Goal: Task Accomplishment & Management: Use online tool/utility

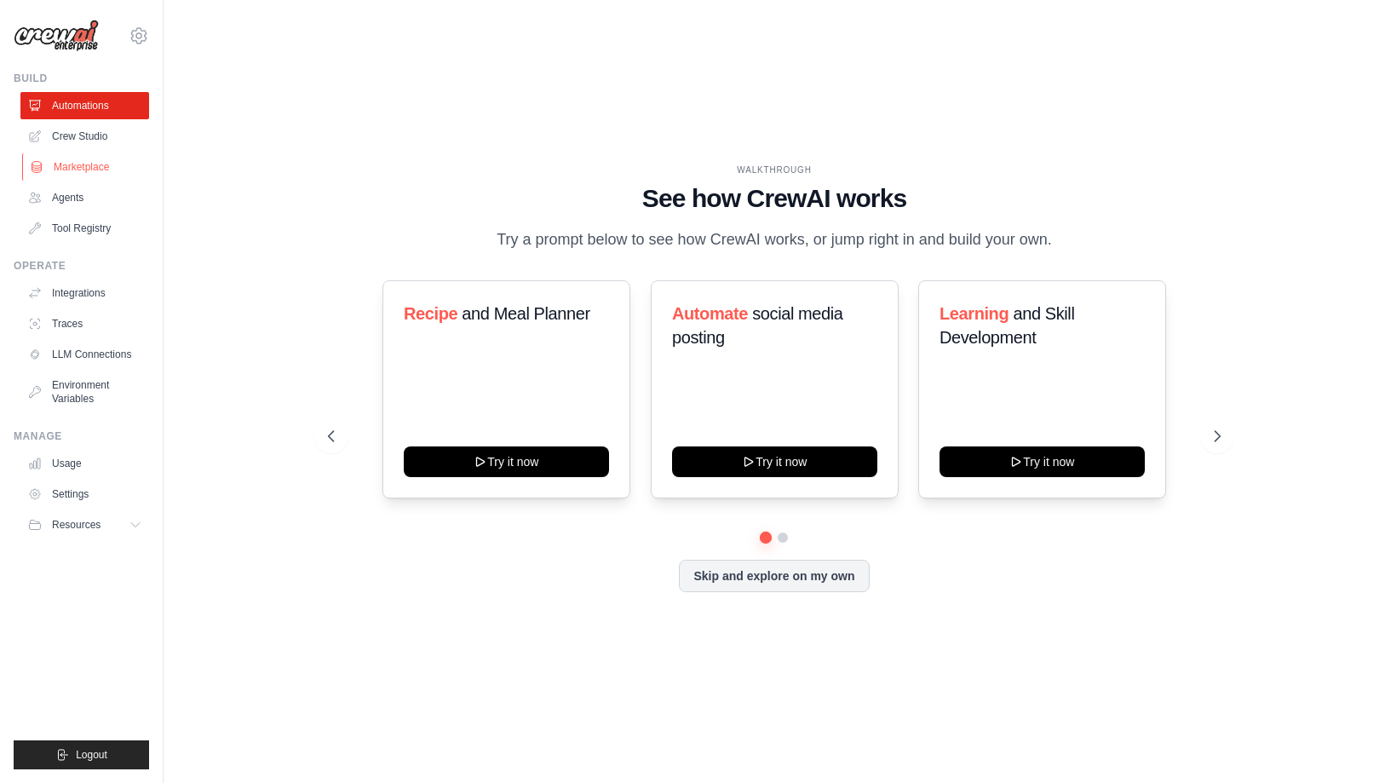
click at [76, 168] on link "Marketplace" at bounding box center [86, 166] width 129 height 27
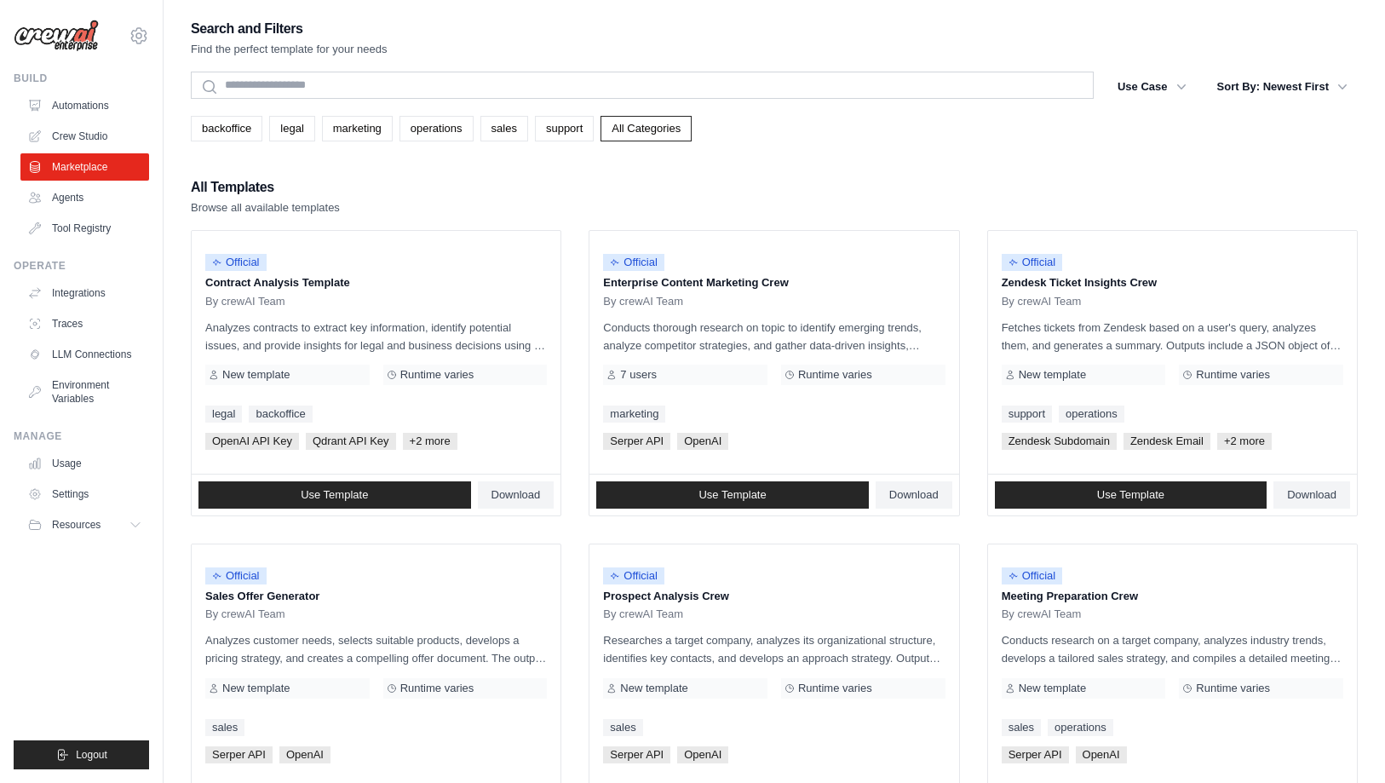
click at [345, 204] on div "All Templates Browse all available templates" at bounding box center [774, 196] width 1167 height 41
click at [714, 502] on link "Use Template" at bounding box center [732, 494] width 273 height 27
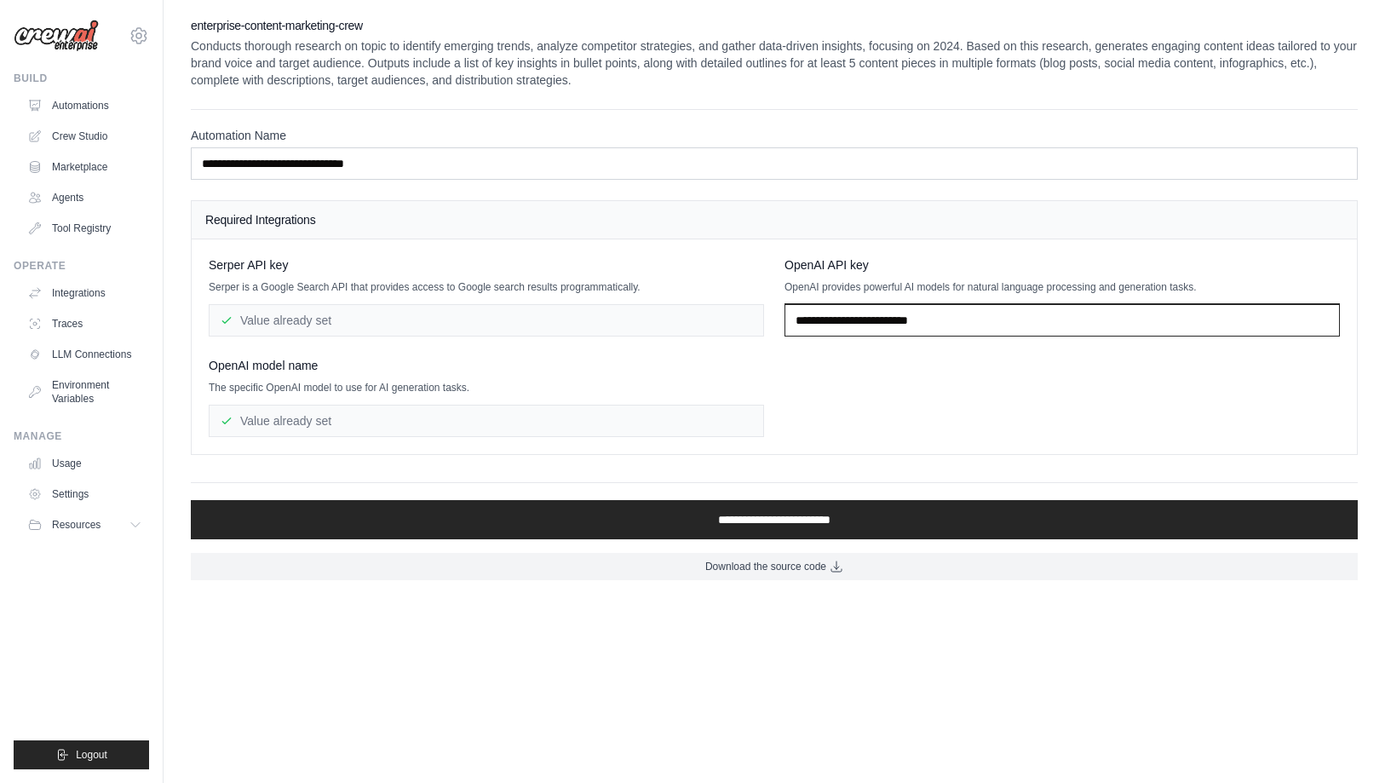
click at [871, 320] on input "text" at bounding box center [1063, 320] width 556 height 32
paste input "**********"
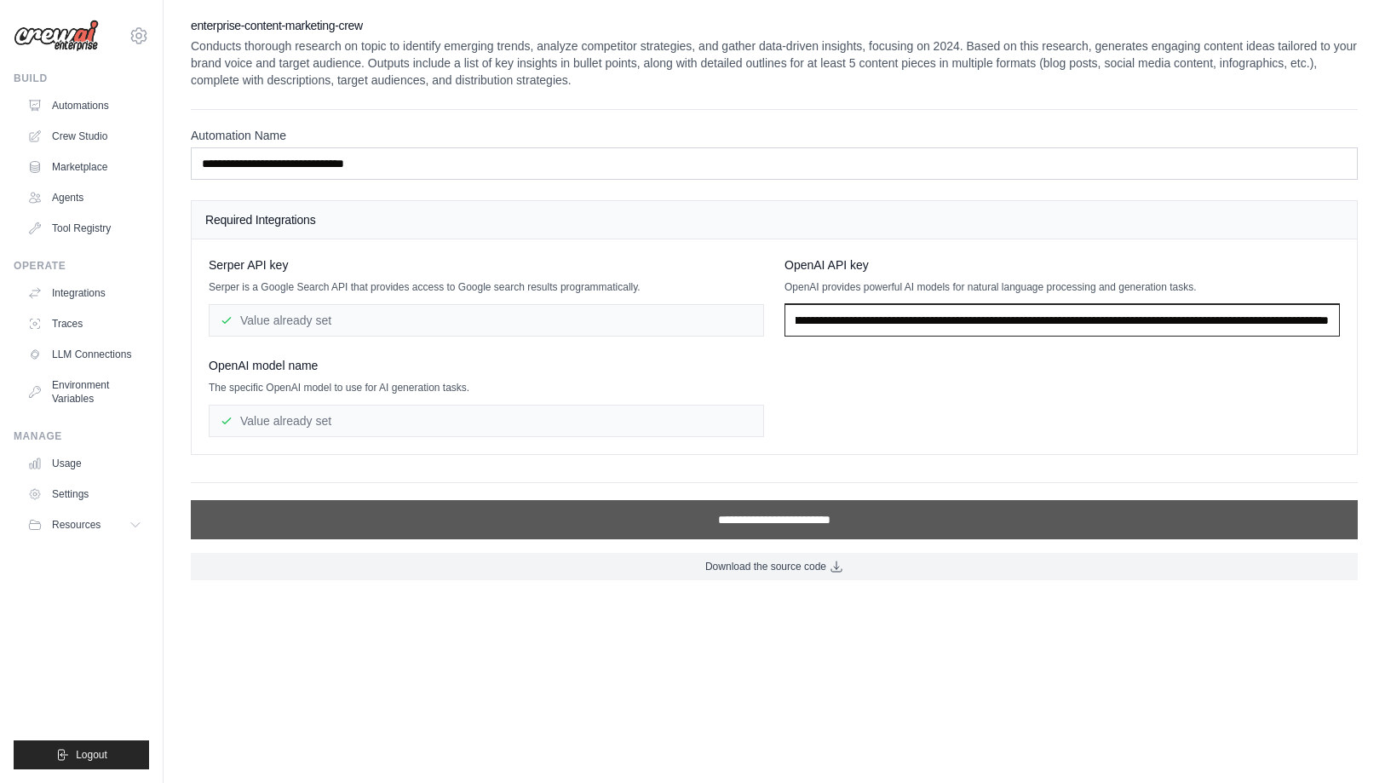
type input "**********"
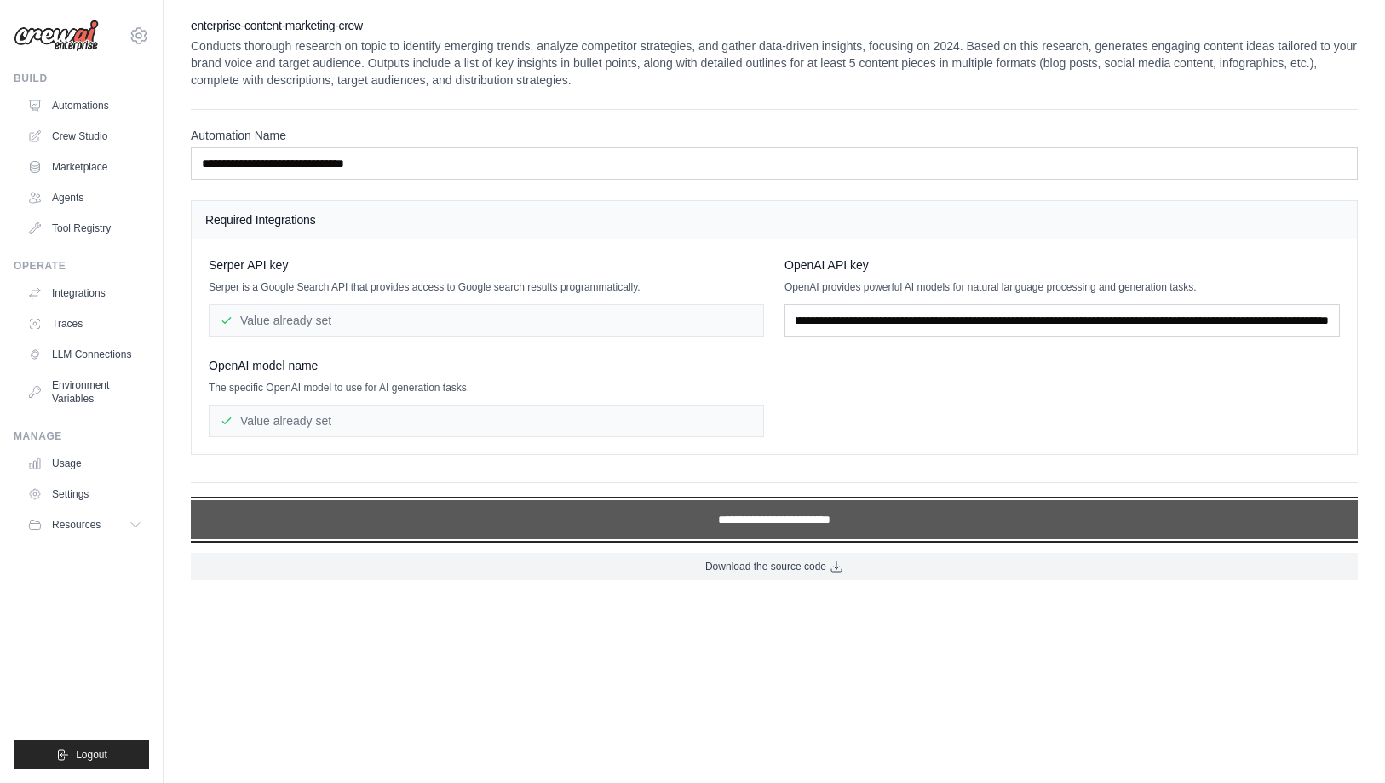
click at [547, 514] on input "**********" at bounding box center [774, 519] width 1167 height 39
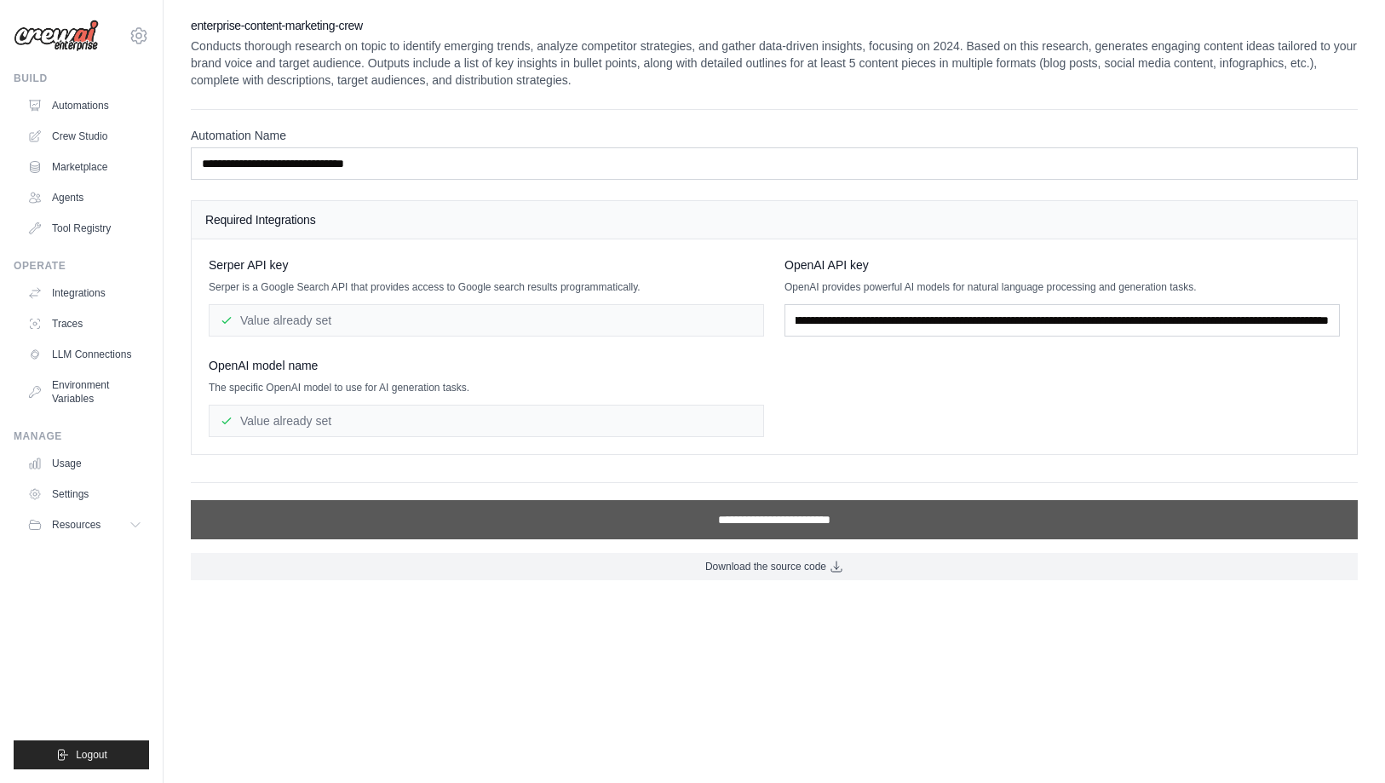
scroll to position [0, 0]
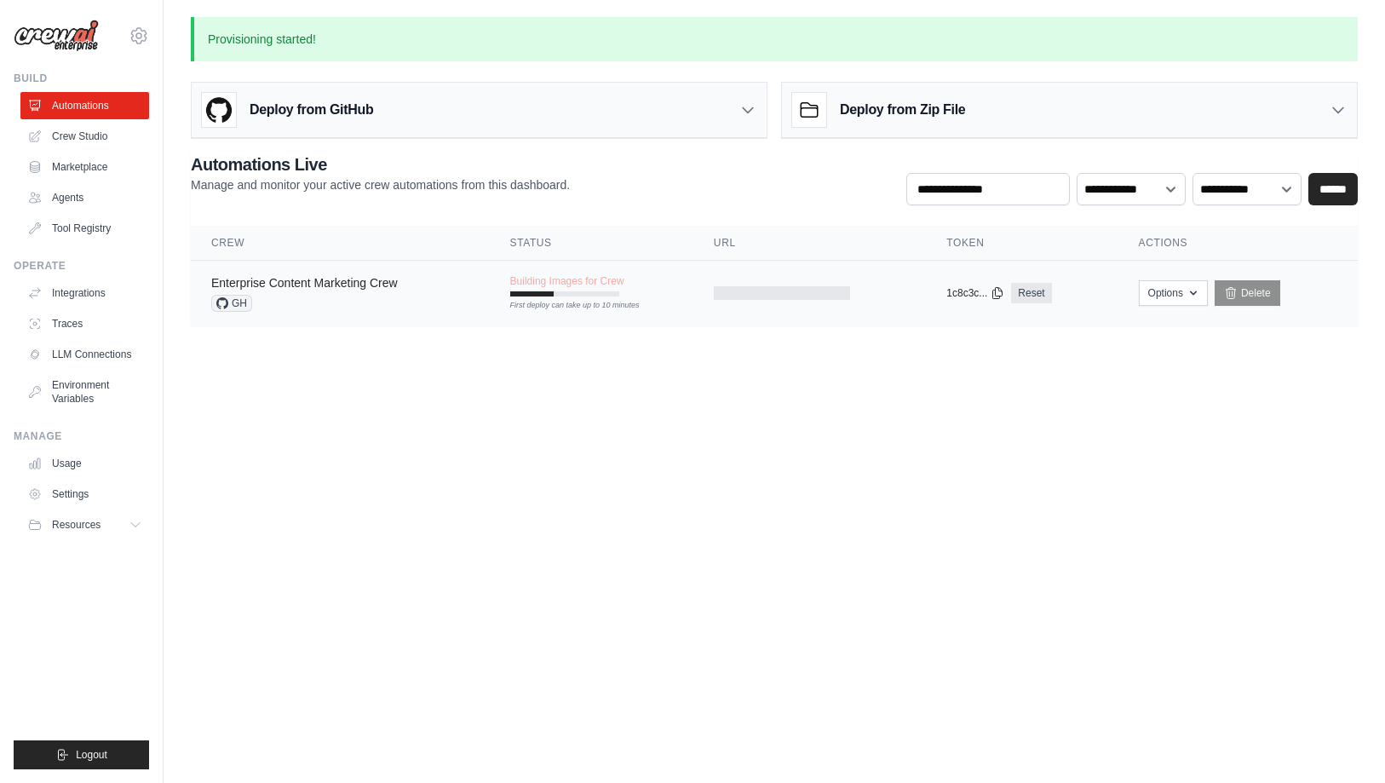
click at [302, 278] on link "Enterprise Content Marketing Crew" at bounding box center [304, 283] width 187 height 14
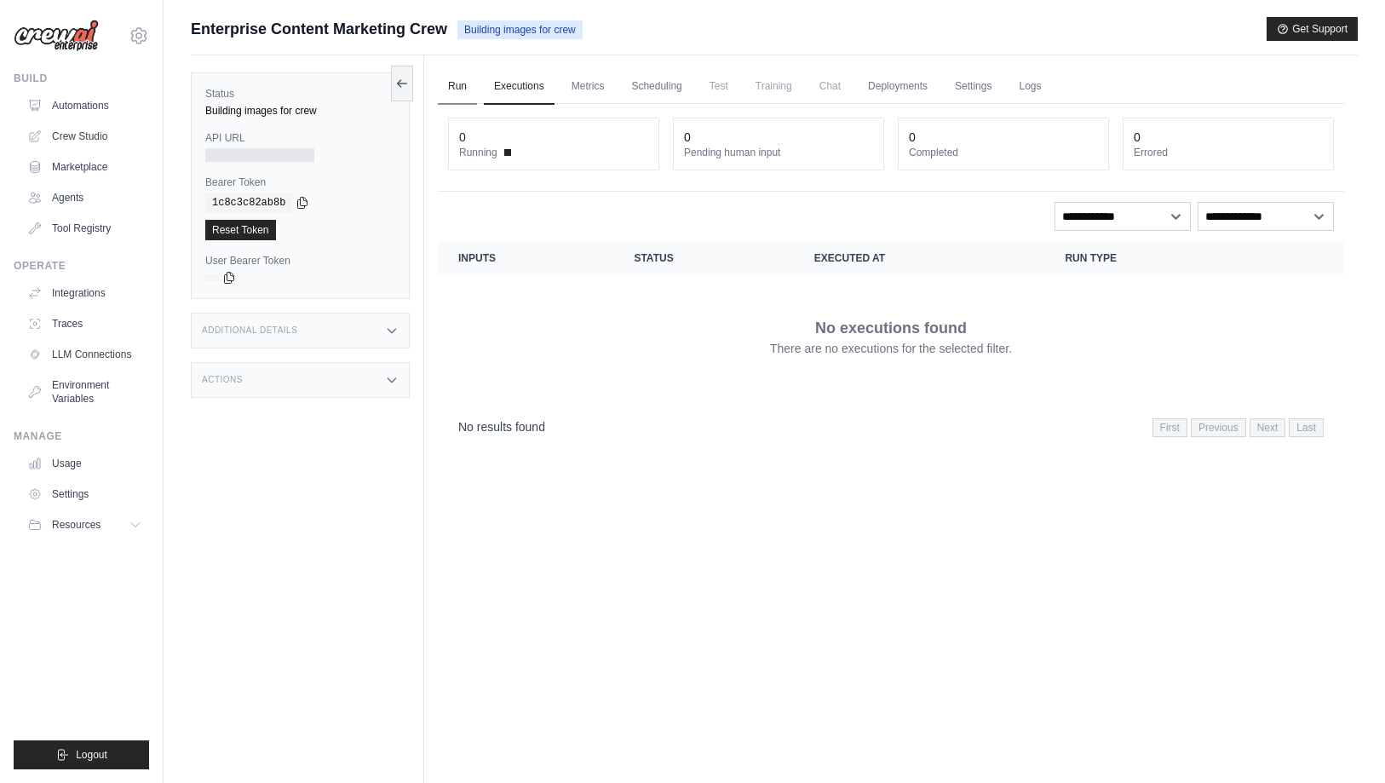
click at [464, 88] on link "Run" at bounding box center [457, 87] width 39 height 36
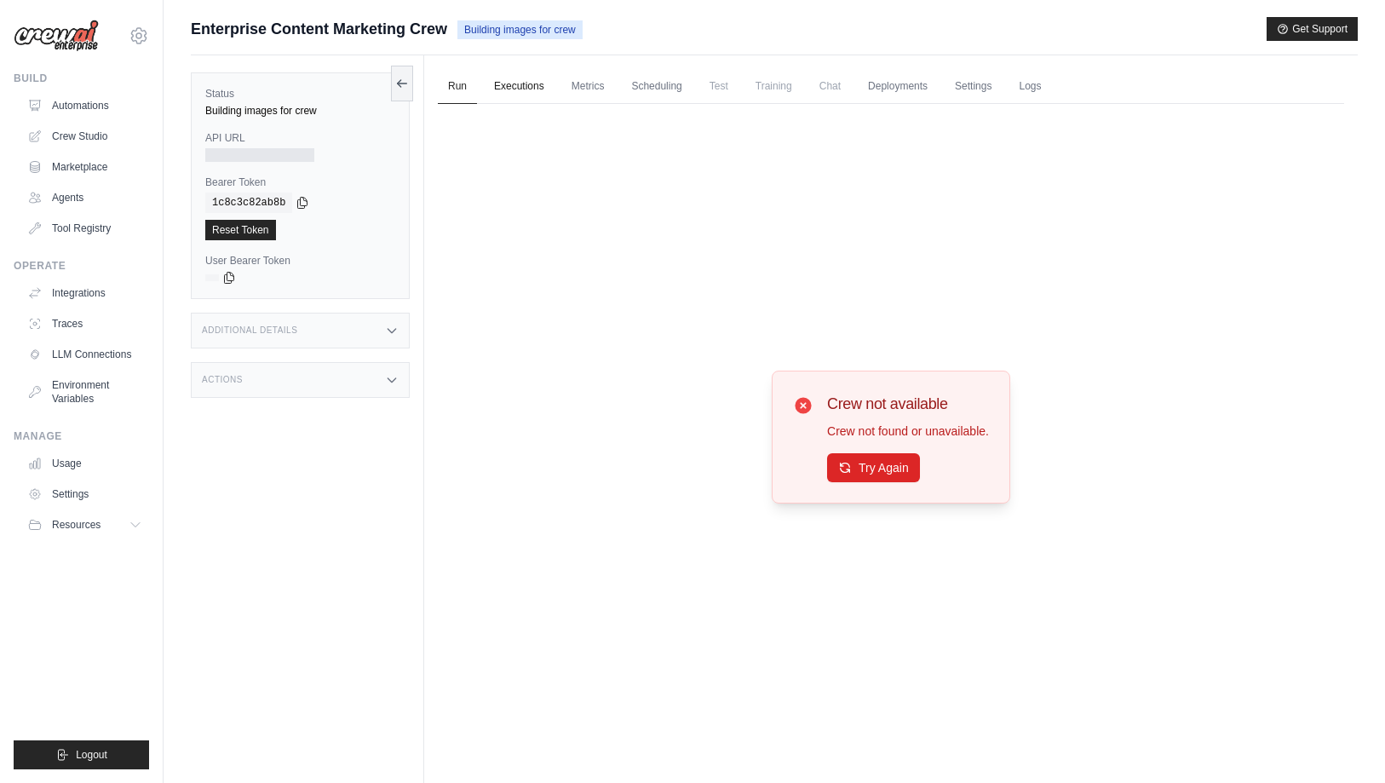
click at [527, 81] on link "Executions" at bounding box center [519, 87] width 71 height 36
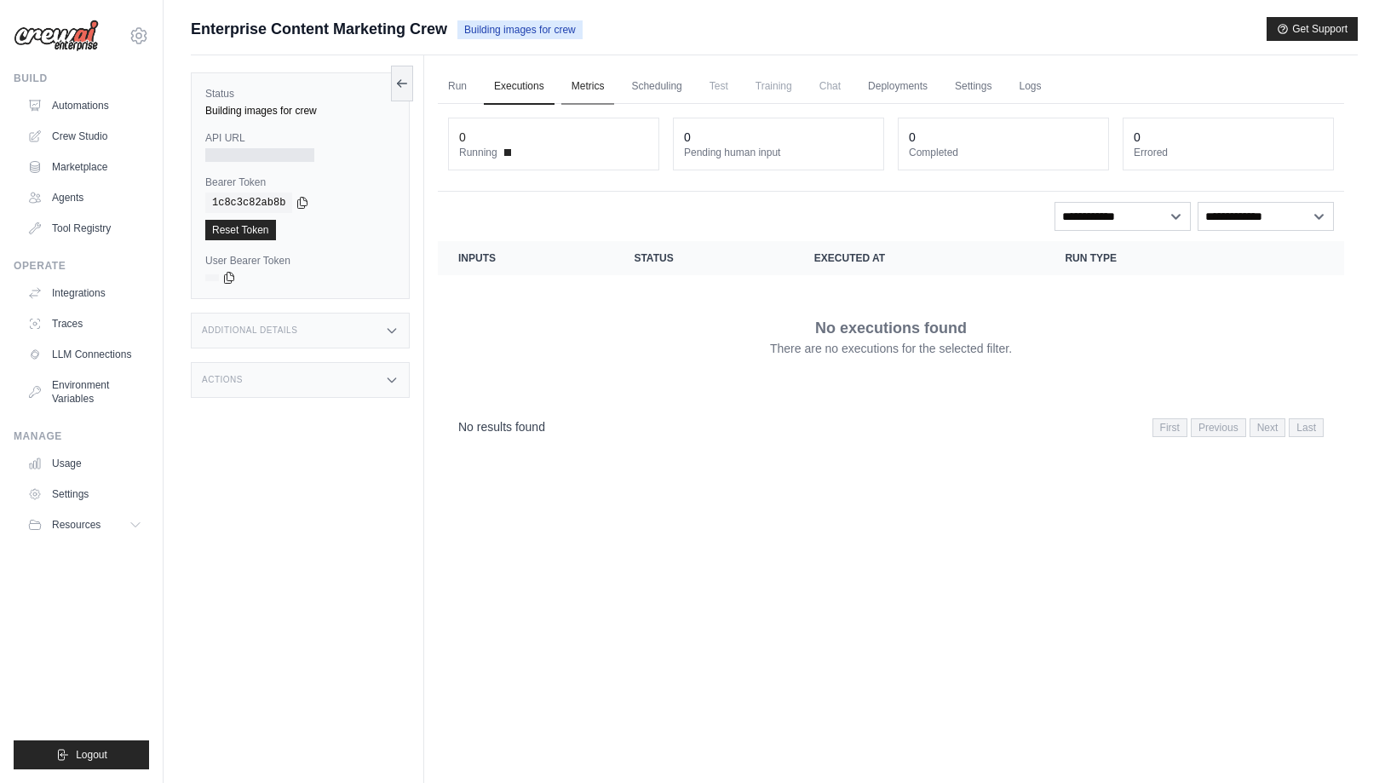
click at [590, 83] on link "Metrics" at bounding box center [588, 87] width 54 height 36
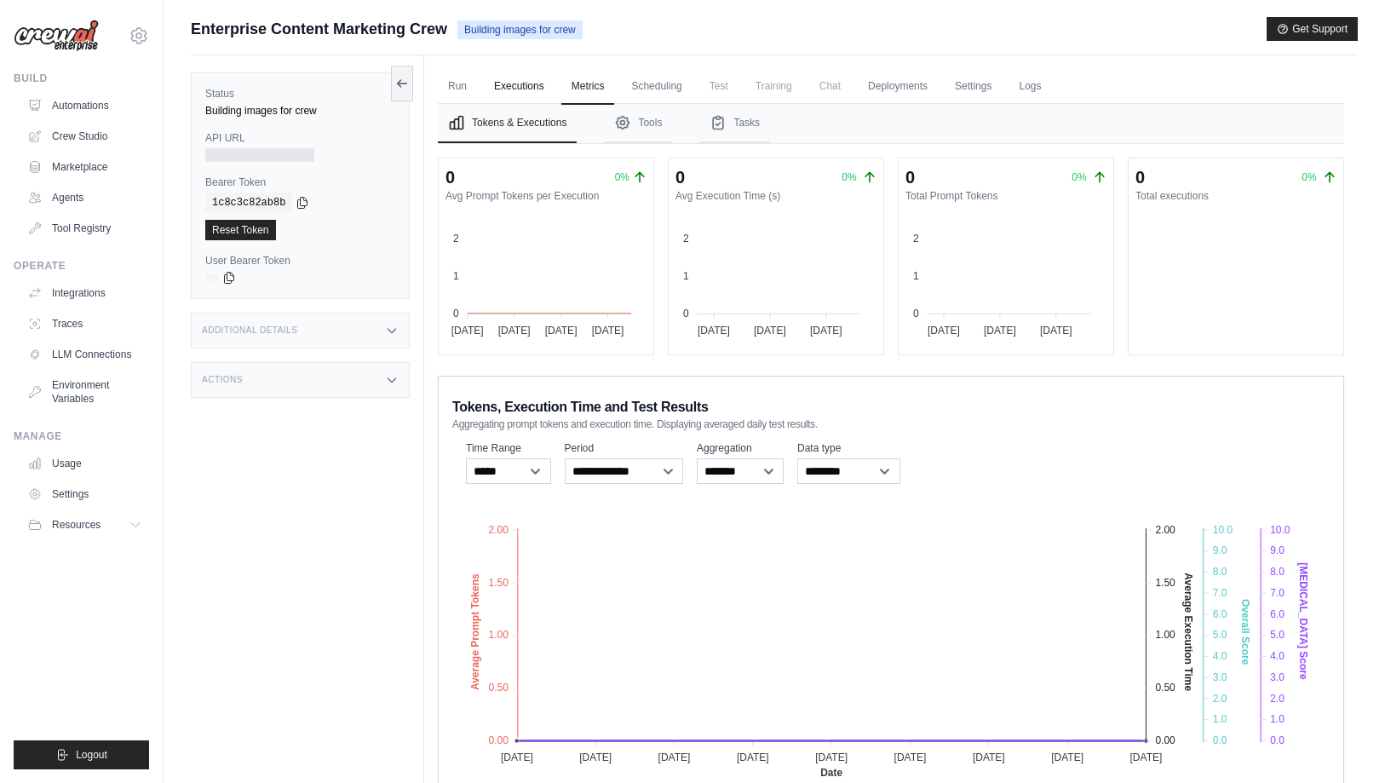
click at [532, 82] on link "Executions" at bounding box center [519, 87] width 71 height 36
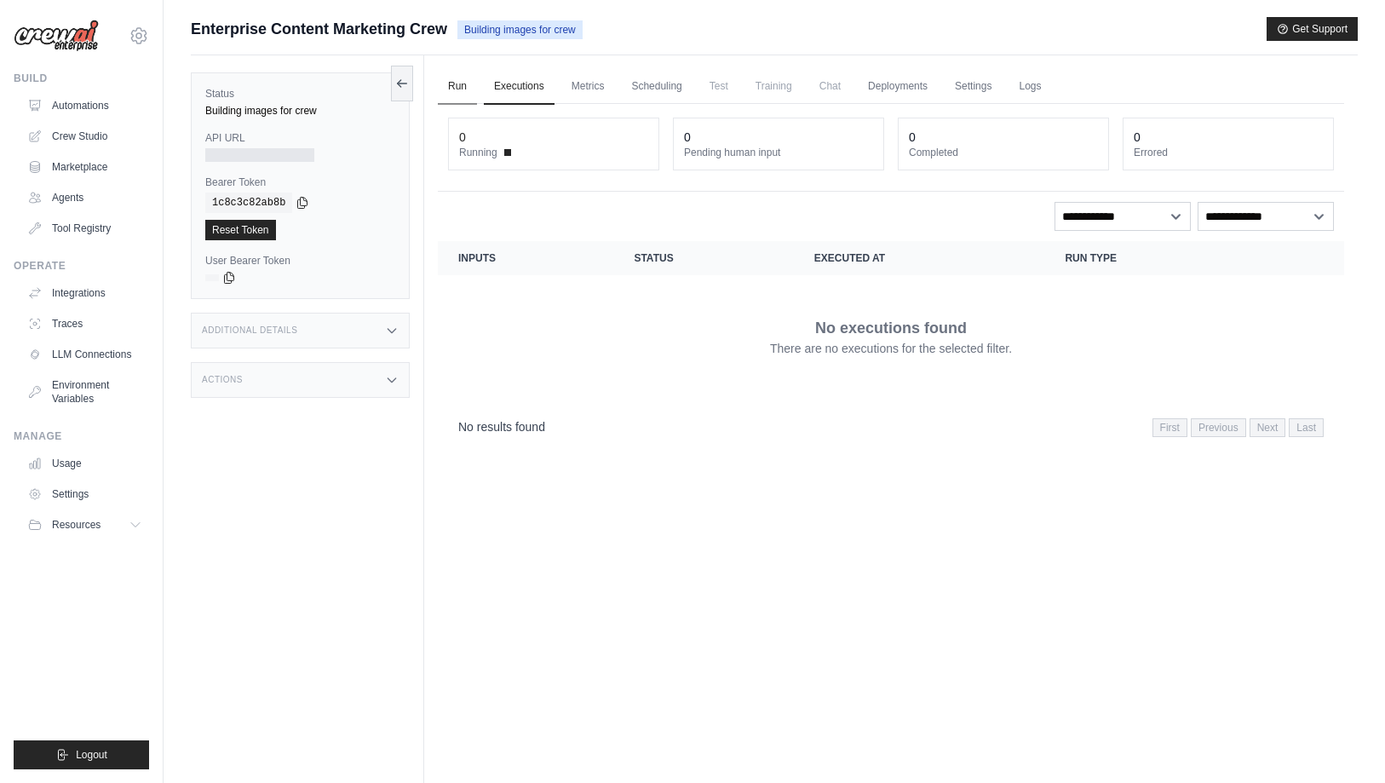
click at [459, 89] on link "Run" at bounding box center [457, 87] width 39 height 36
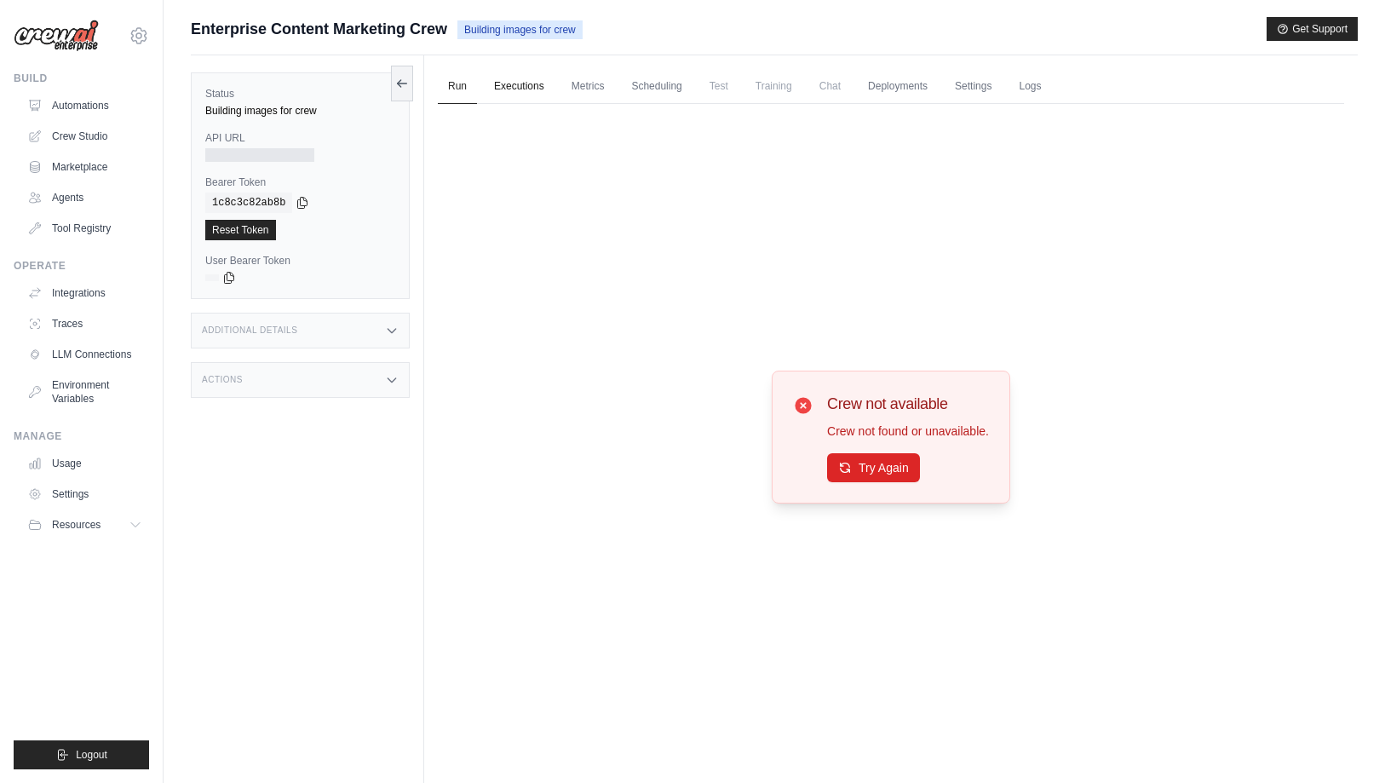
click at [522, 86] on link "Executions" at bounding box center [519, 87] width 71 height 36
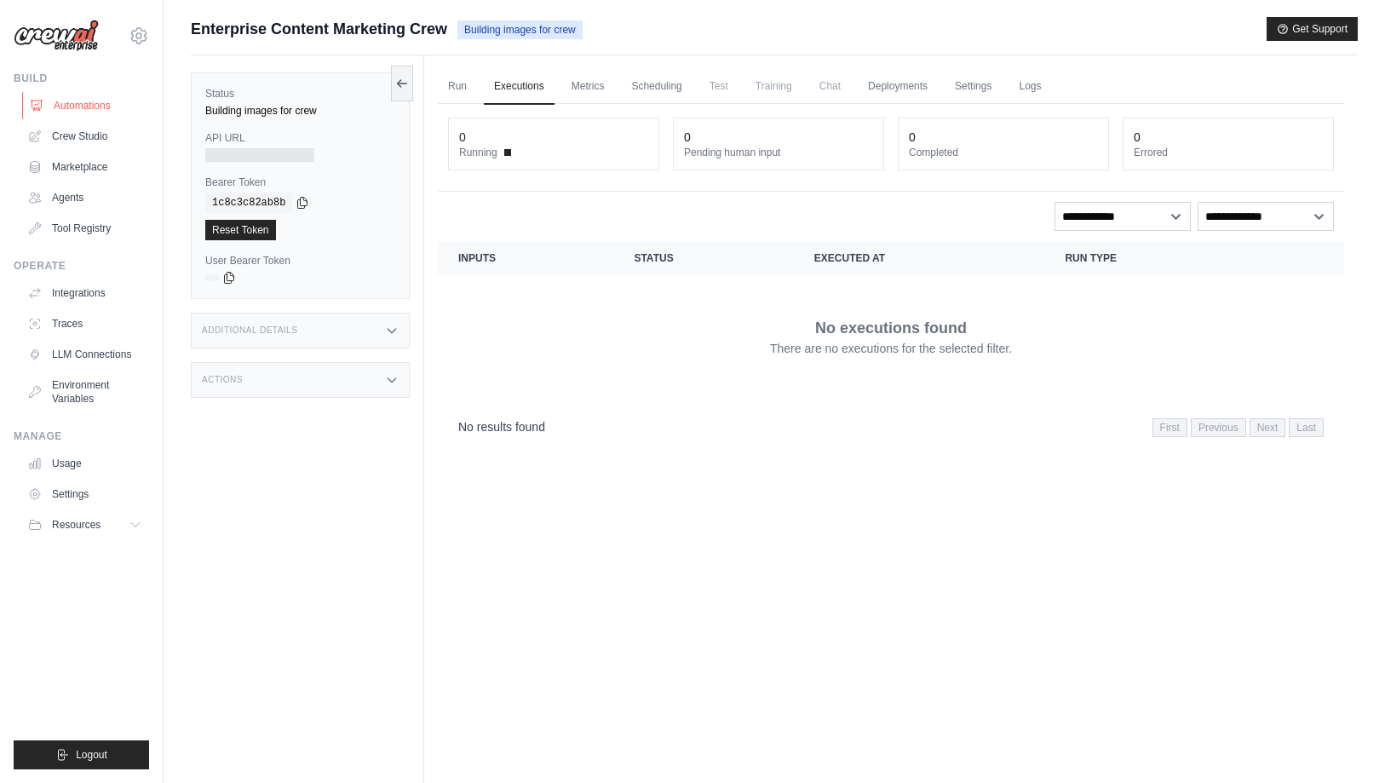
click at [96, 107] on link "Automations" at bounding box center [86, 105] width 129 height 27
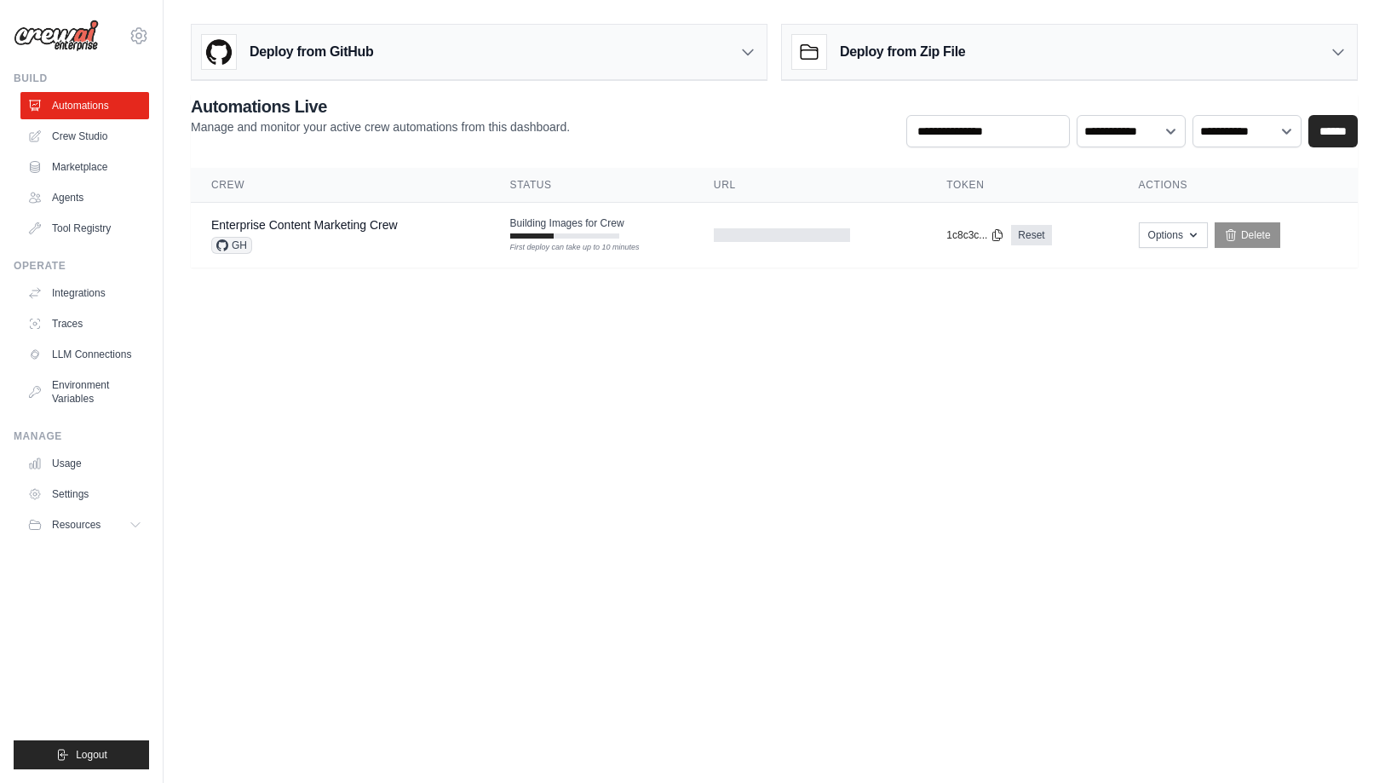
click at [417, 345] on body "[EMAIL_ADDRESS][DOMAIN_NAME] Settings Build Automations Crew Studio" at bounding box center [692, 391] width 1385 height 783
click at [361, 230] on link "Enterprise Content Marketing Crew" at bounding box center [304, 225] width 187 height 14
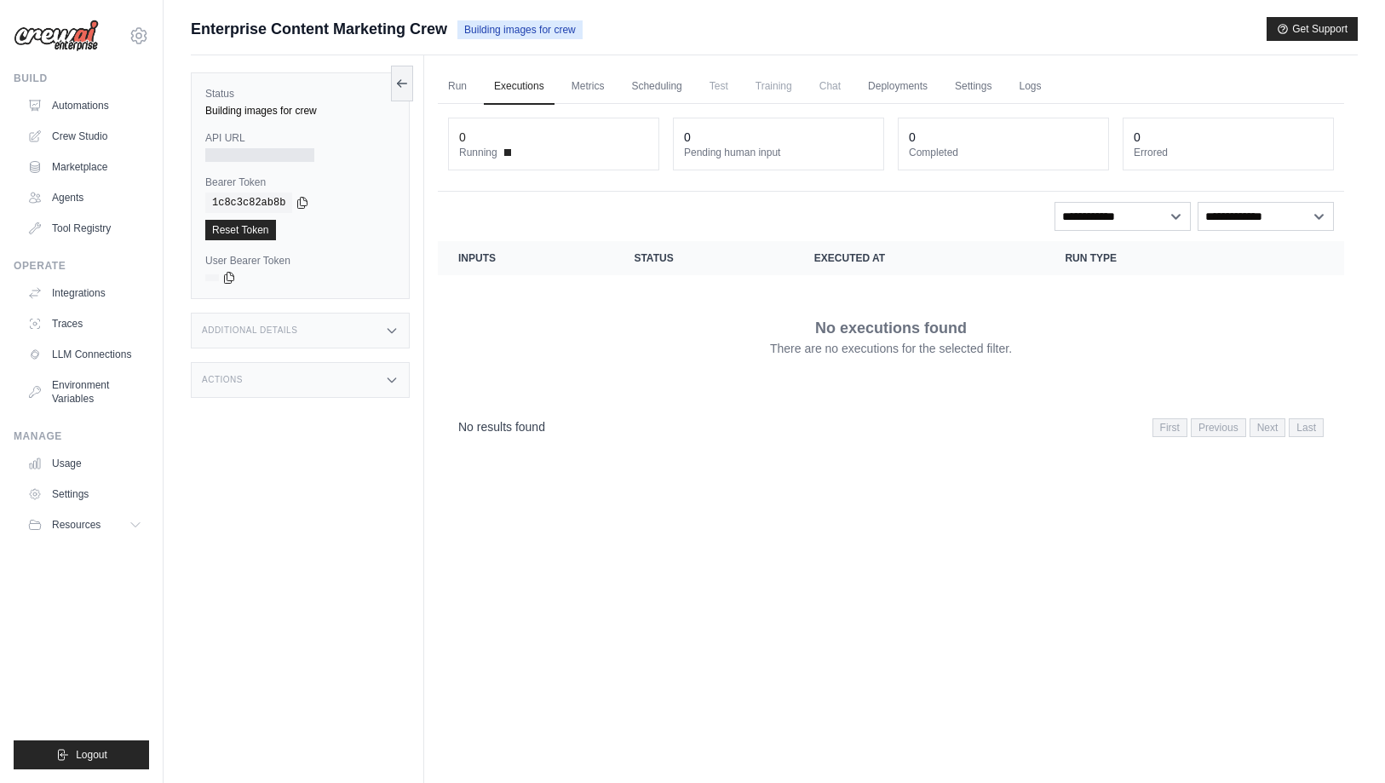
click at [281, 156] on div at bounding box center [259, 155] width 109 height 14
click at [288, 486] on div "Status Building images for crew API URL Bearer Token copied 1c8c3c82ab8b Reset …" at bounding box center [307, 446] width 233 height 783
click at [76, 101] on link "Automations" at bounding box center [86, 105] width 129 height 27
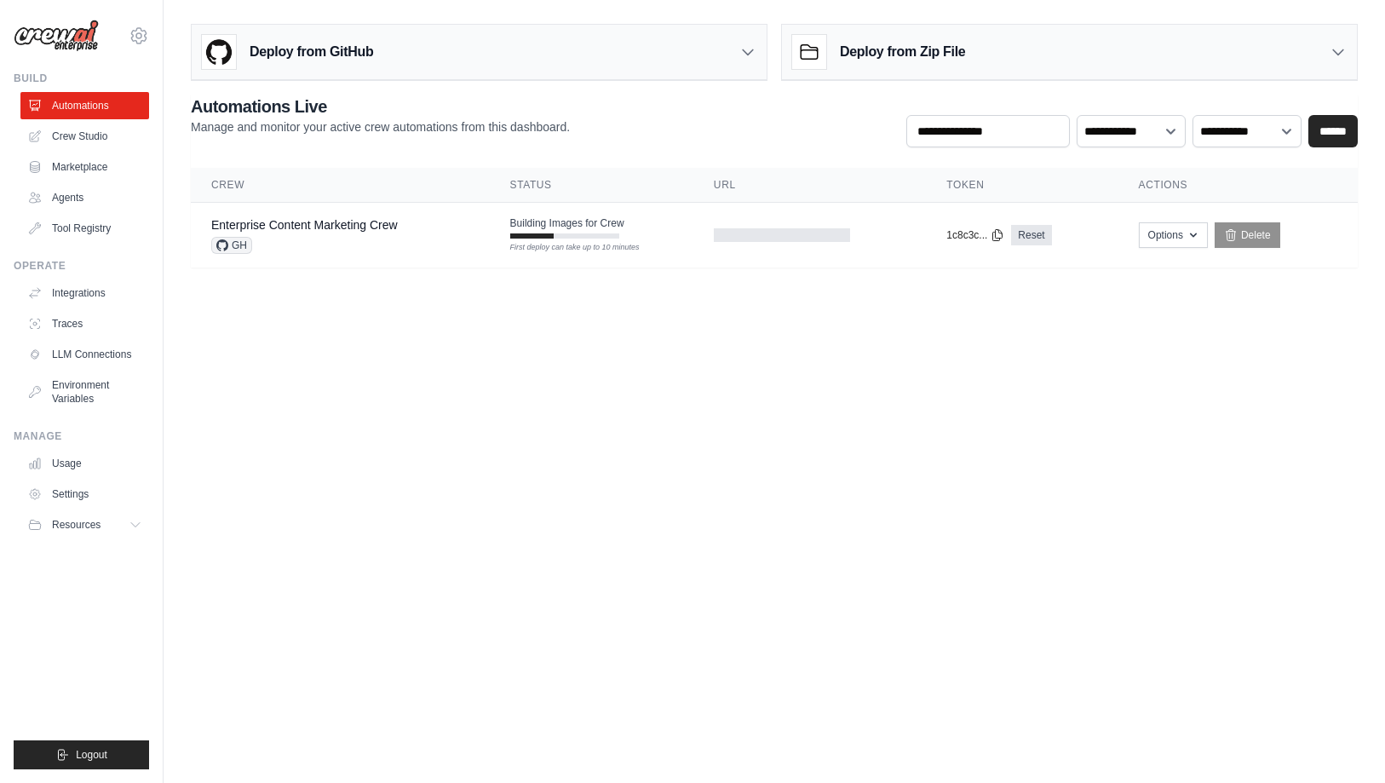
click at [366, 379] on body "[EMAIL_ADDRESS][DOMAIN_NAME] Settings Build Automations Crew Studio" at bounding box center [692, 391] width 1385 height 783
click at [76, 199] on link "Agents" at bounding box center [86, 197] width 129 height 27
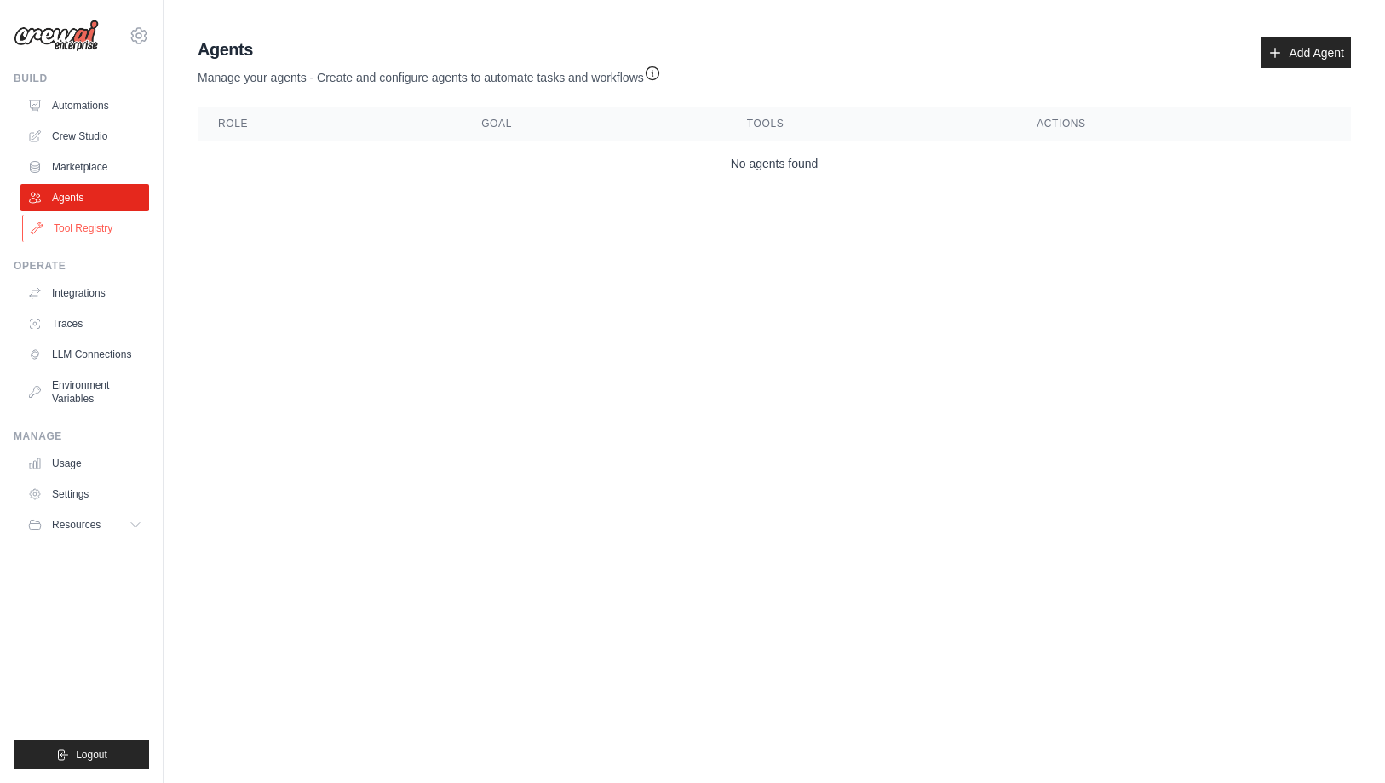
click at [72, 226] on link "Tool Registry" at bounding box center [86, 228] width 129 height 27
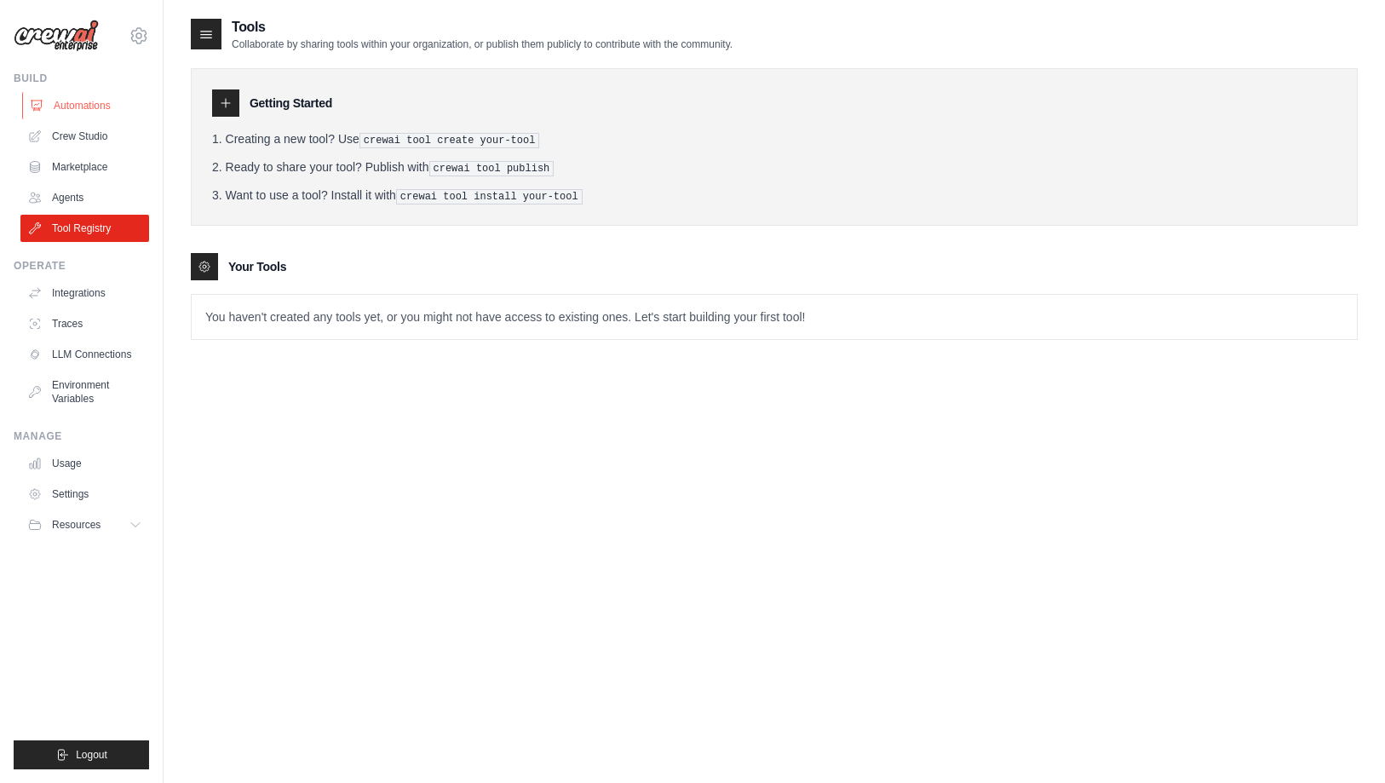
click at [87, 107] on link "Automations" at bounding box center [86, 105] width 129 height 27
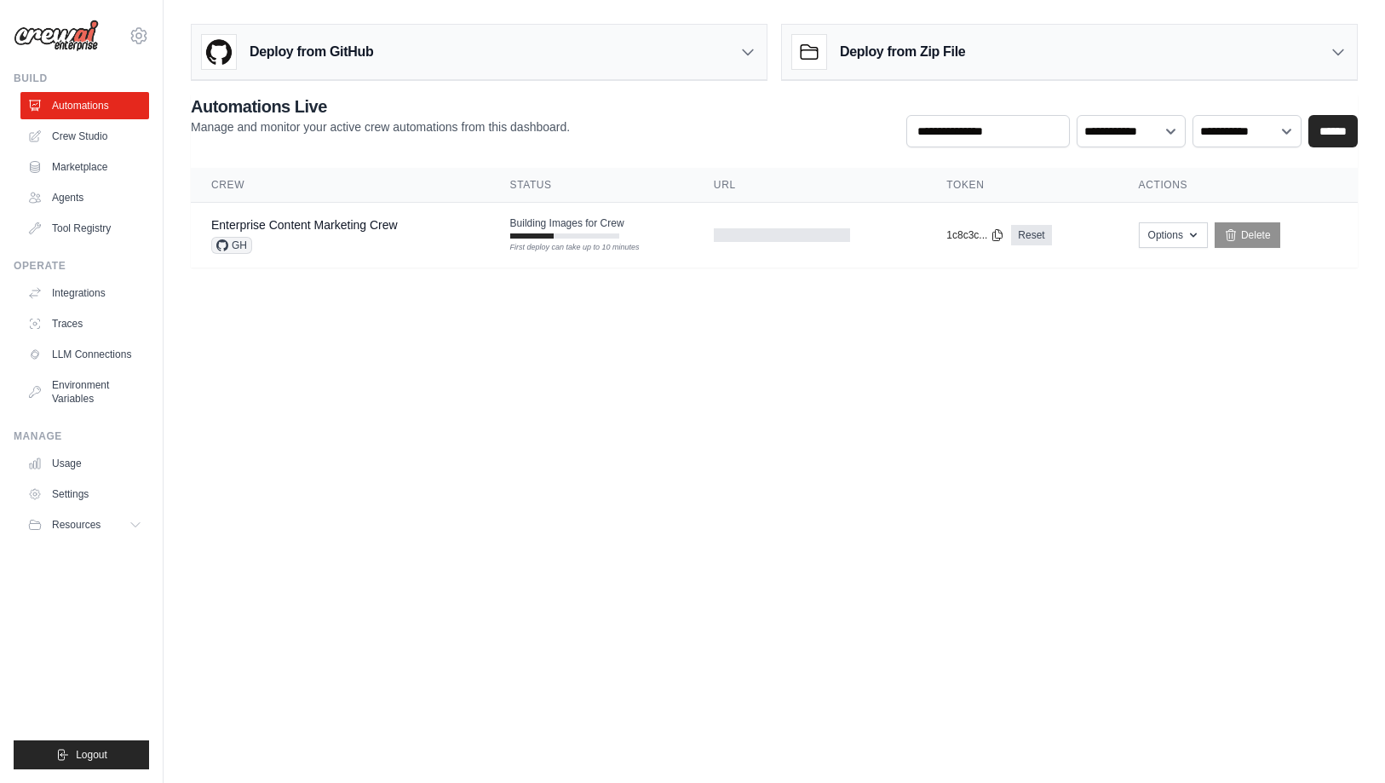
click at [389, 383] on body "[EMAIL_ADDRESS][DOMAIN_NAME] Settings Build Automations Crew Studio" at bounding box center [692, 391] width 1385 height 783
click at [1092, 478] on body "[EMAIL_ADDRESS][DOMAIN_NAME] Settings Build Automations Crew Studio" at bounding box center [692, 391] width 1385 height 783
click at [1195, 233] on icon "button" at bounding box center [1193, 235] width 7 height 4
click at [1135, 433] on body "[EMAIL_ADDRESS][DOMAIN_NAME] Settings Build Automations Crew Studio" at bounding box center [692, 391] width 1385 height 783
click at [505, 411] on body "[EMAIL_ADDRESS][DOMAIN_NAME] Settings Build Automations Crew Studio" at bounding box center [692, 391] width 1385 height 783
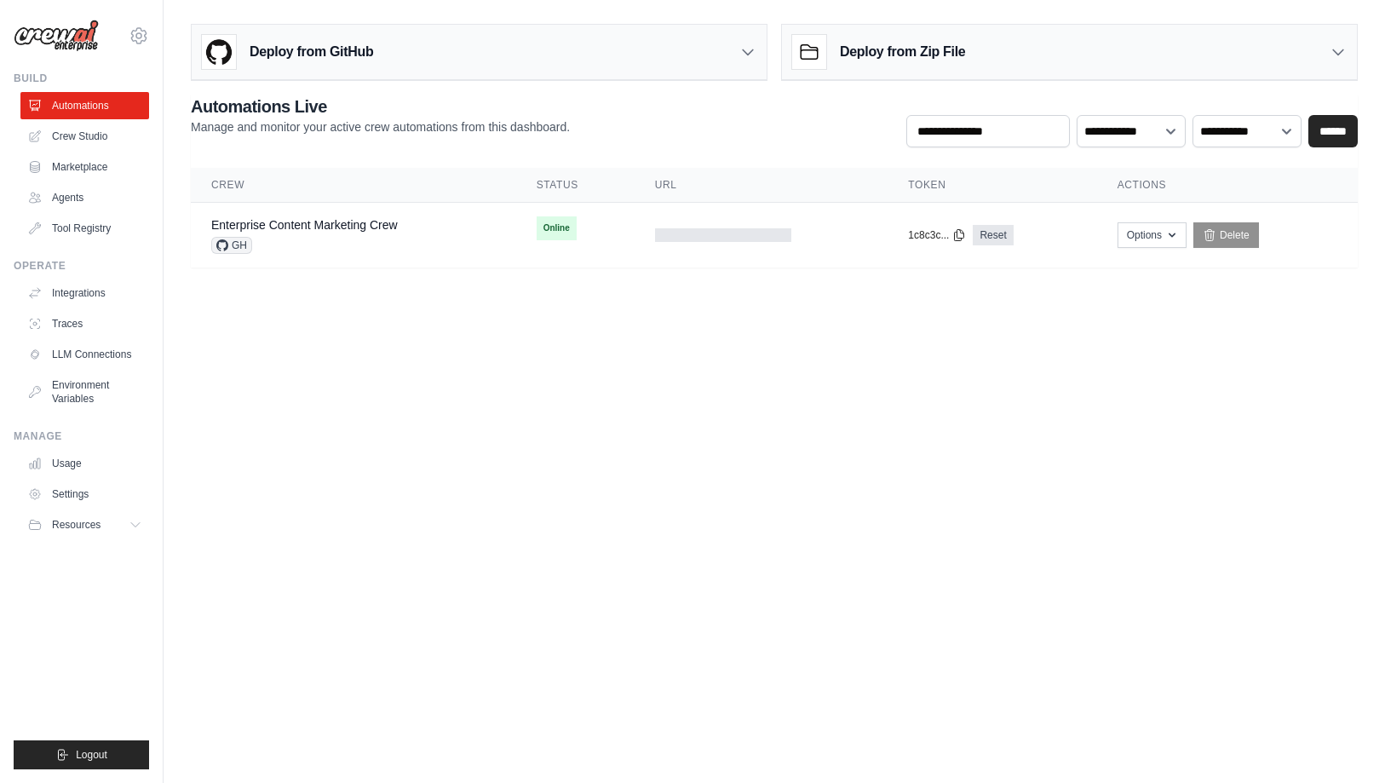
click at [504, 411] on body "[EMAIL_ADDRESS][DOMAIN_NAME] Settings Build Automations Crew Studio" at bounding box center [692, 391] width 1385 height 783
click at [340, 226] on link "Enterprise Content Marketing Crew" at bounding box center [304, 225] width 187 height 14
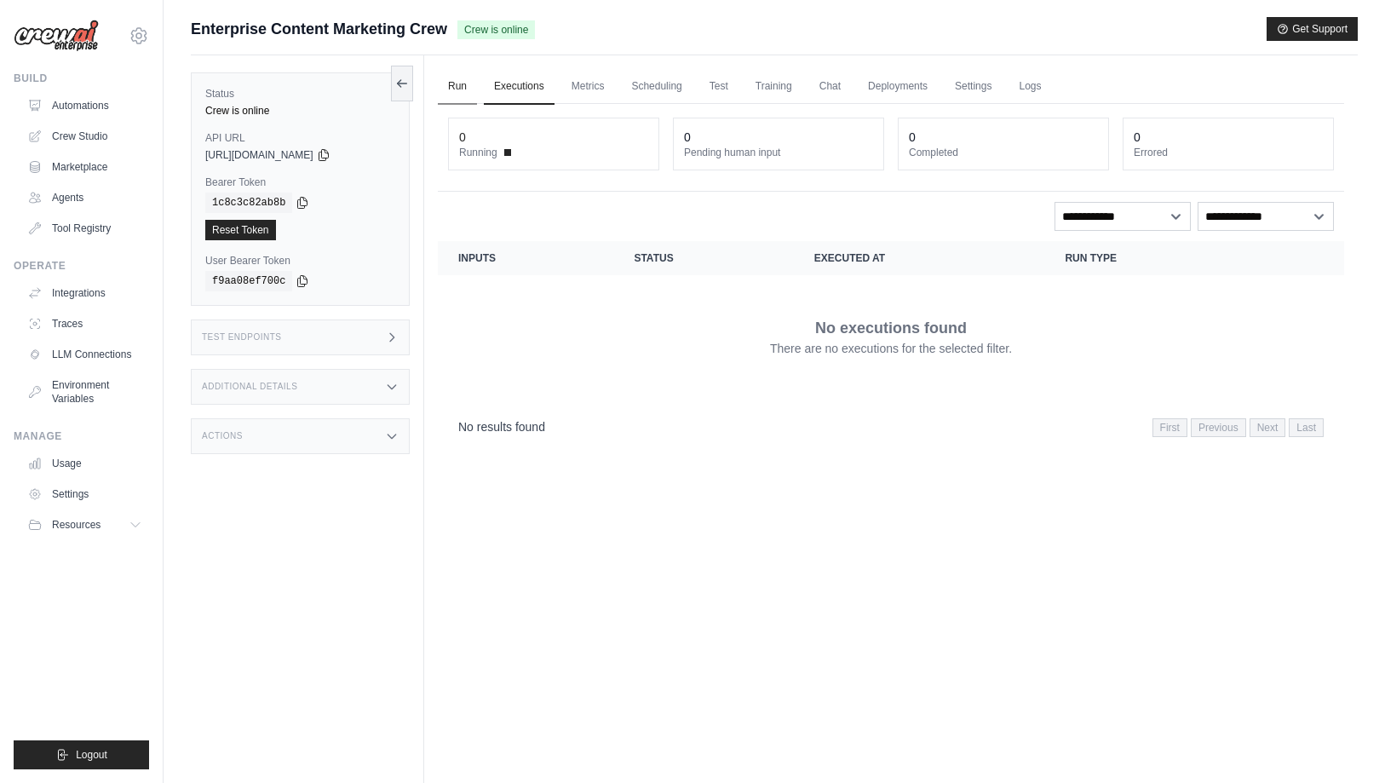
click at [453, 85] on link "Run" at bounding box center [457, 87] width 39 height 36
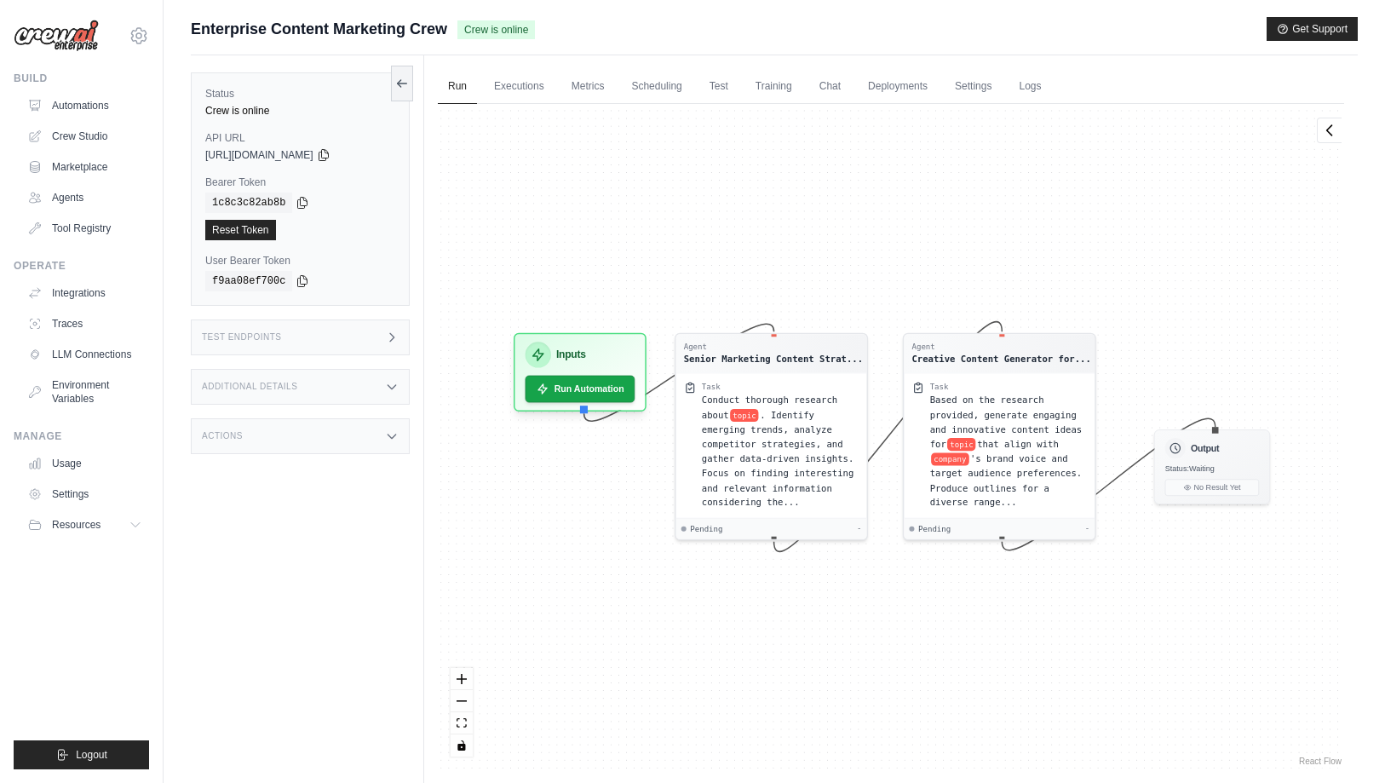
click at [390, 337] on icon at bounding box center [392, 338] width 14 height 14
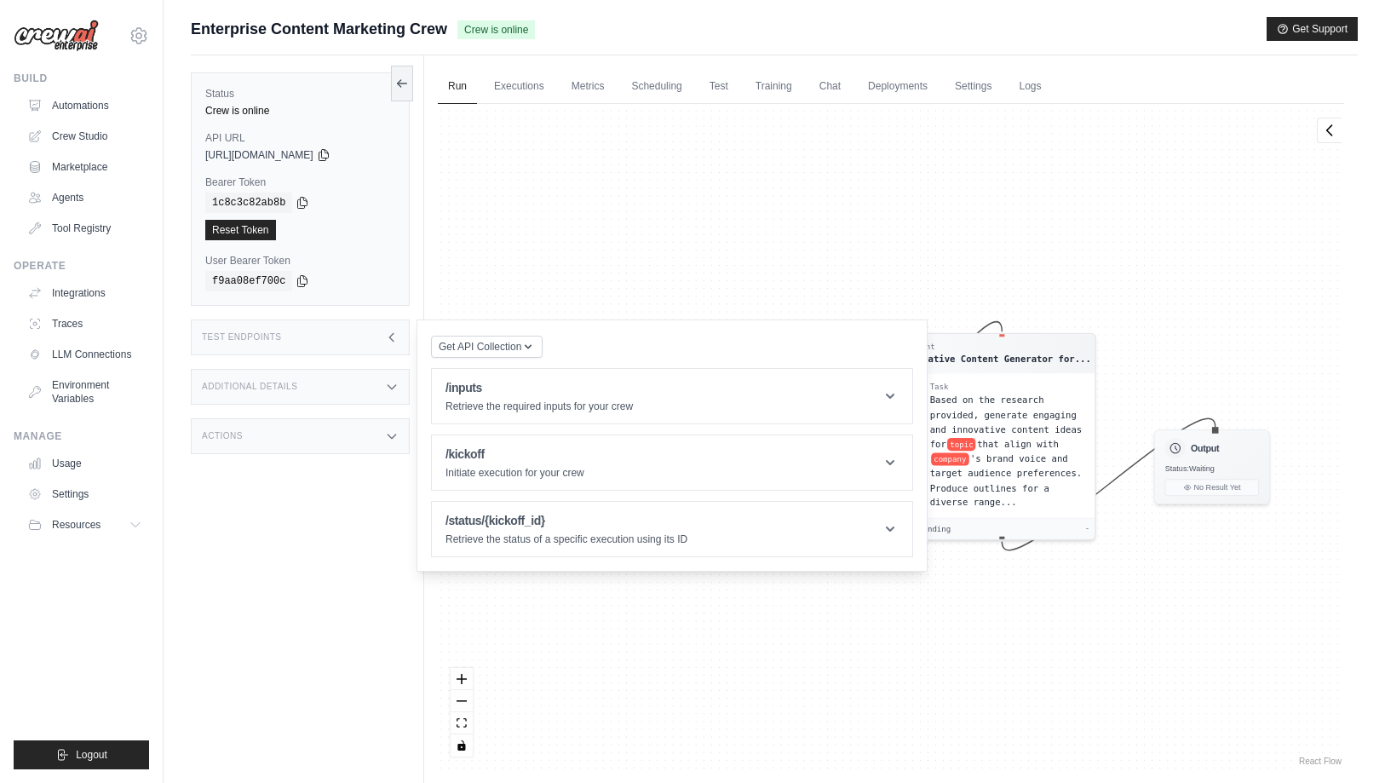
click at [399, 388] on div "Additional Details" at bounding box center [300, 387] width 219 height 36
click at [396, 544] on icon at bounding box center [392, 537] width 14 height 14
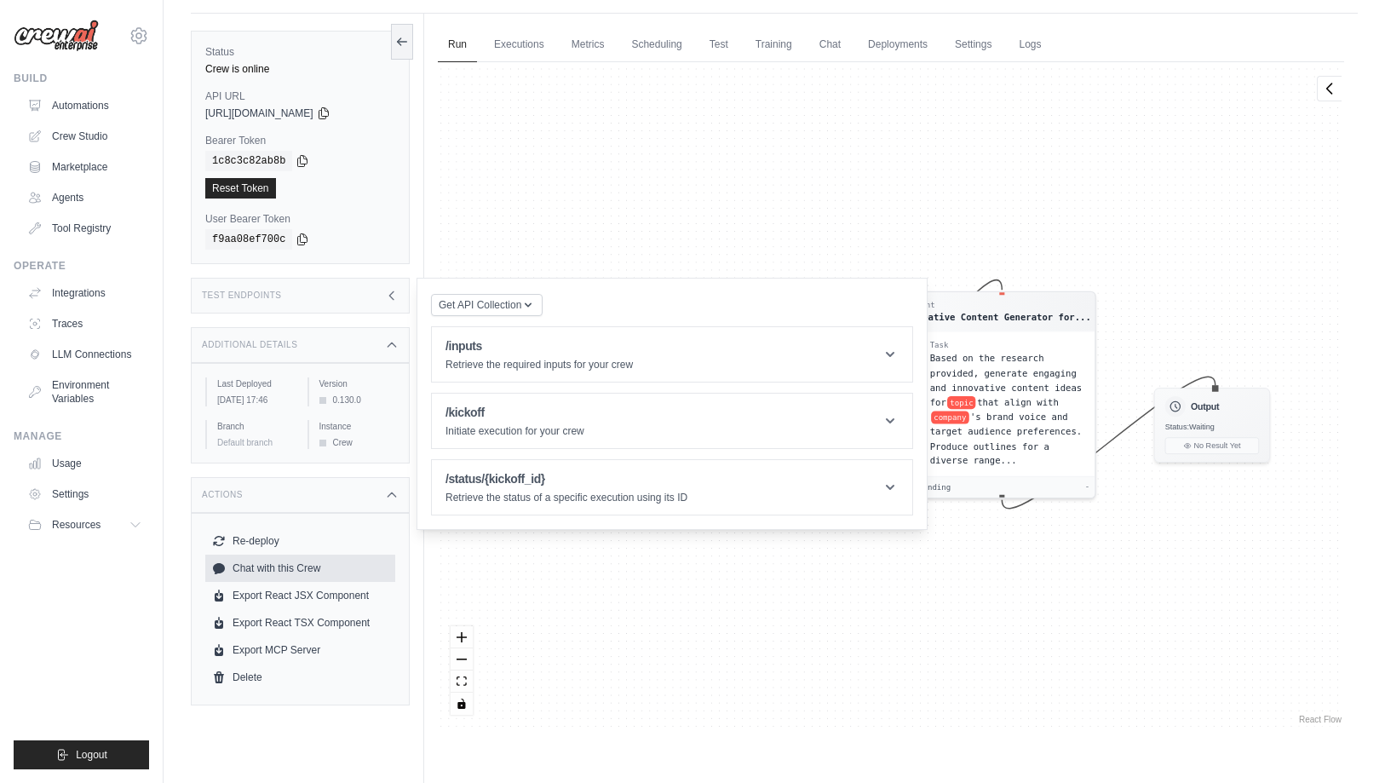
scroll to position [23, 0]
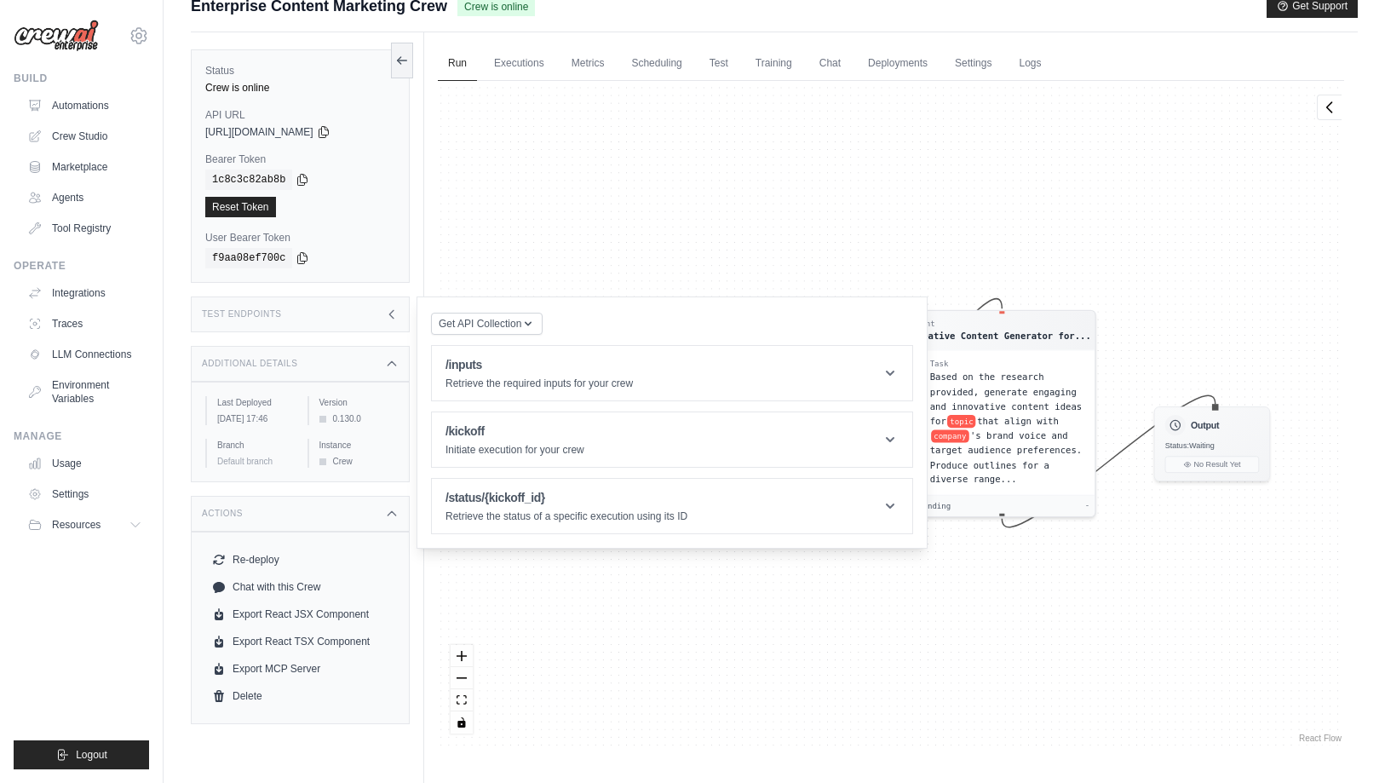
click at [394, 521] on icon at bounding box center [392, 514] width 14 height 14
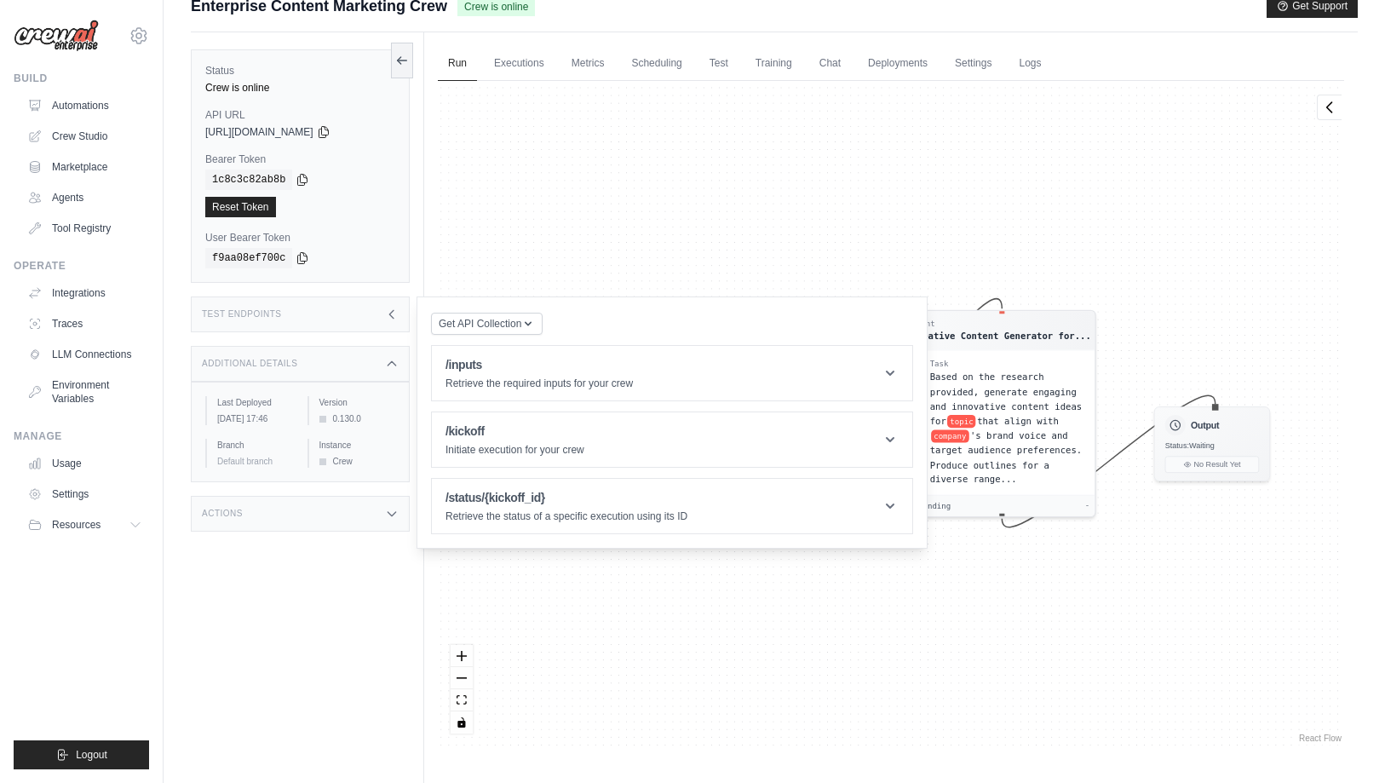
click at [545, 228] on div "Agent Senior Marketing Content Strat... Task Conduct thorough research about to…" at bounding box center [891, 413] width 907 height 665
click at [394, 314] on icon at bounding box center [392, 315] width 14 height 14
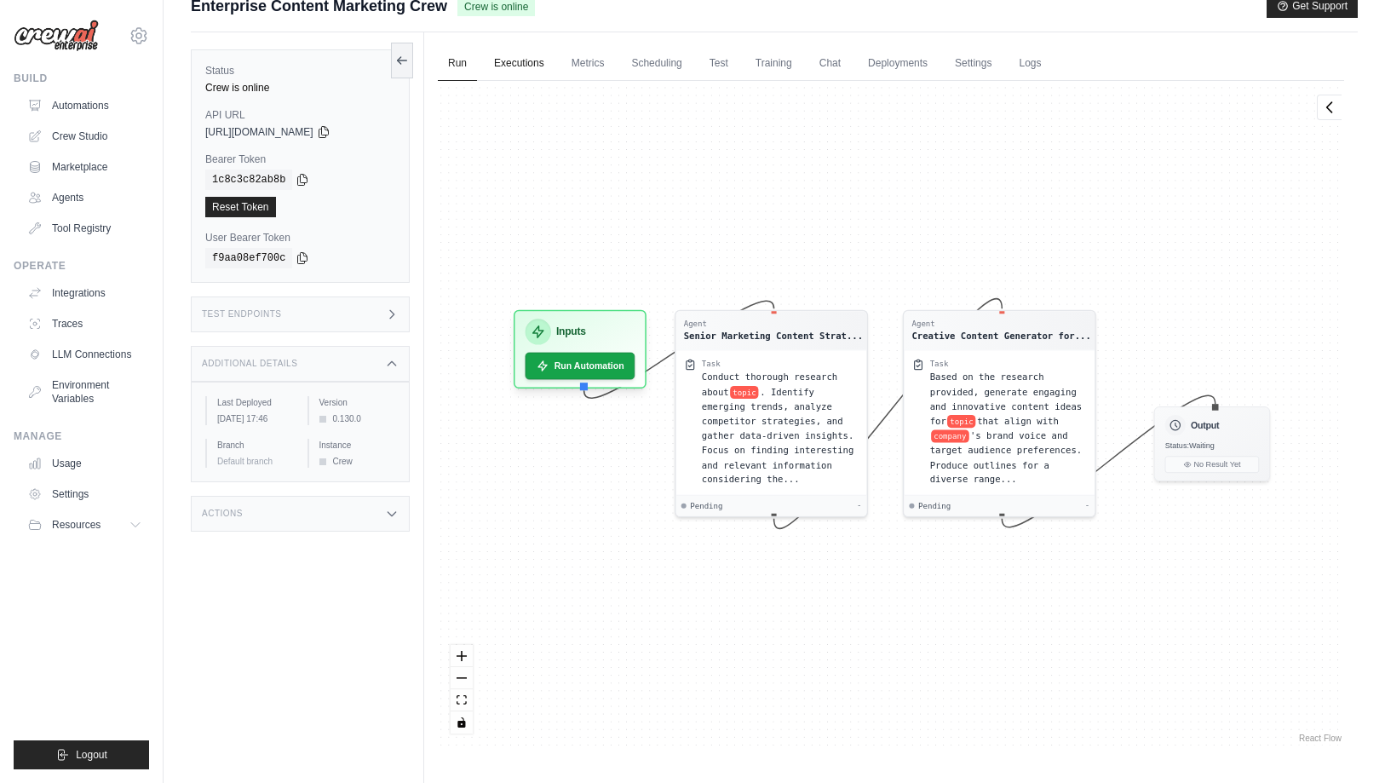
click at [517, 56] on link "Executions" at bounding box center [519, 64] width 71 height 36
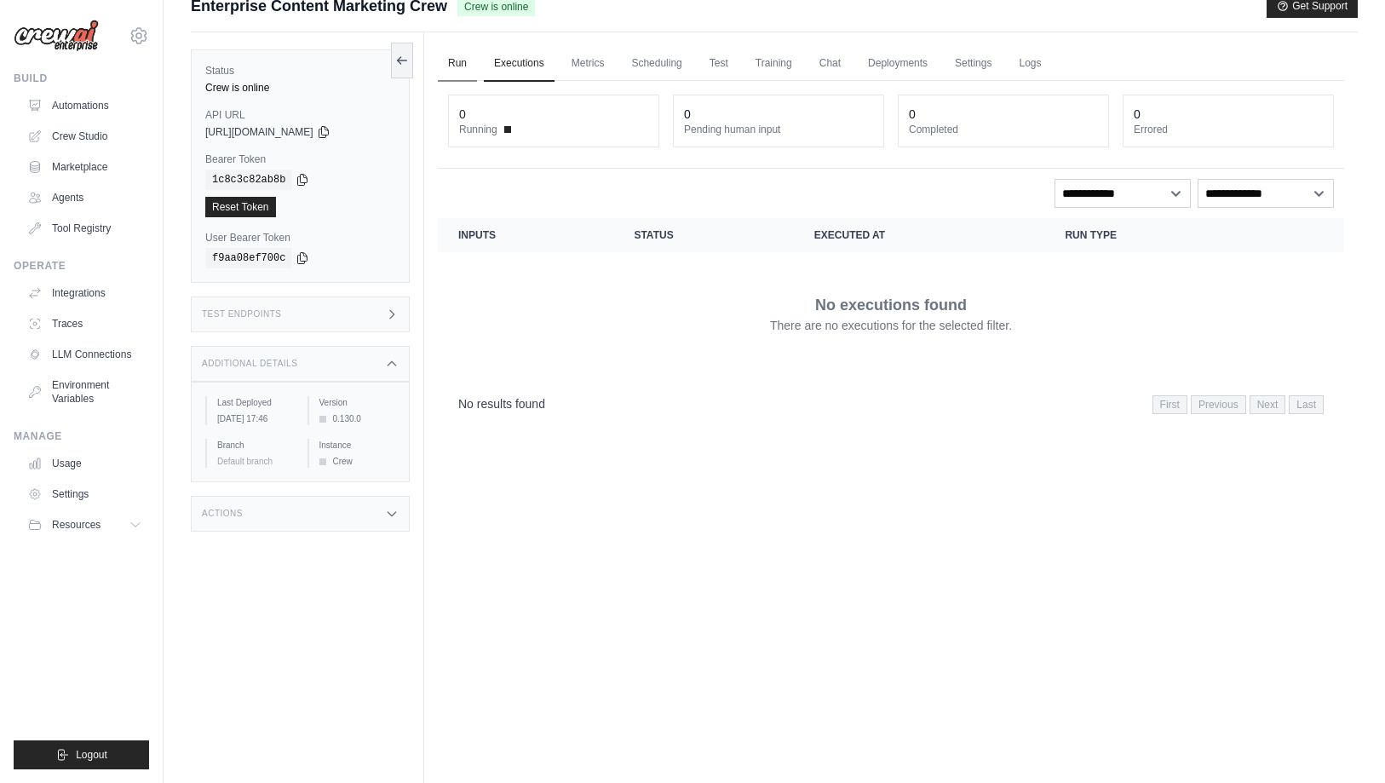
click at [452, 60] on link "Run" at bounding box center [457, 64] width 39 height 36
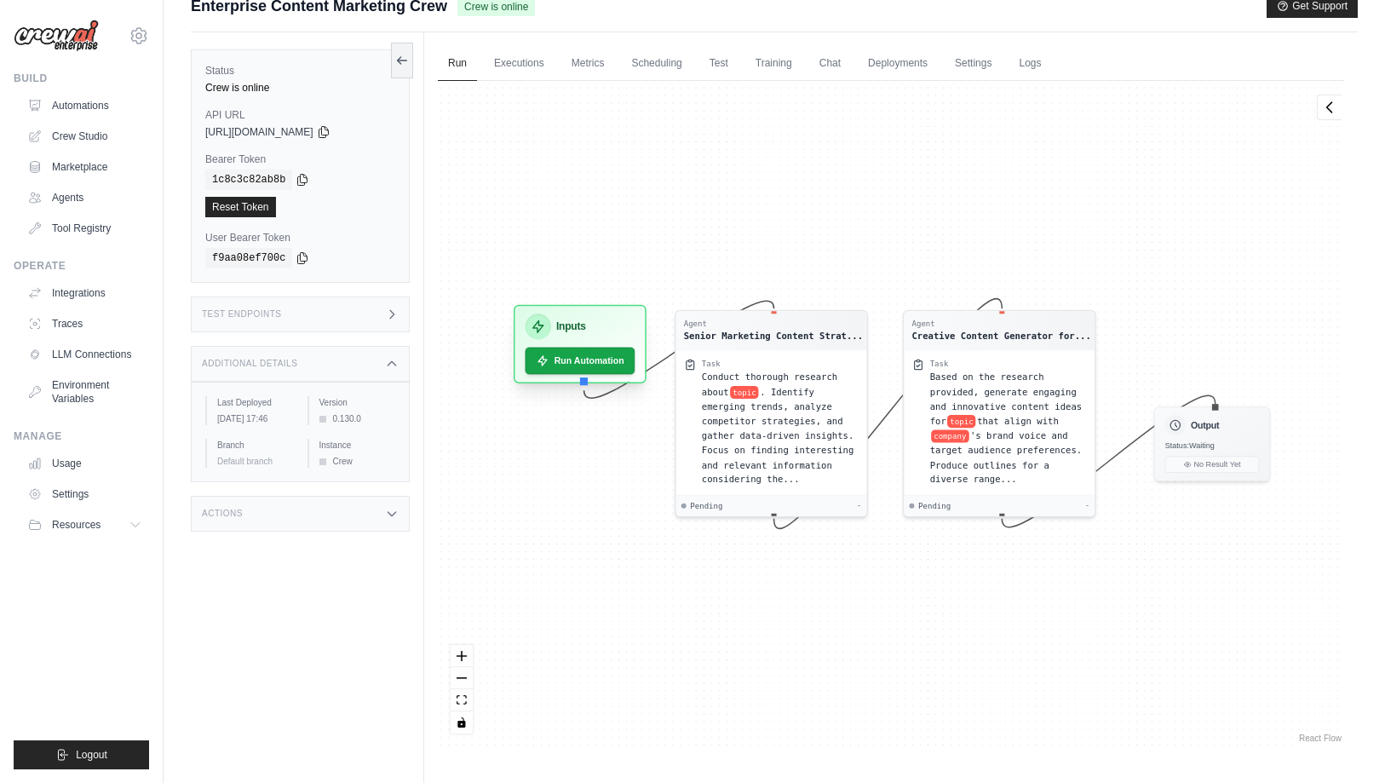
click at [568, 325] on h3 "Inputs" at bounding box center [571, 326] width 30 height 15
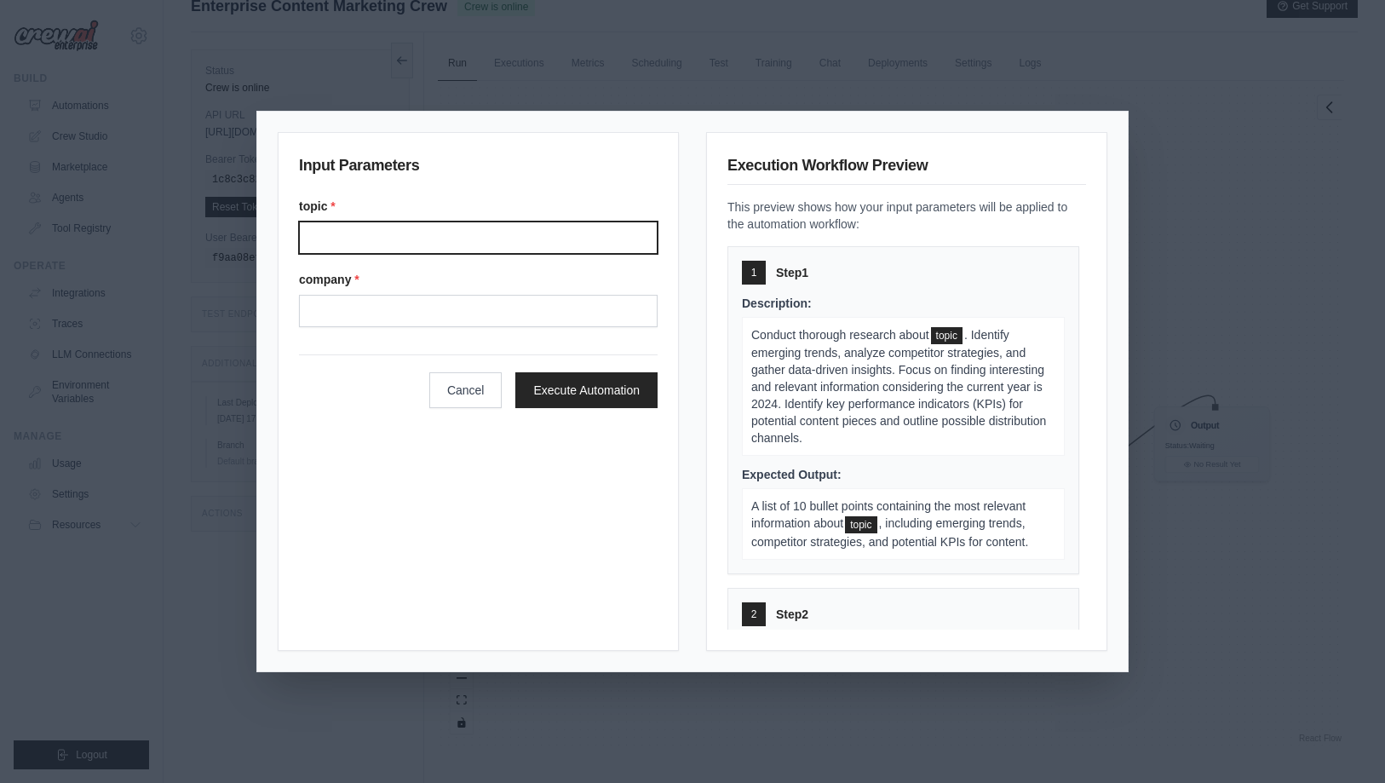
click at [527, 244] on input "Topic" at bounding box center [478, 238] width 359 height 32
type input "**********"
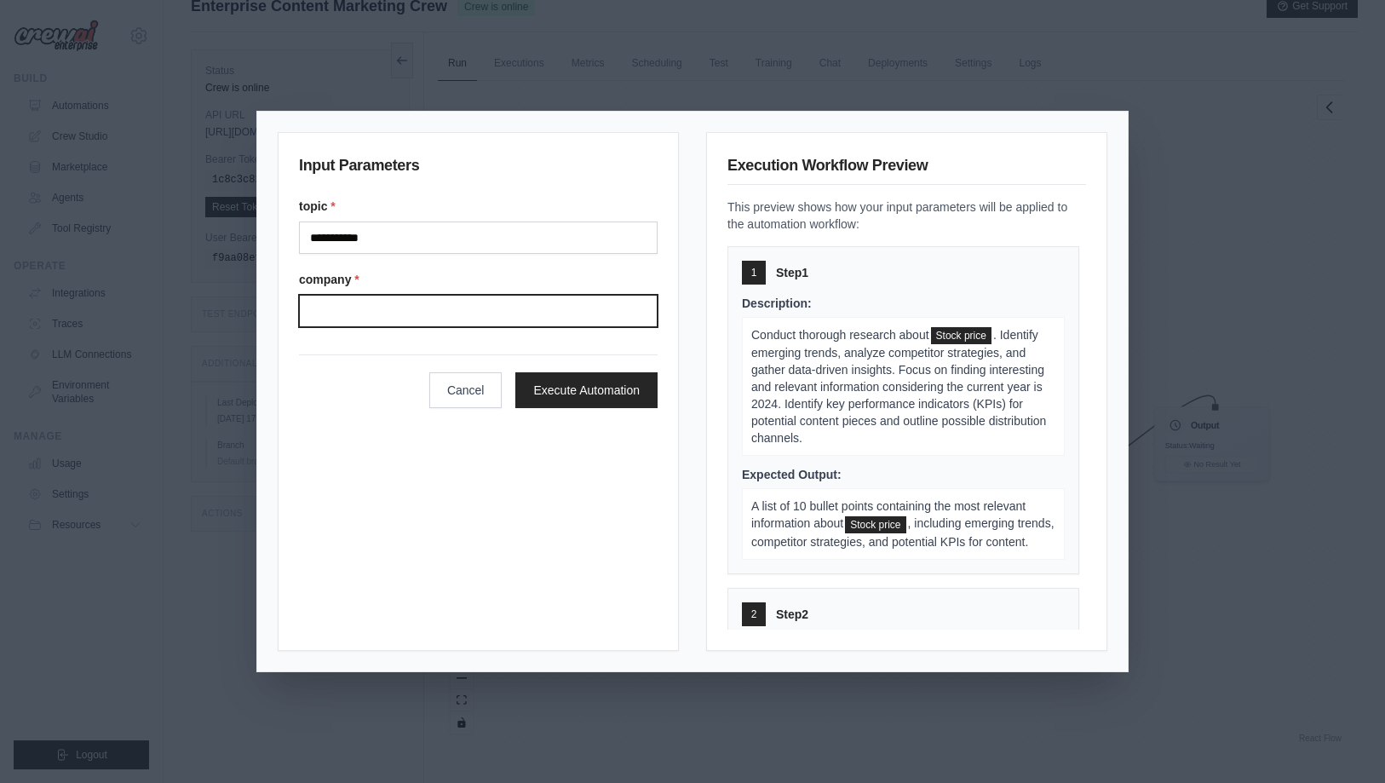
click at [372, 311] on input "Company" at bounding box center [478, 311] width 359 height 32
type input "*******"
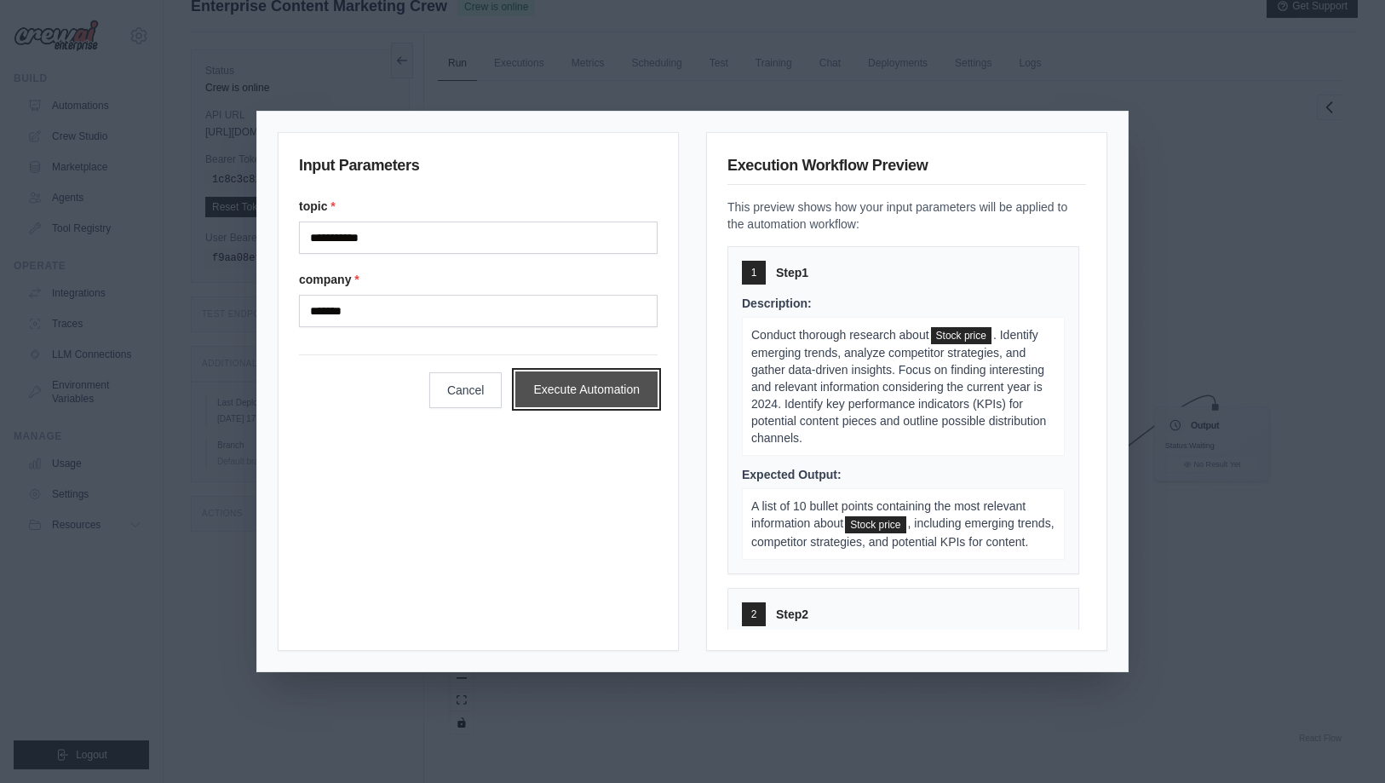
click at [579, 394] on button "Execute Automation" at bounding box center [586, 389] width 142 height 36
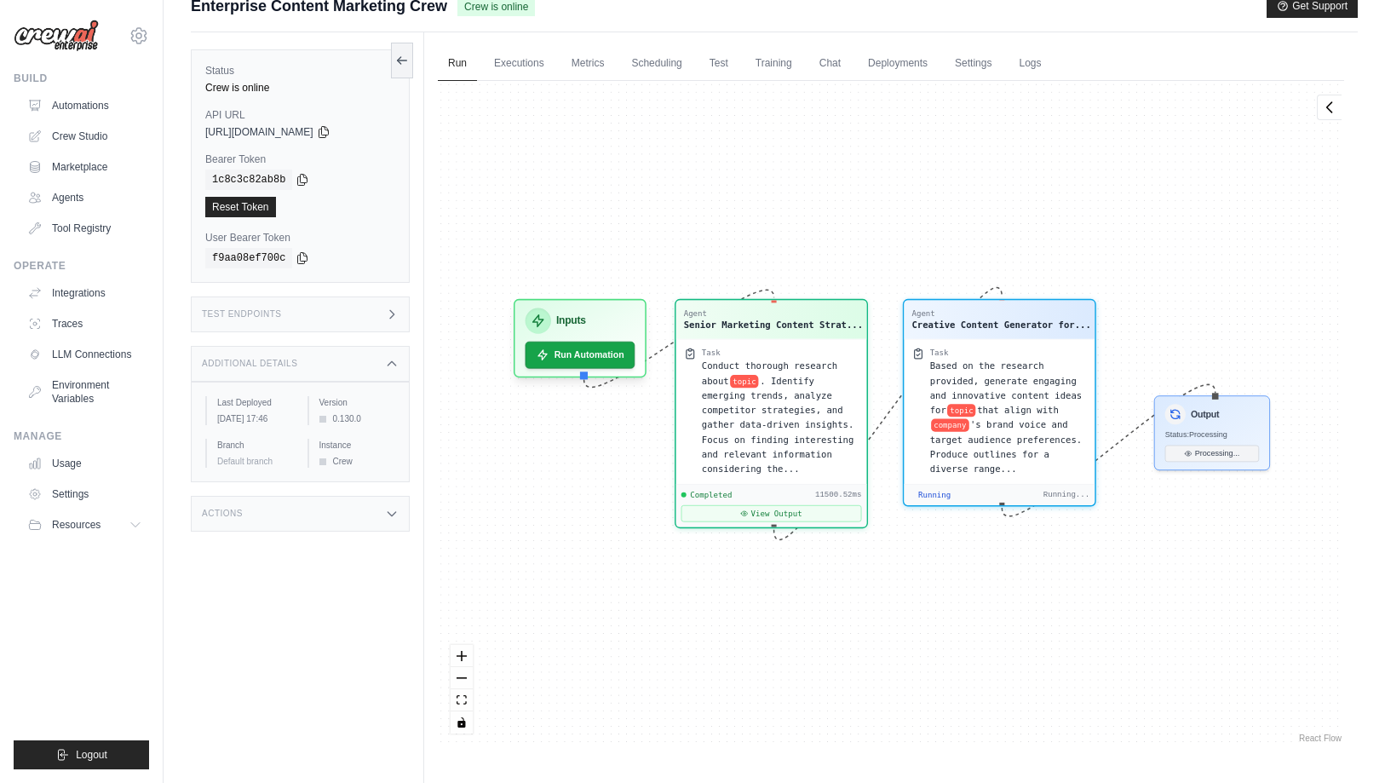
scroll to position [9905, 0]
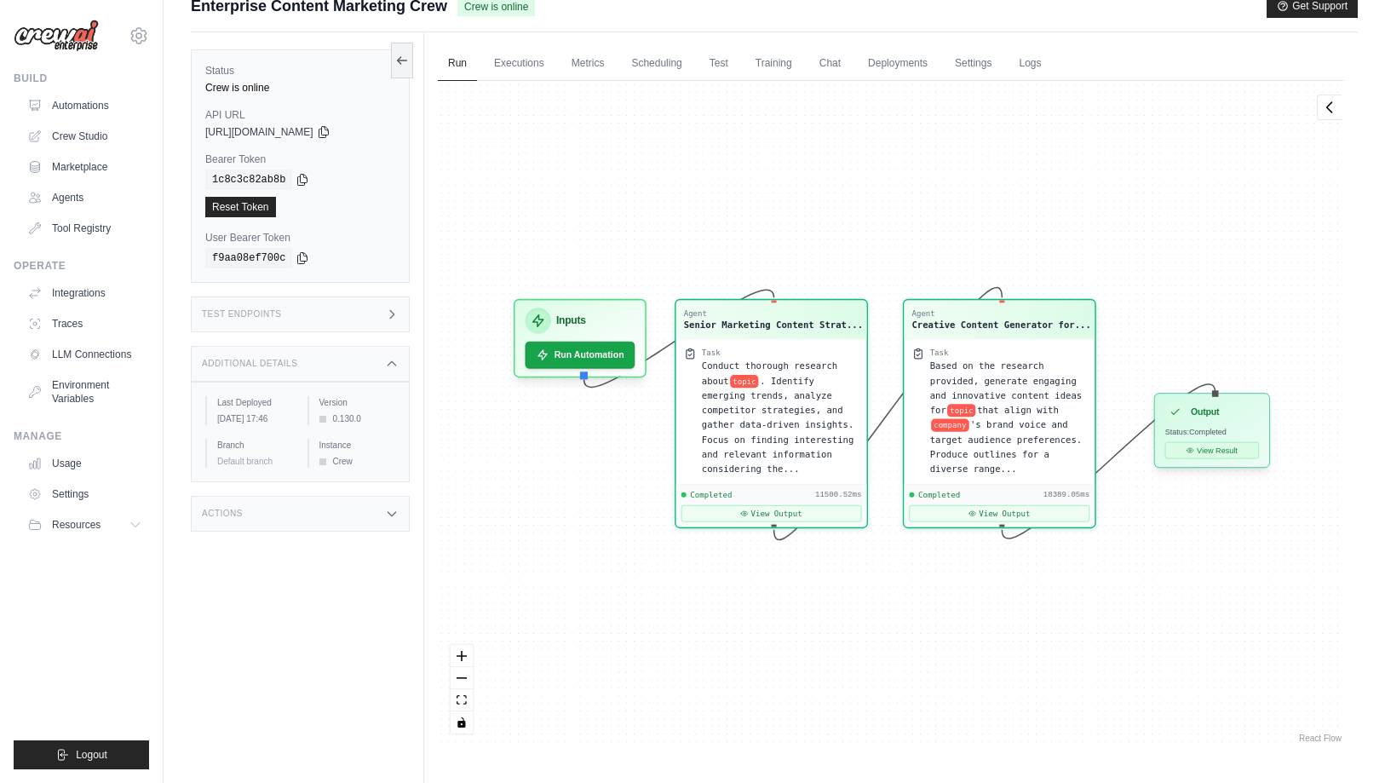
click at [1211, 449] on button "View Result" at bounding box center [1213, 450] width 94 height 17
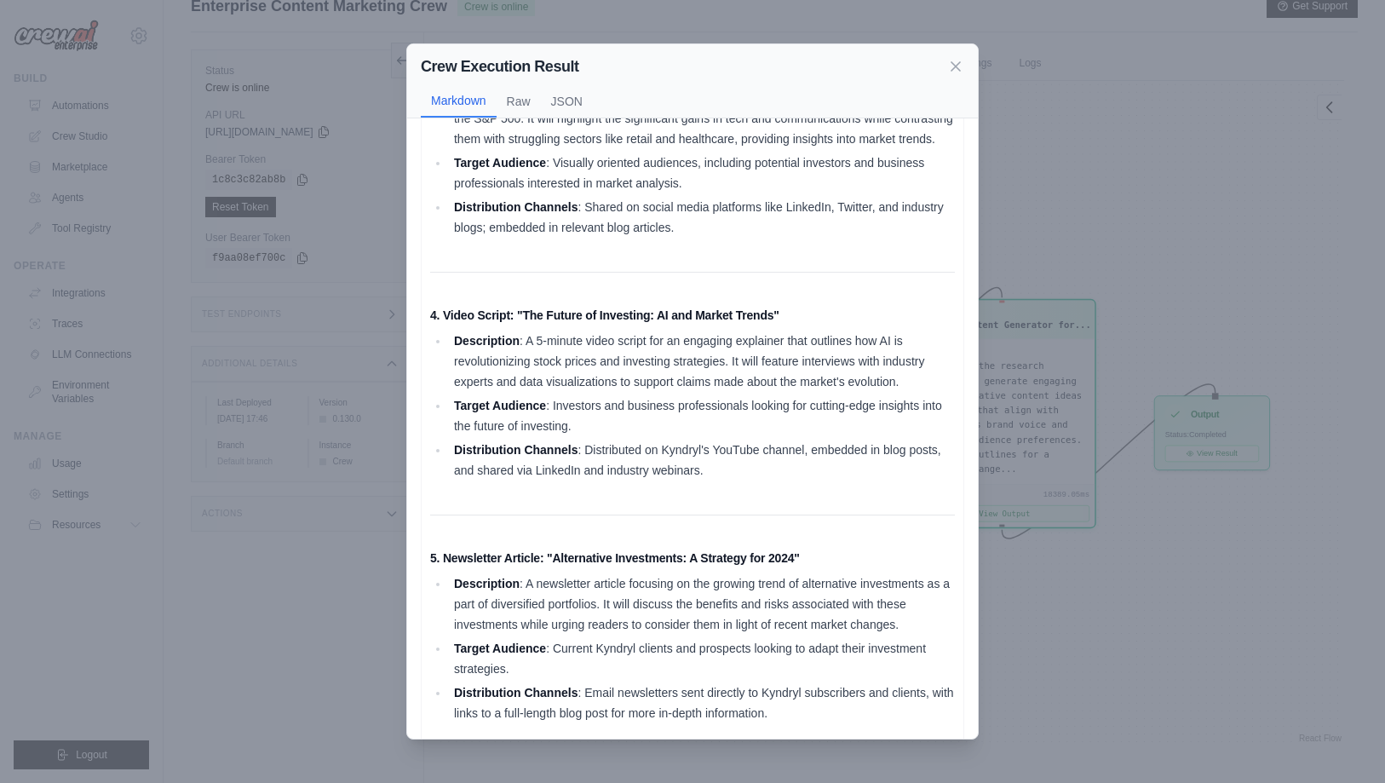
scroll to position [819, 0]
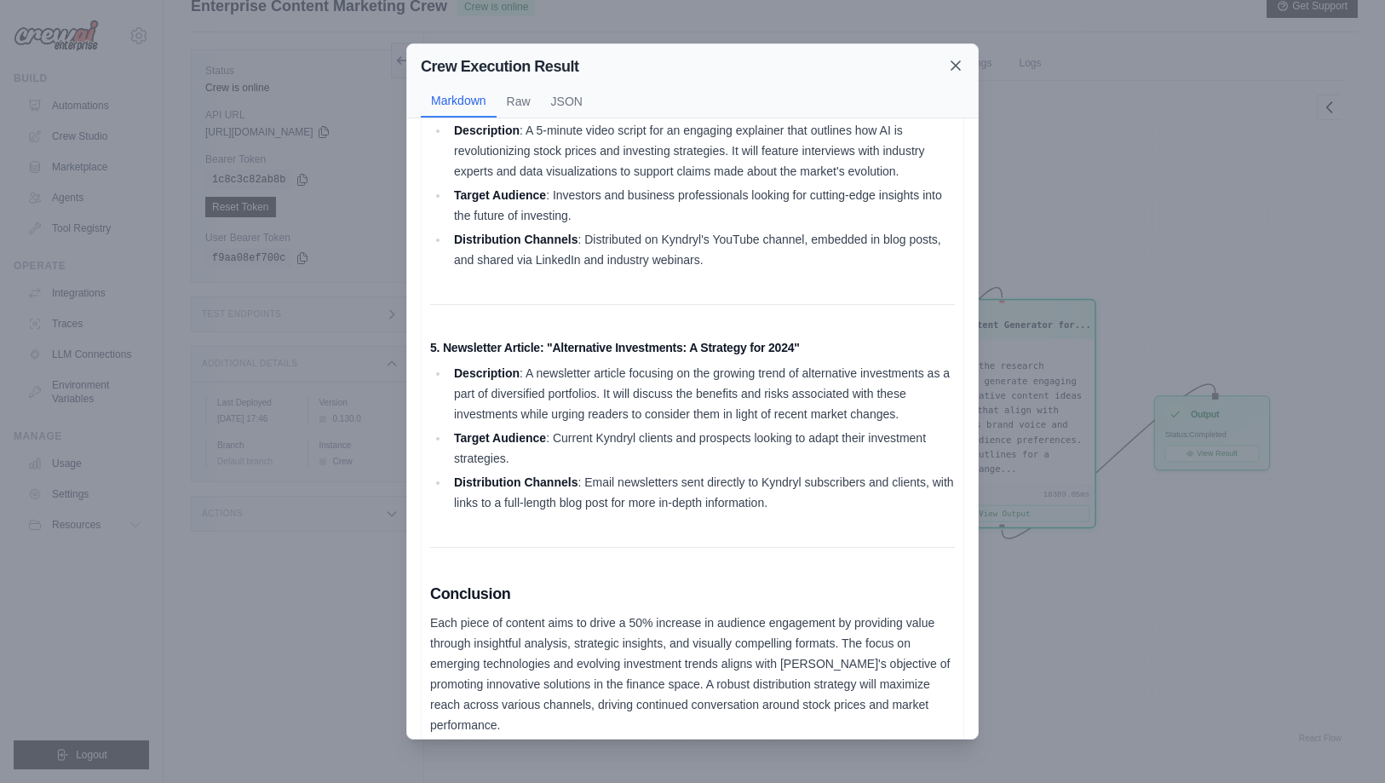
click at [958, 66] on icon at bounding box center [955, 65] width 17 height 17
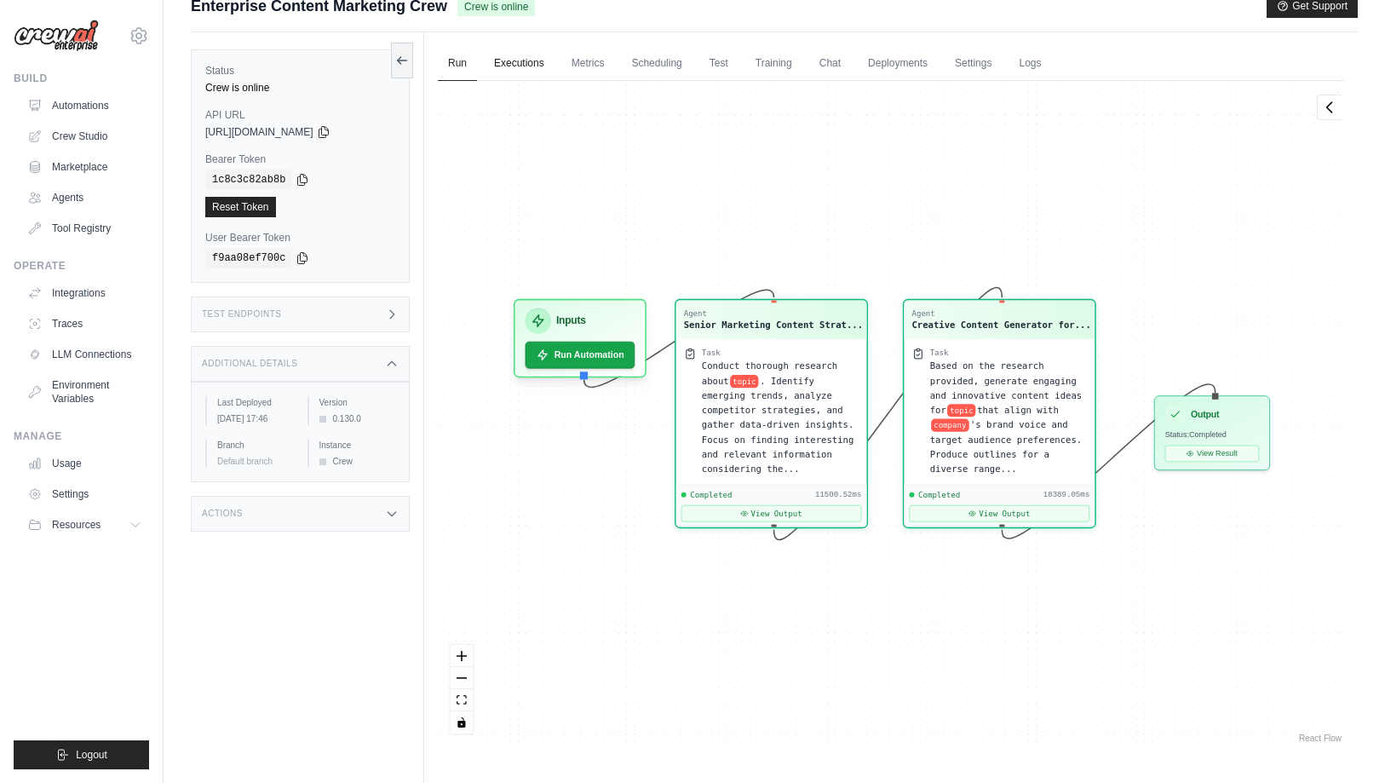
click at [515, 74] on link "Executions" at bounding box center [519, 64] width 71 height 36
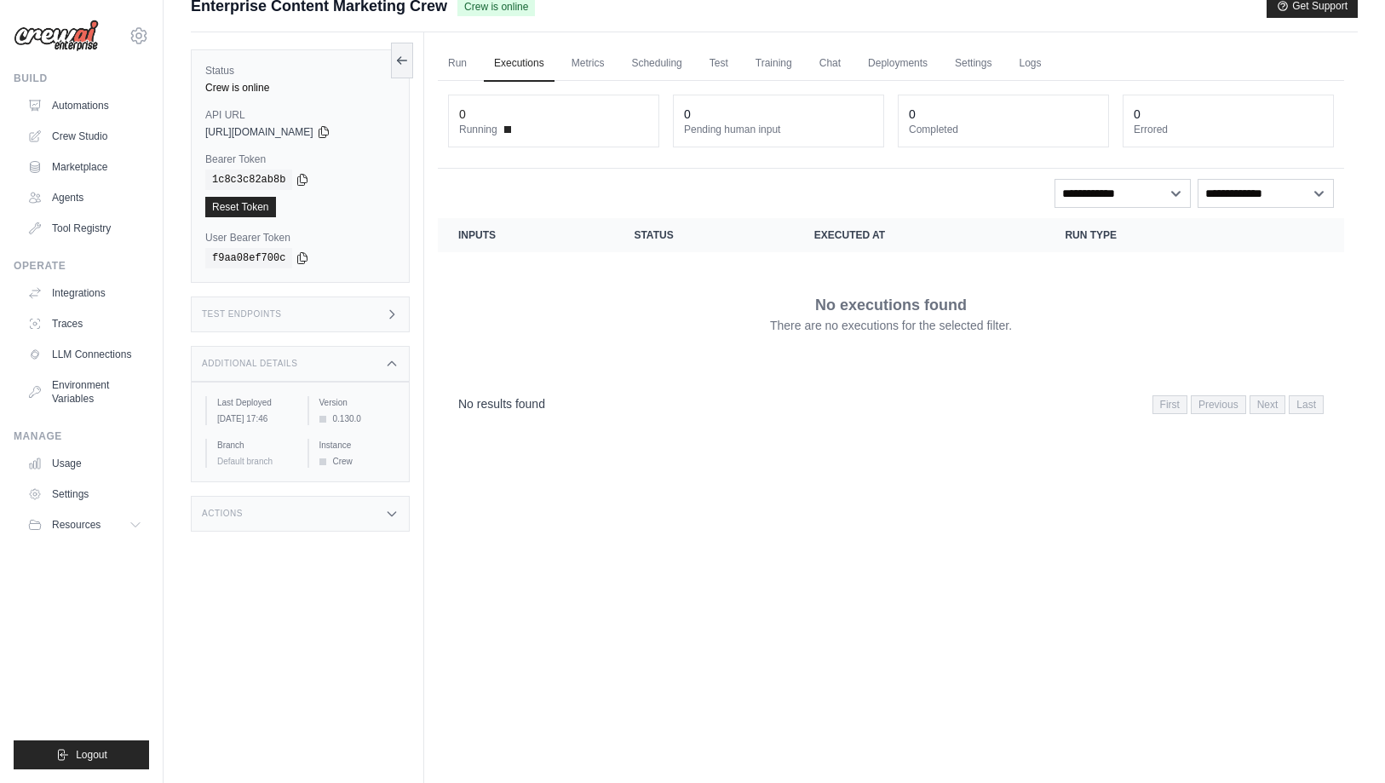
click at [613, 319] on div "No executions found There are no executions for the selected filter." at bounding box center [891, 313] width 866 height 95
click at [586, 63] on link "Metrics" at bounding box center [588, 64] width 54 height 36
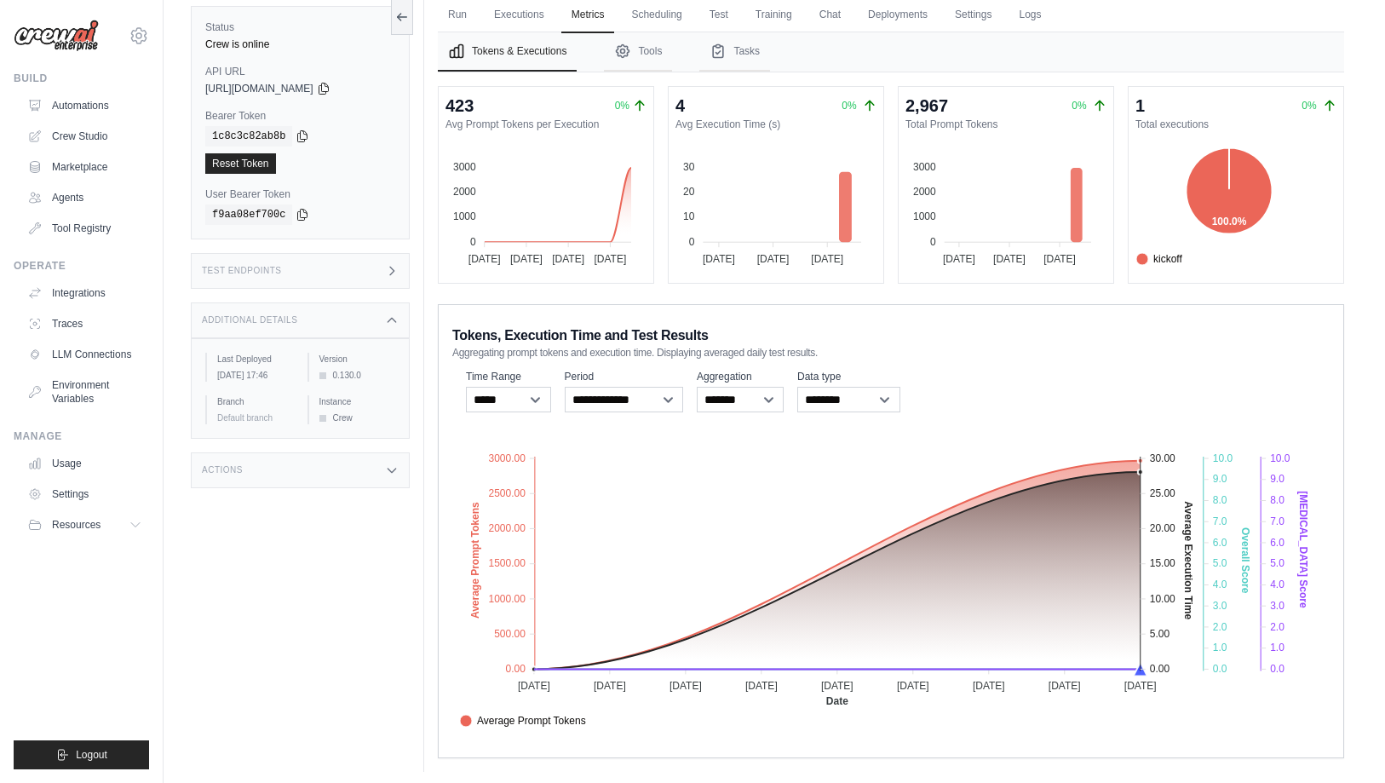
scroll to position [78, 0]
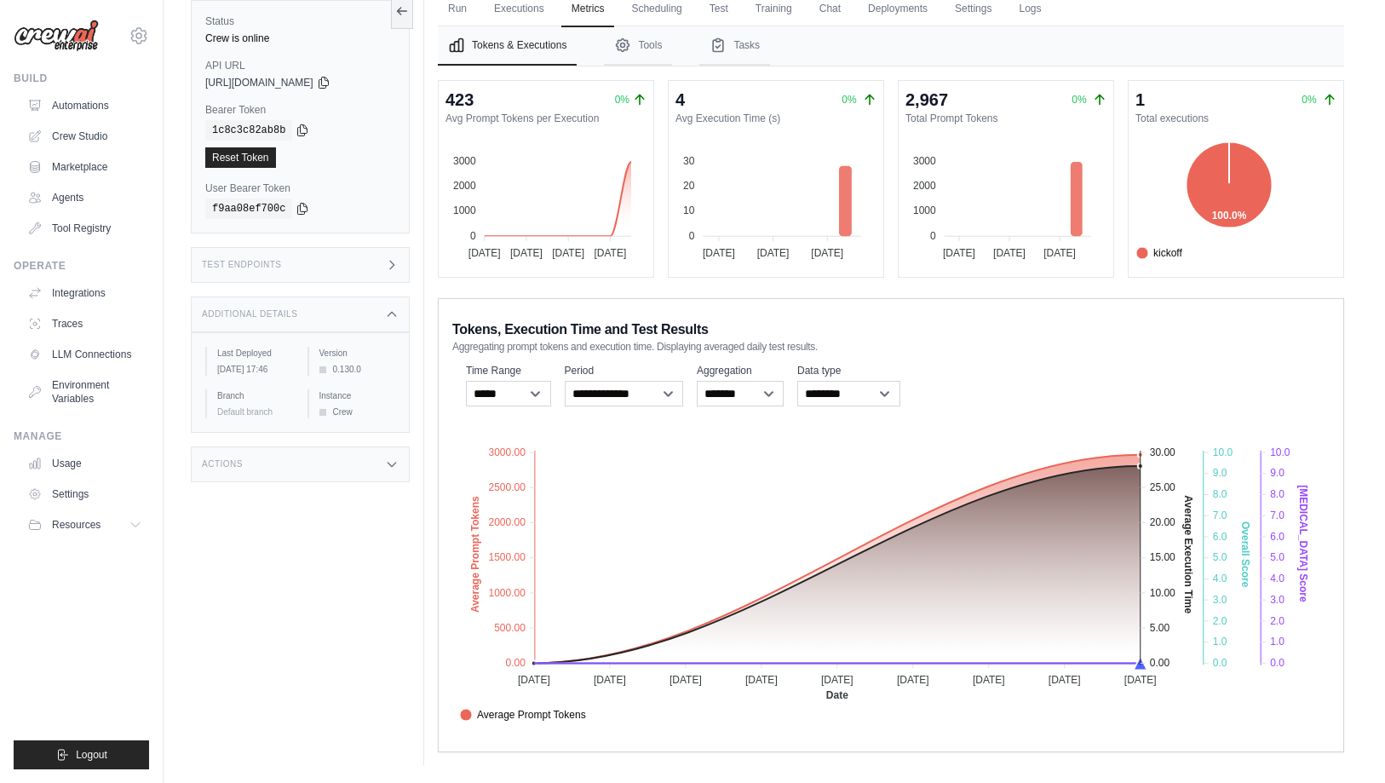
click at [1361, 286] on div "Submit a support request Describe your issue or question * Please be specific a…" at bounding box center [775, 353] width 1222 height 826
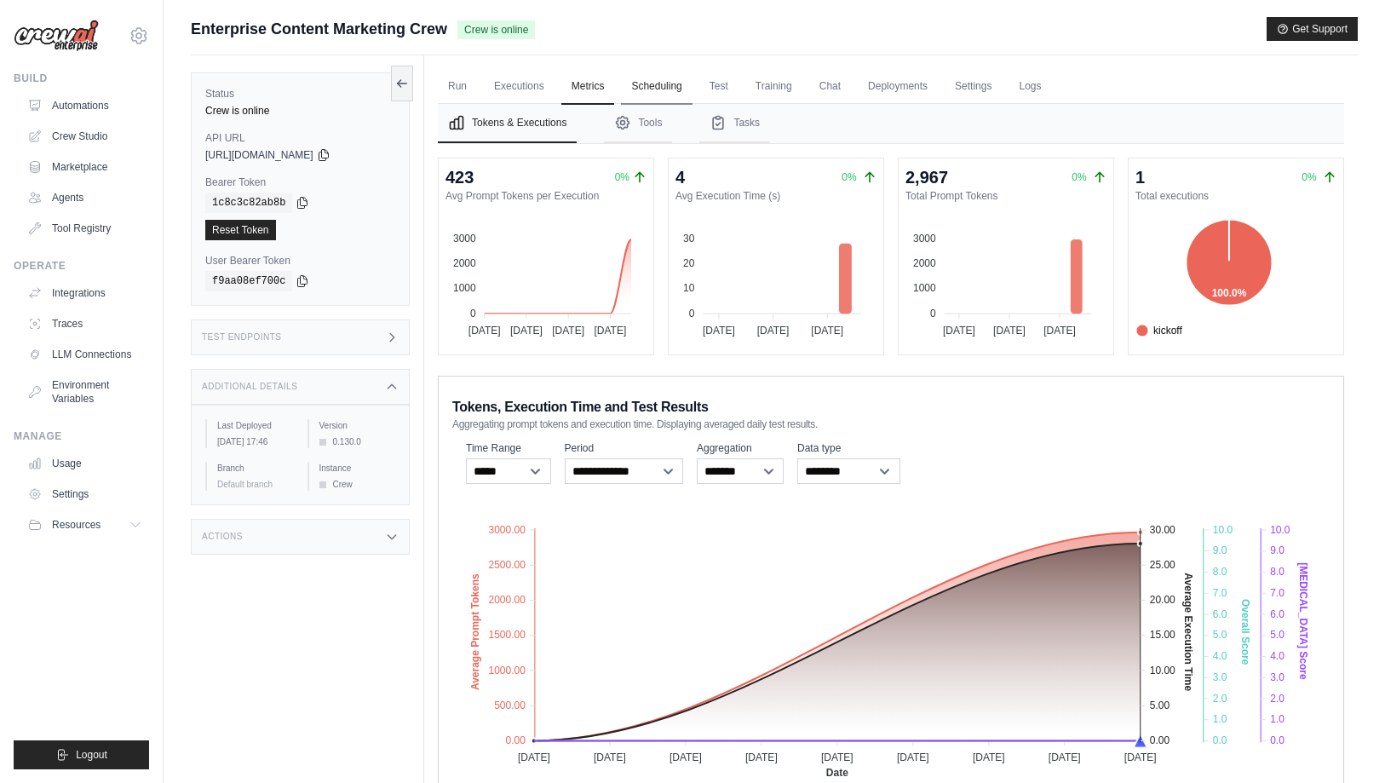
click at [662, 80] on link "Scheduling" at bounding box center [656, 87] width 71 height 36
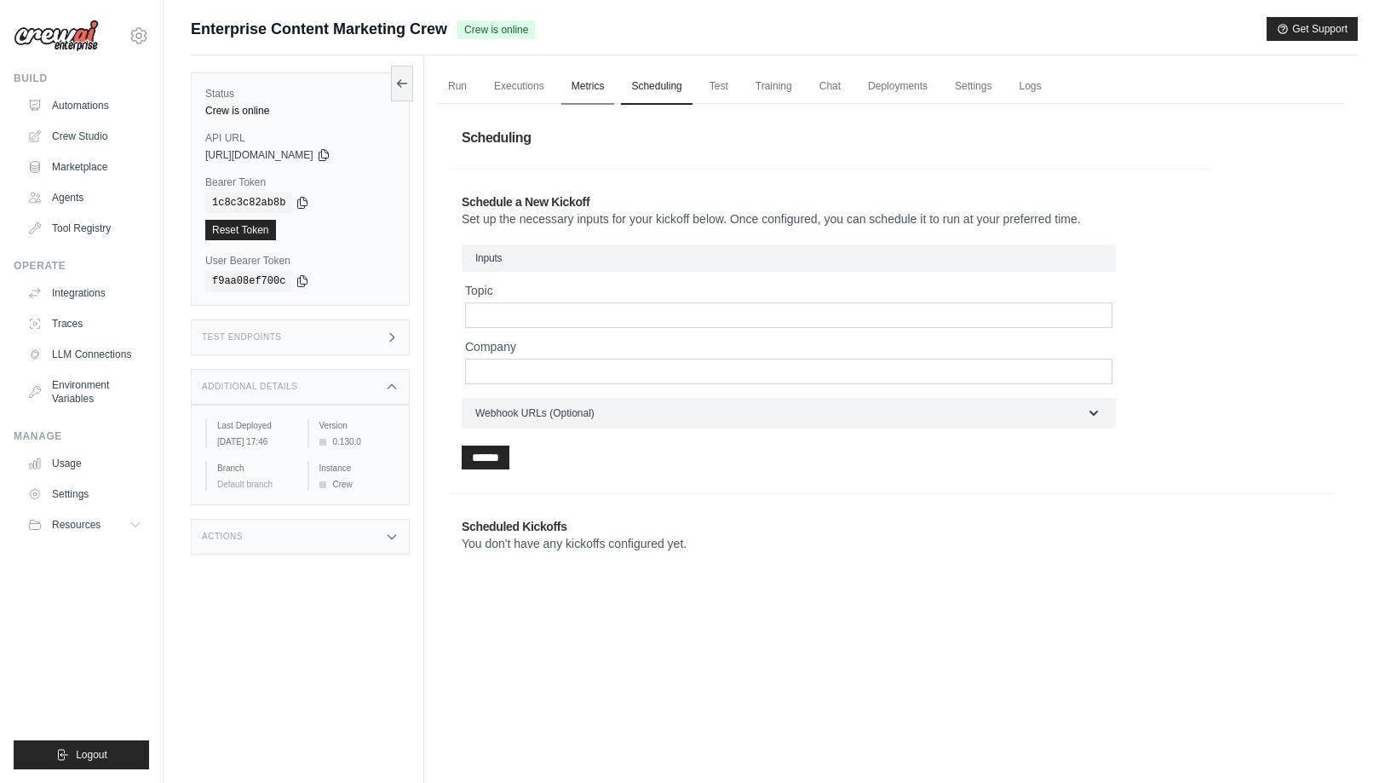
click at [589, 87] on link "Metrics" at bounding box center [588, 87] width 54 height 36
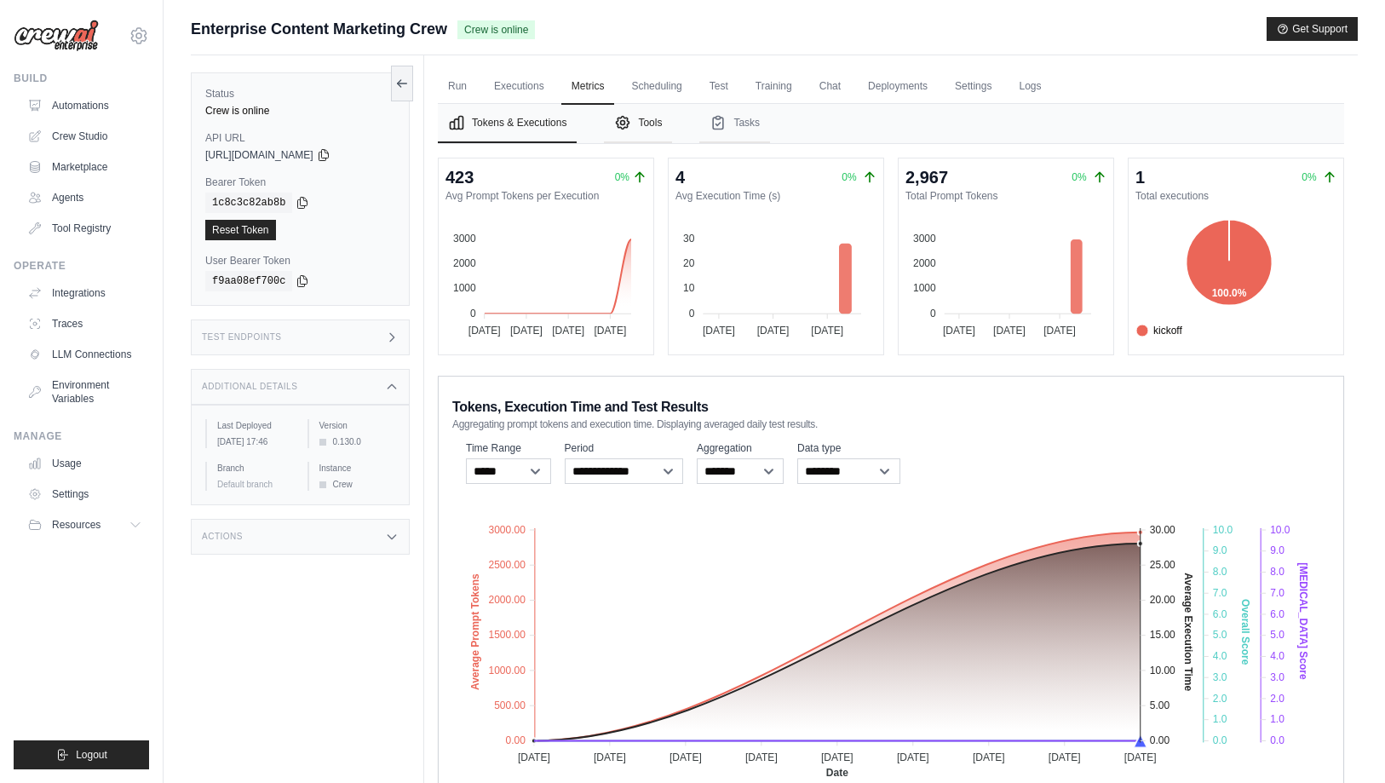
click at [643, 115] on button "Tools" at bounding box center [638, 123] width 68 height 39
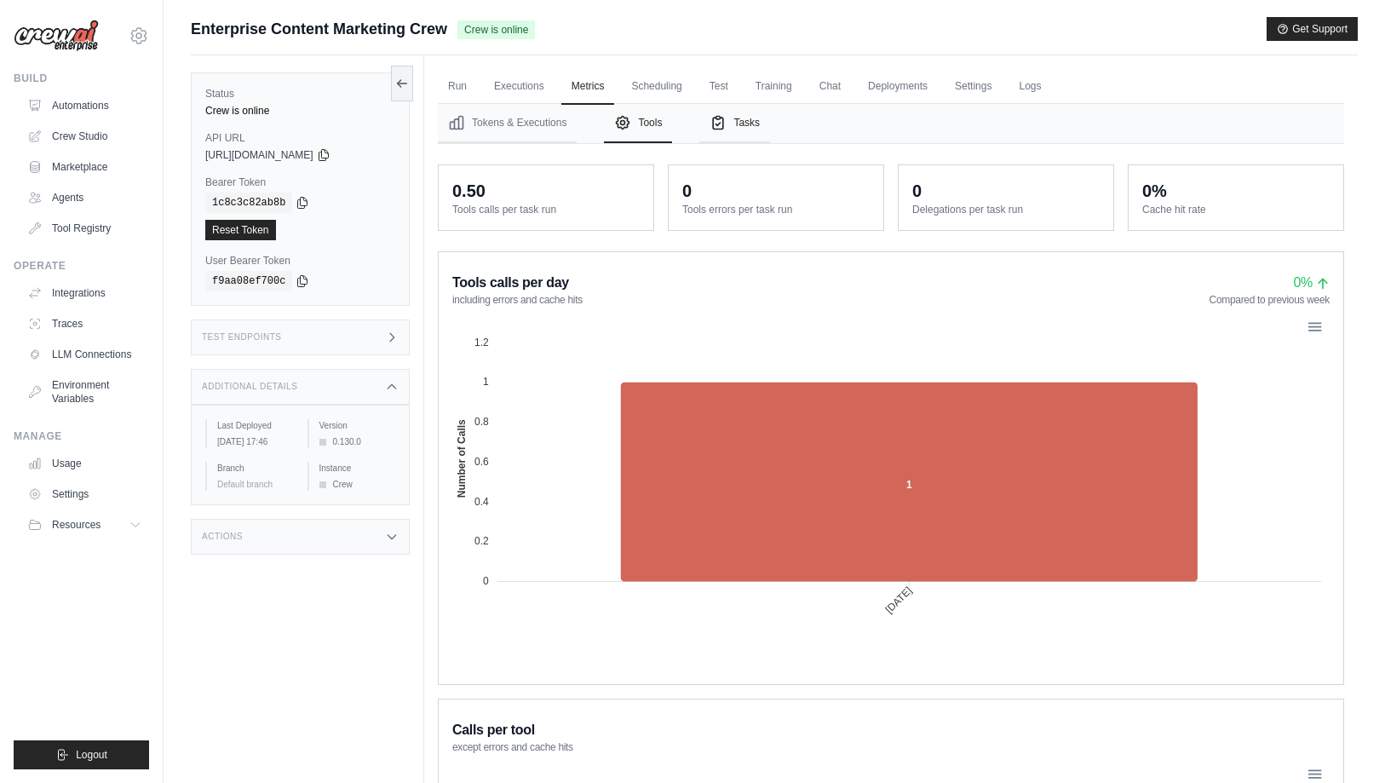
click at [747, 122] on button "Tasks" at bounding box center [734, 123] width 71 height 39
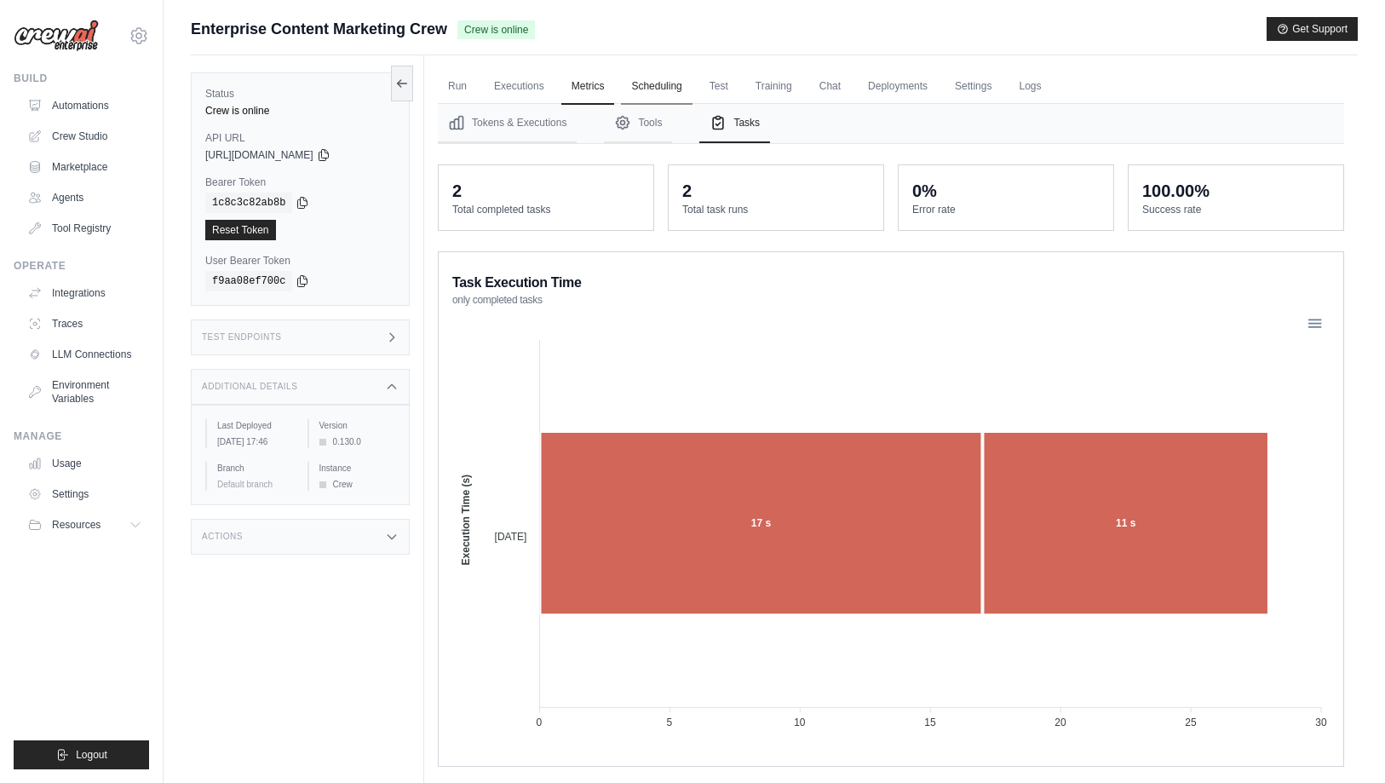
click at [664, 81] on link "Scheduling" at bounding box center [656, 87] width 71 height 36
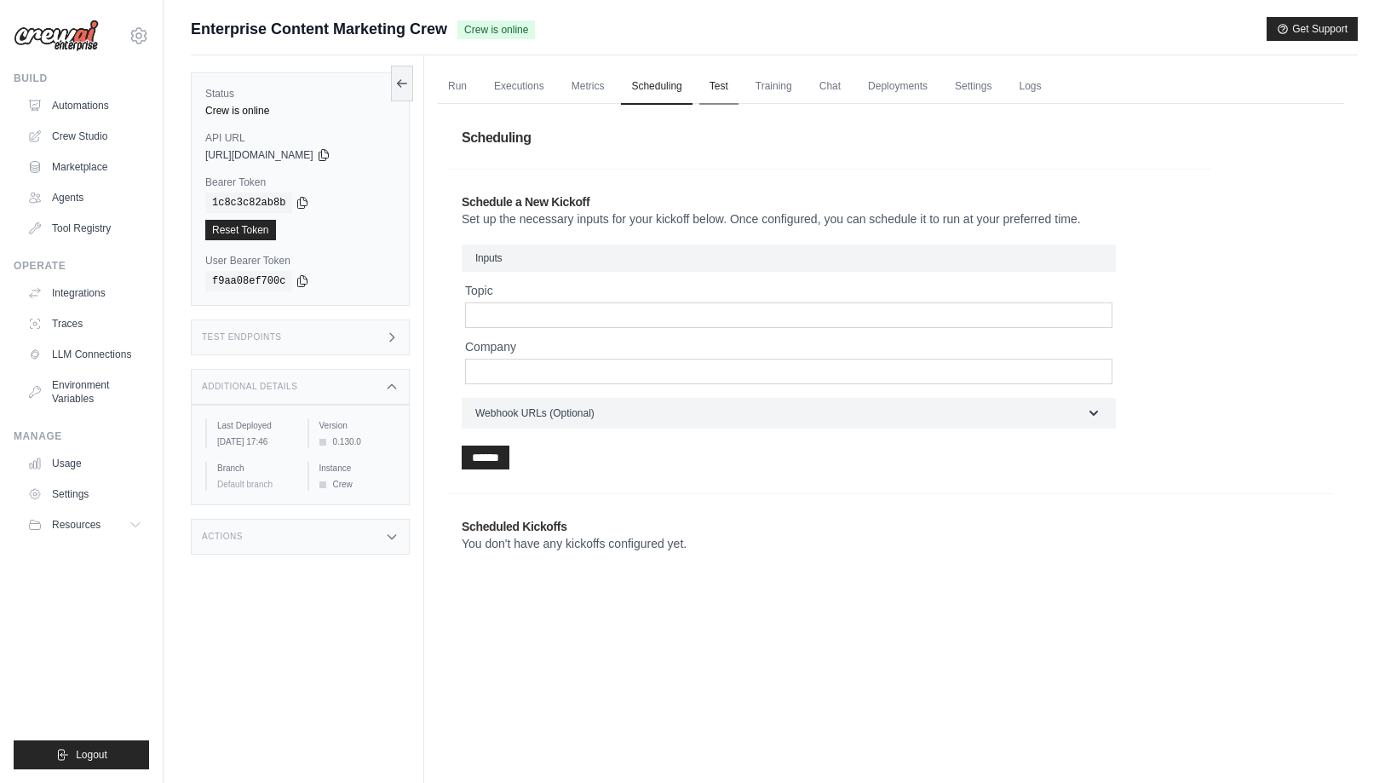
click at [723, 80] on link "Test" at bounding box center [718, 87] width 39 height 36
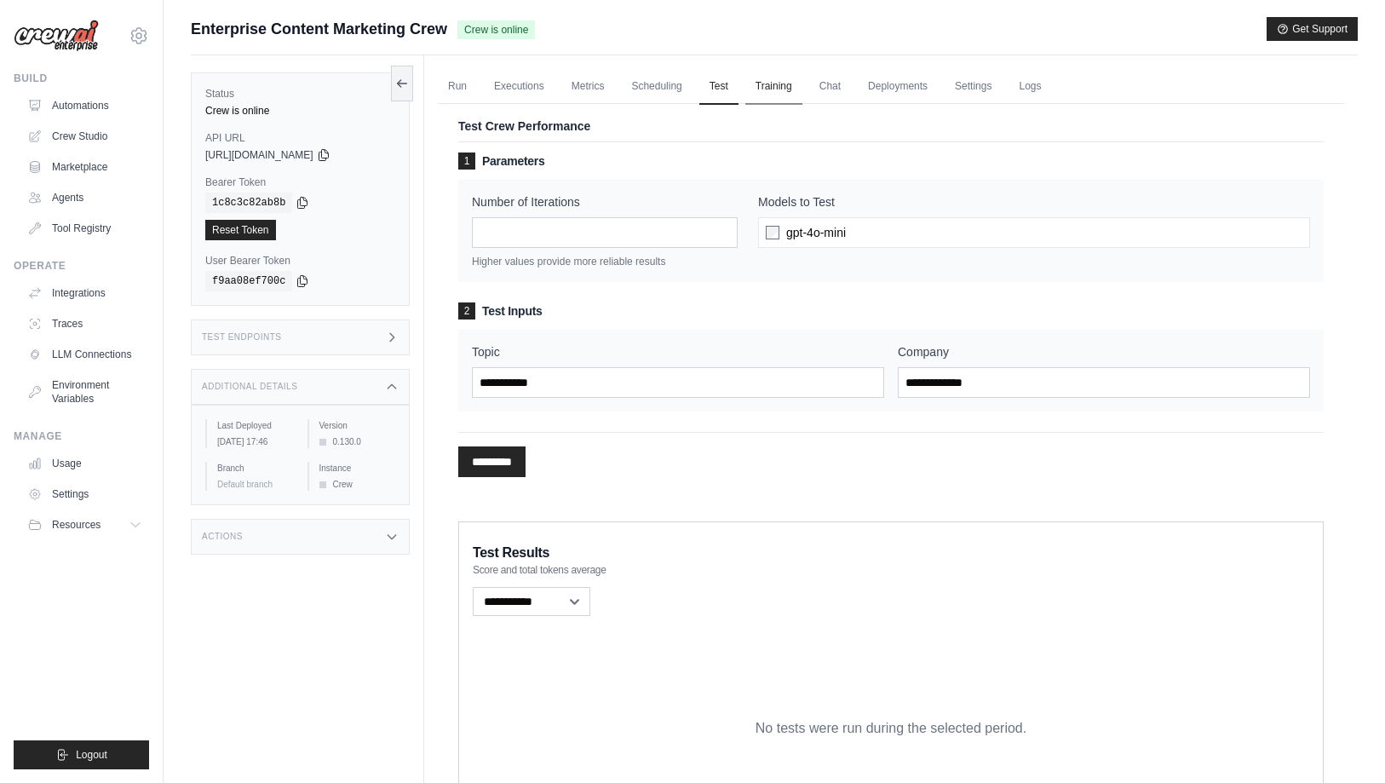
click at [778, 83] on link "Training" at bounding box center [774, 87] width 57 height 36
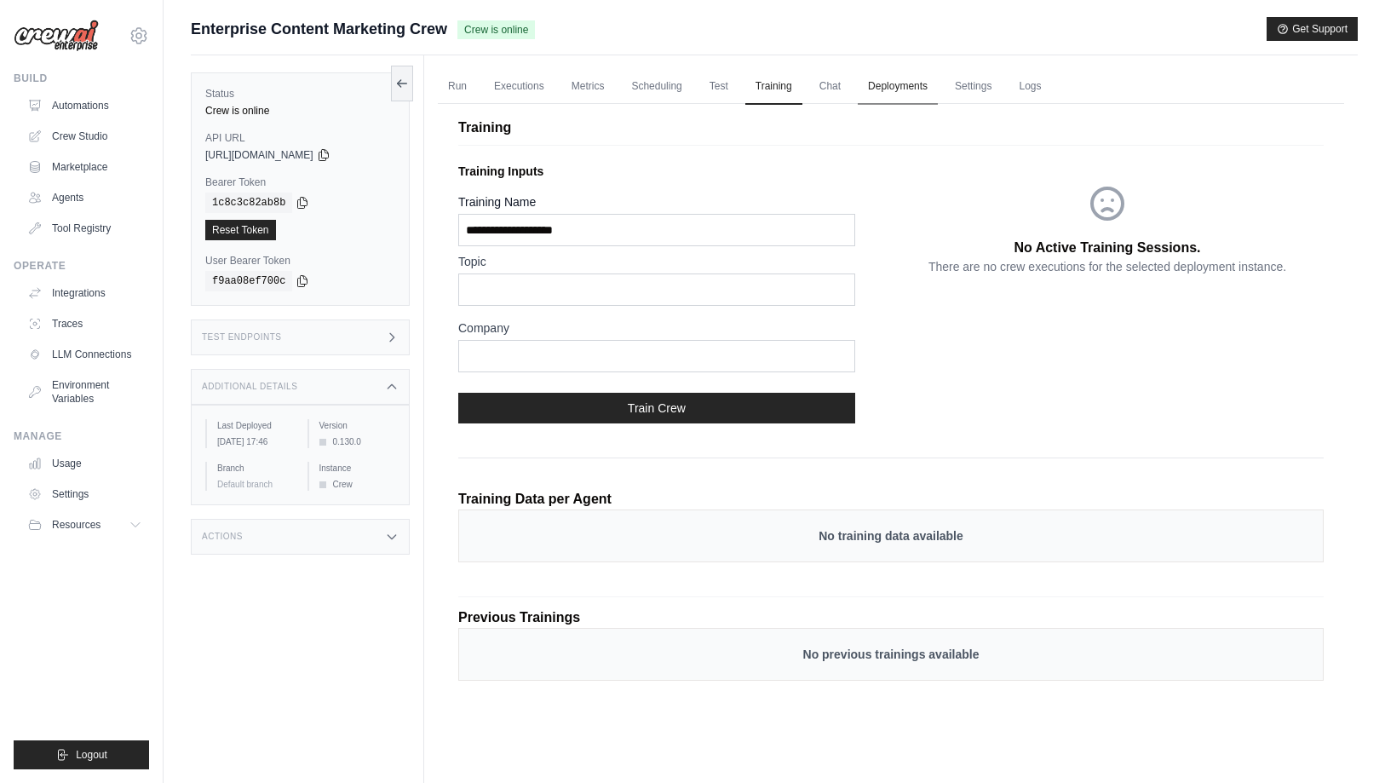
click at [884, 89] on link "Deployments" at bounding box center [898, 87] width 80 height 36
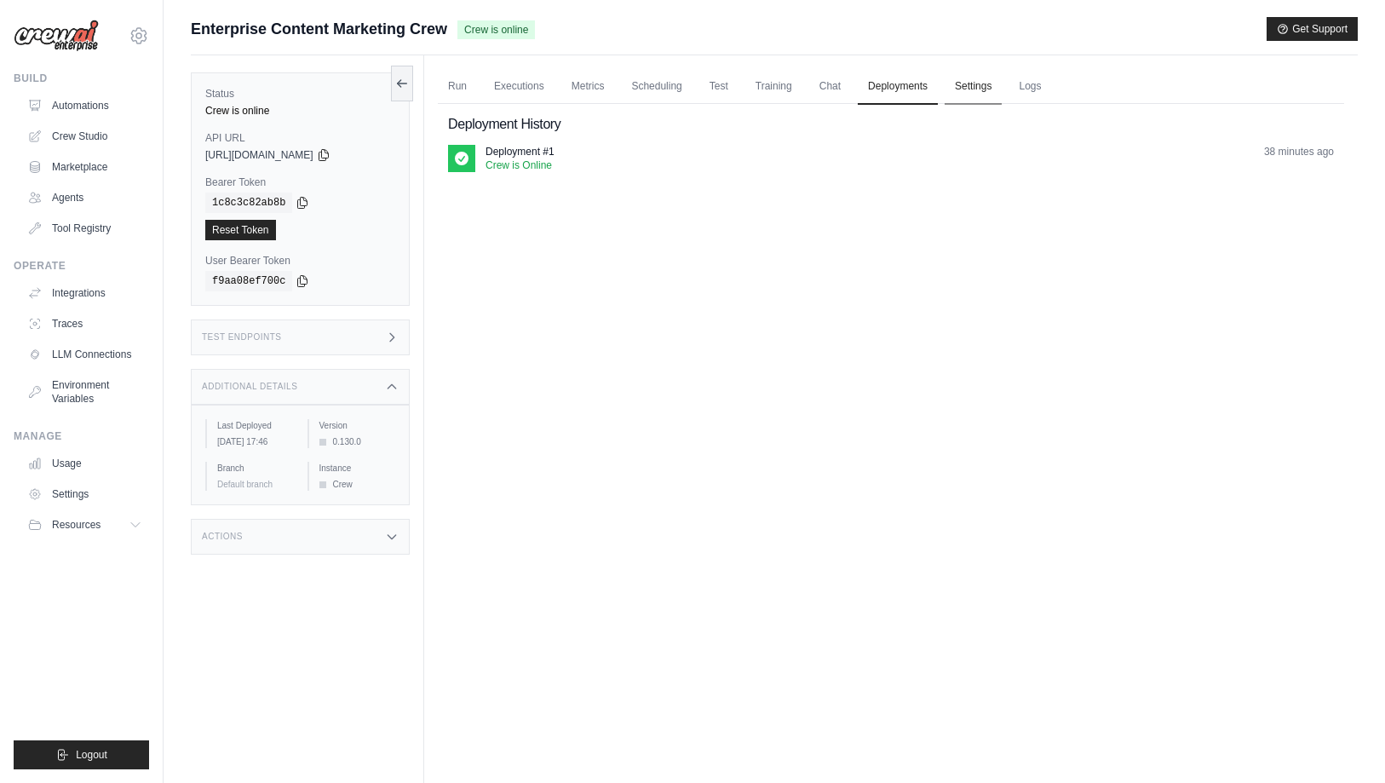
click at [969, 93] on link "Settings" at bounding box center [973, 87] width 57 height 36
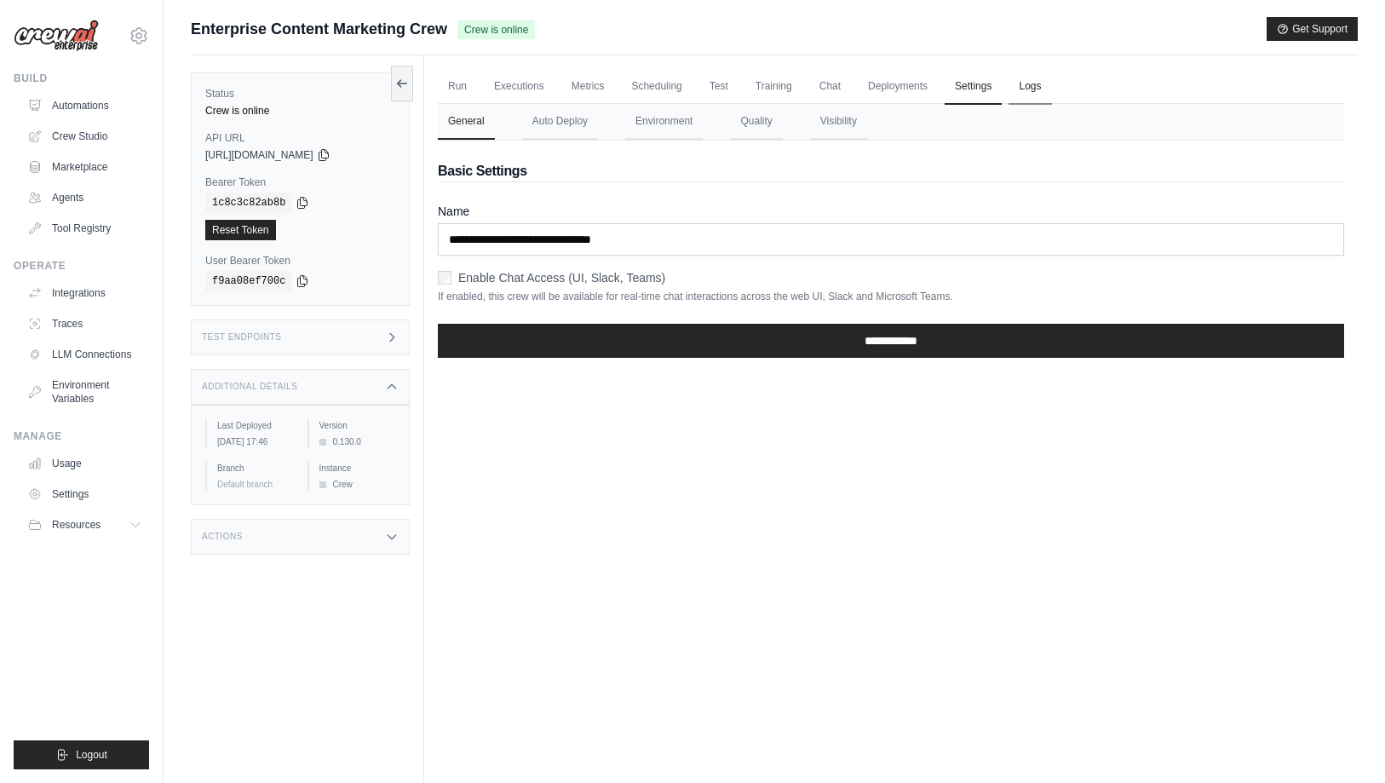
click at [1033, 87] on link "Logs" at bounding box center [1030, 87] width 43 height 36
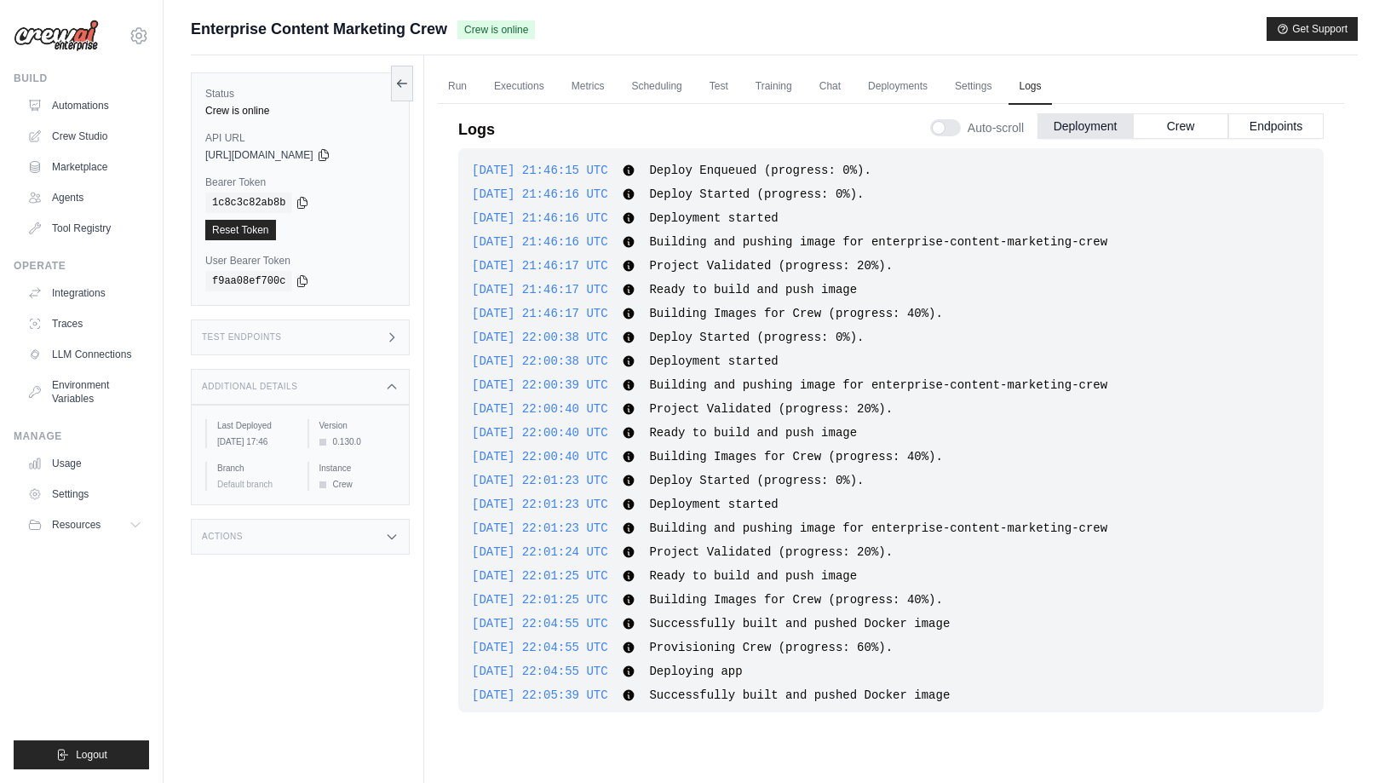
scroll to position [155, 0]
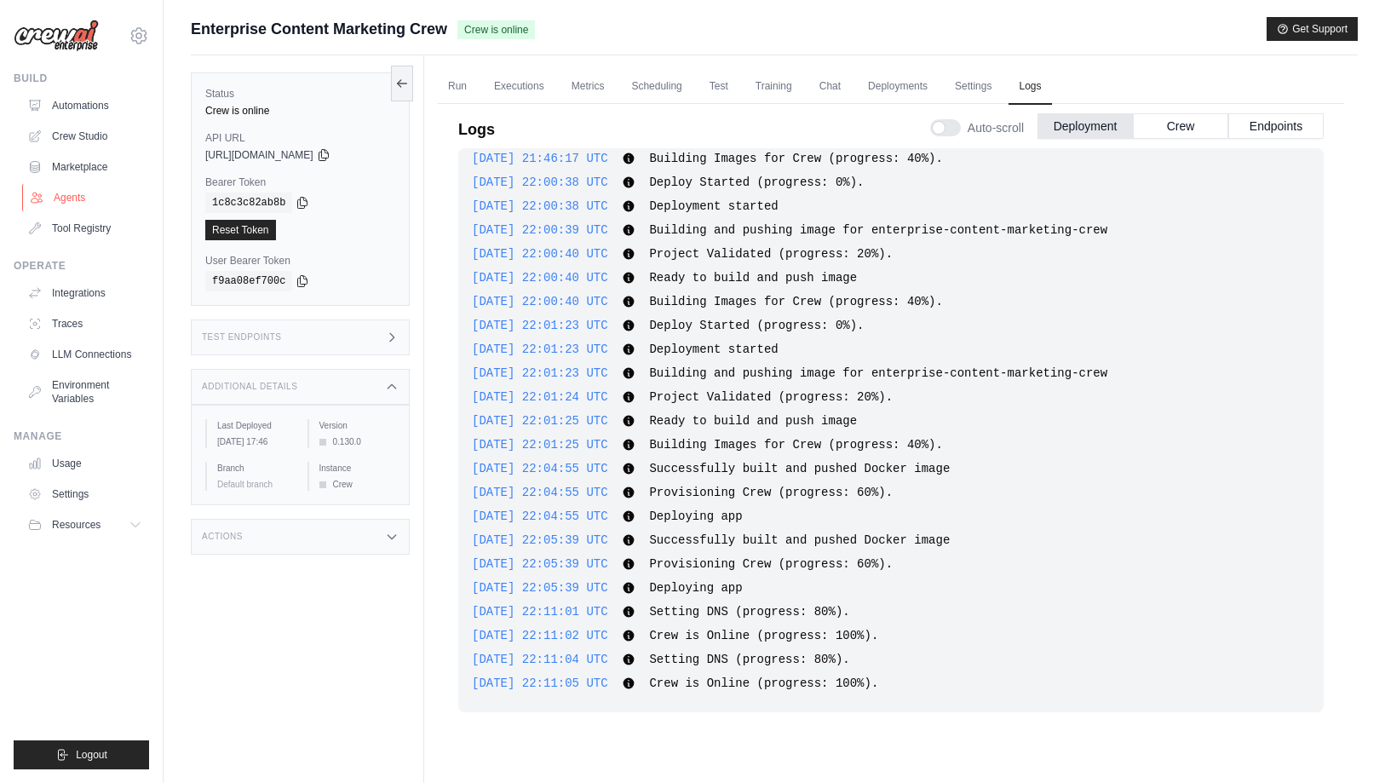
click at [86, 204] on link "Agents" at bounding box center [86, 197] width 129 height 27
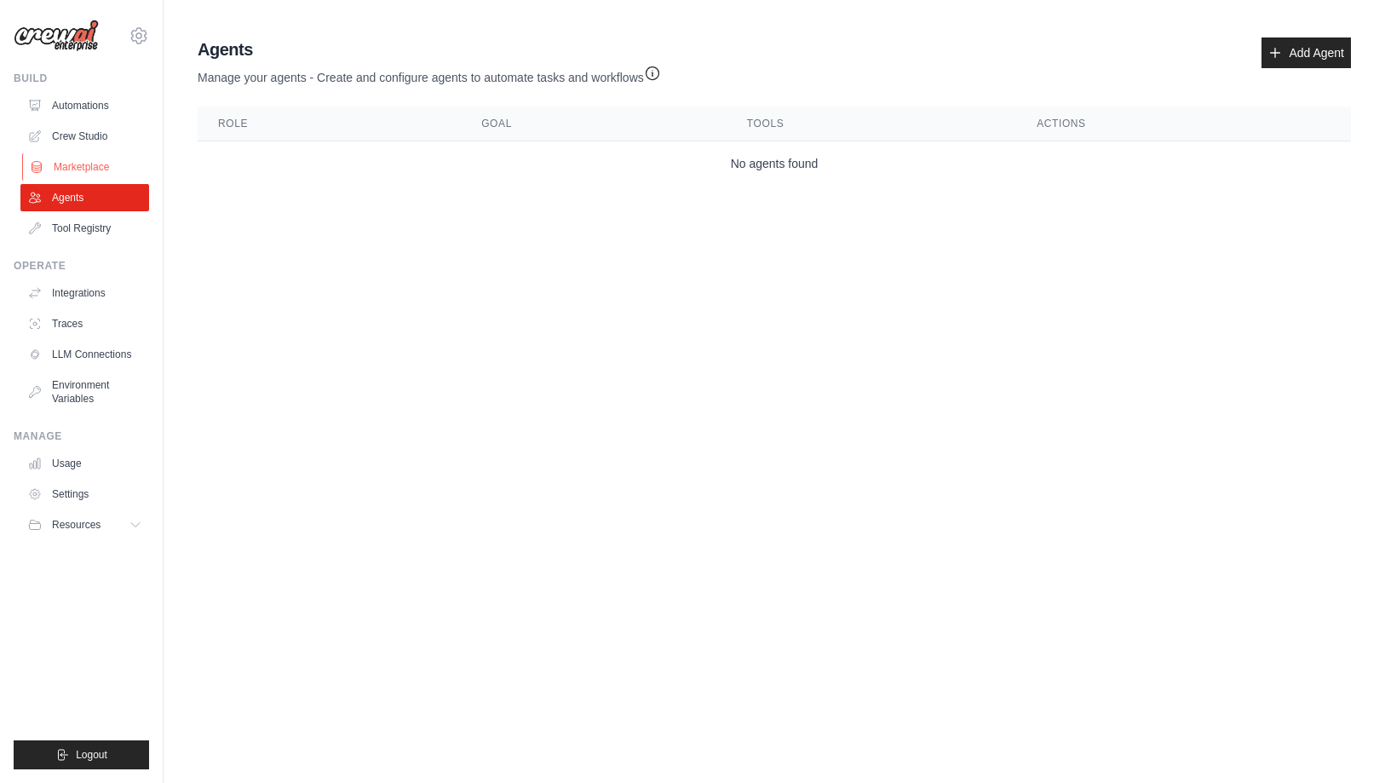
click at [68, 161] on link "Marketplace" at bounding box center [86, 166] width 129 height 27
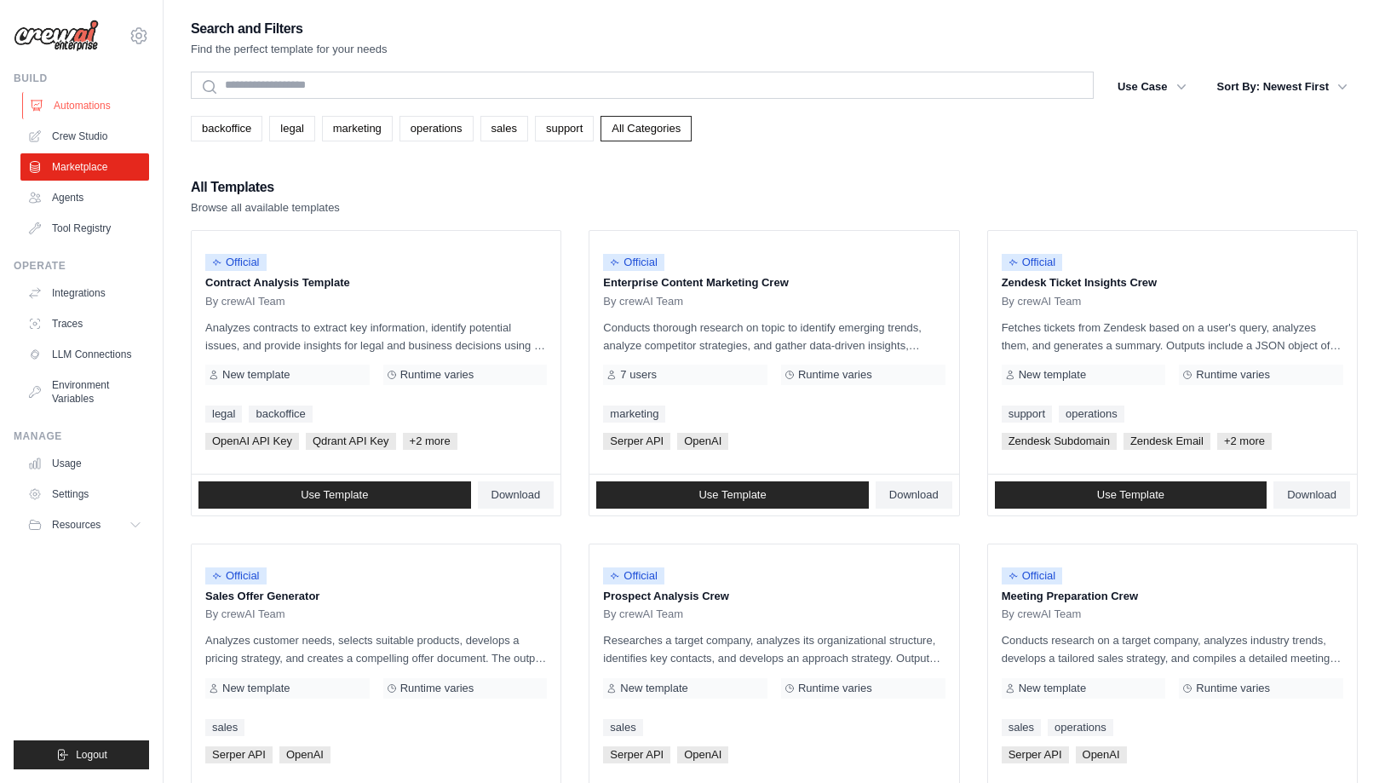
click at [73, 106] on link "Automations" at bounding box center [86, 105] width 129 height 27
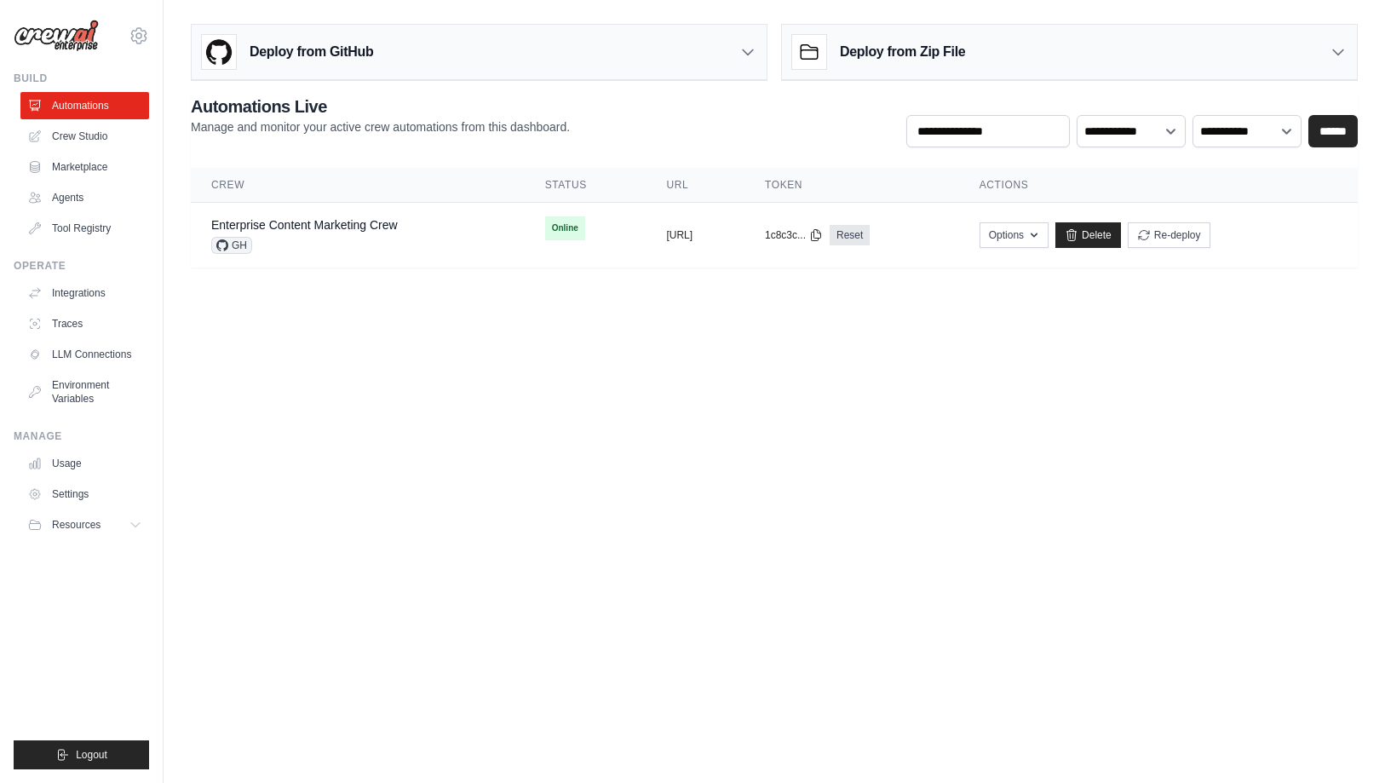
click at [290, 320] on body "[EMAIL_ADDRESS][DOMAIN_NAME] Settings Build Automations Crew Studio" at bounding box center [692, 391] width 1385 height 783
click at [95, 294] on link "Integrations" at bounding box center [86, 292] width 129 height 27
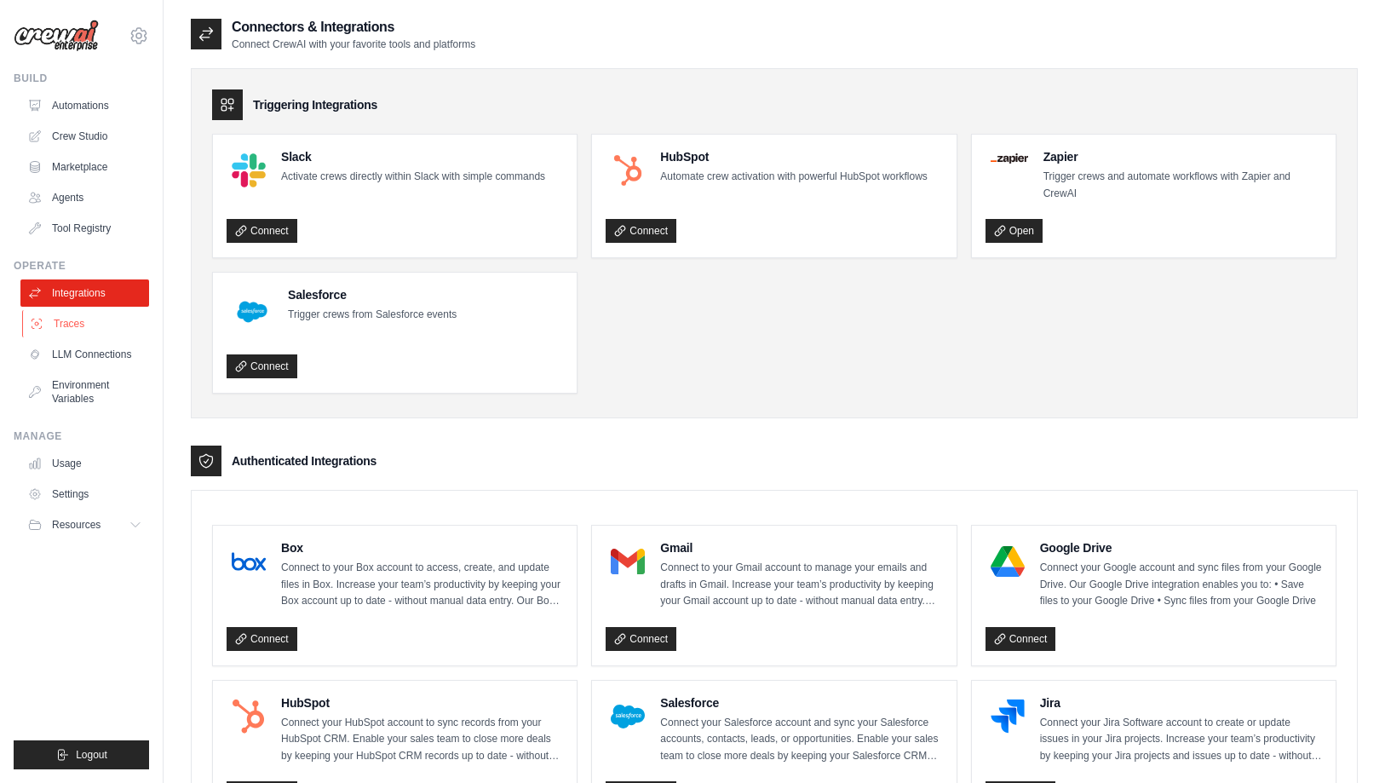
click at [89, 315] on link "Traces" at bounding box center [86, 323] width 129 height 27
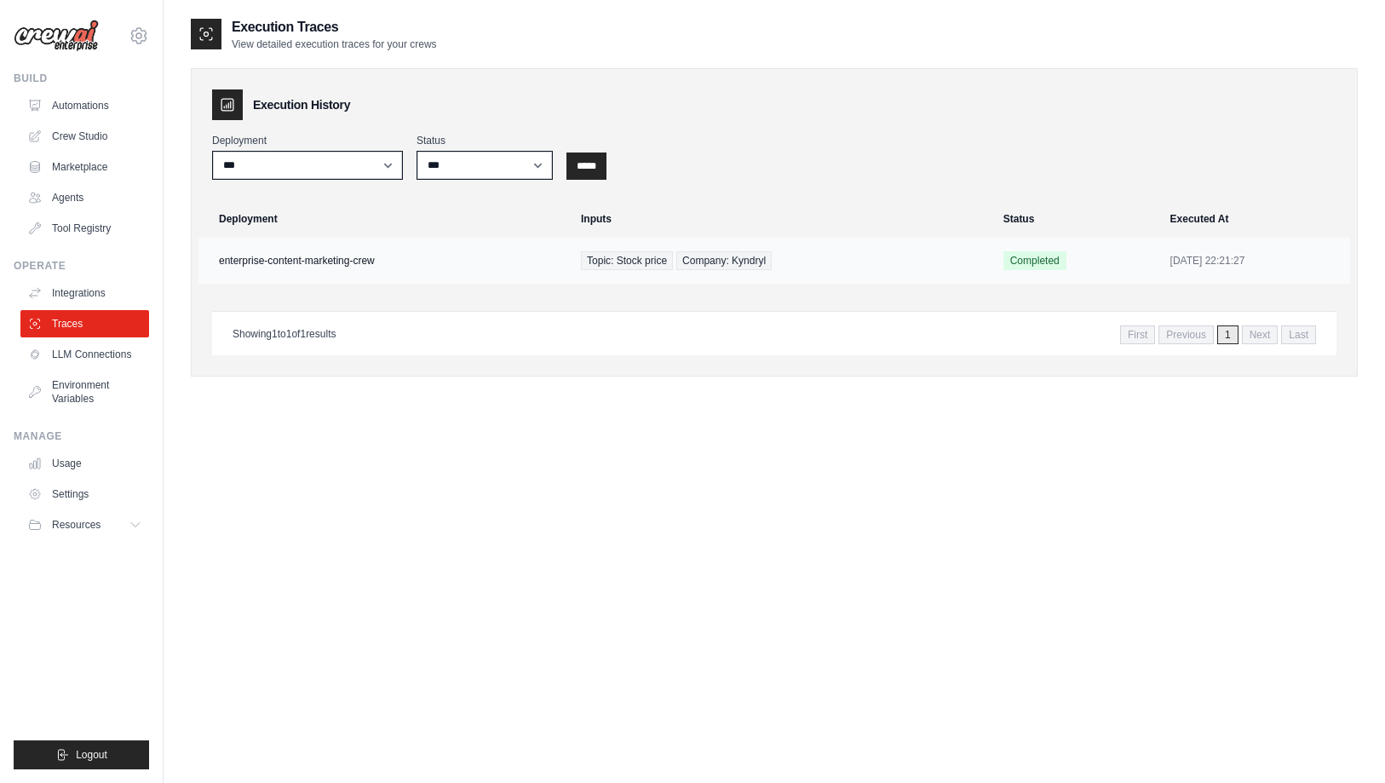
click at [1004, 262] on span "Completed" at bounding box center [1035, 260] width 63 height 19
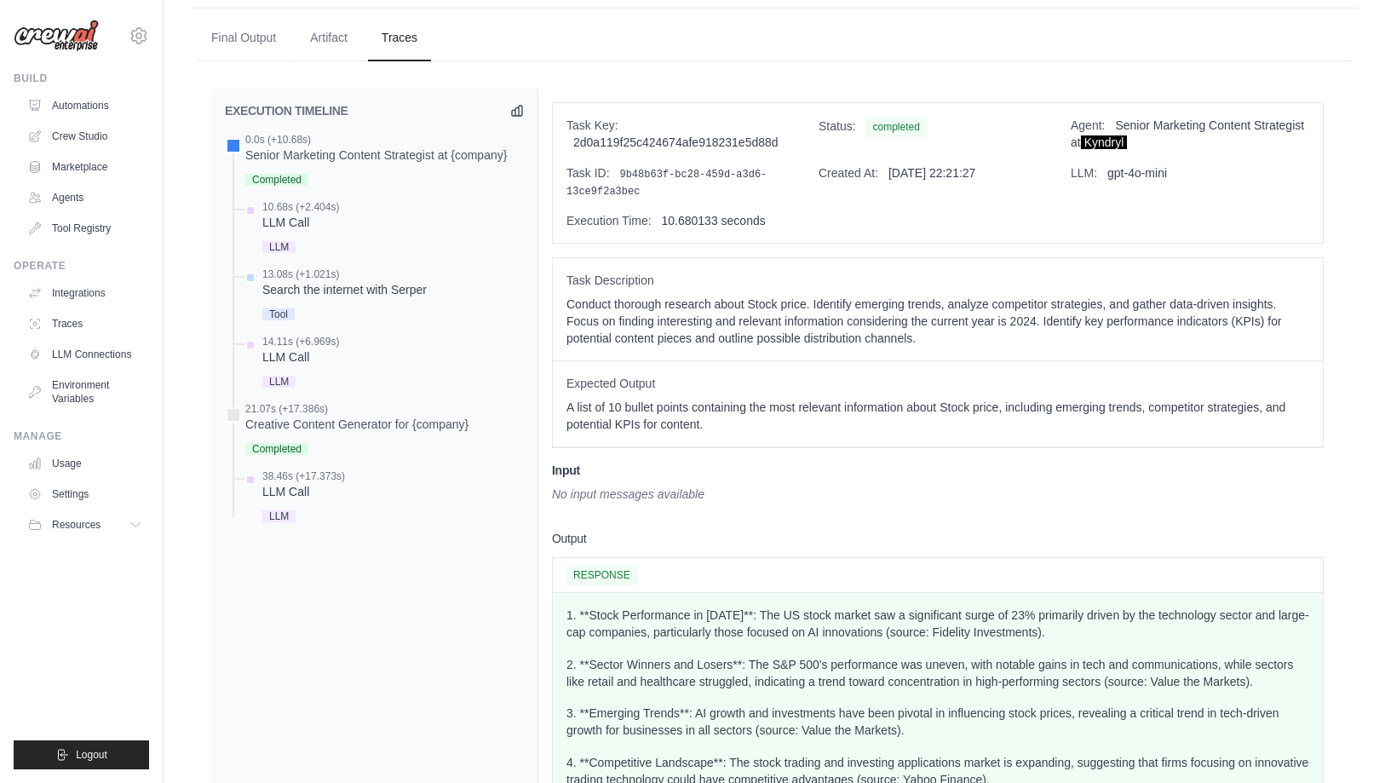
scroll to position [466, 0]
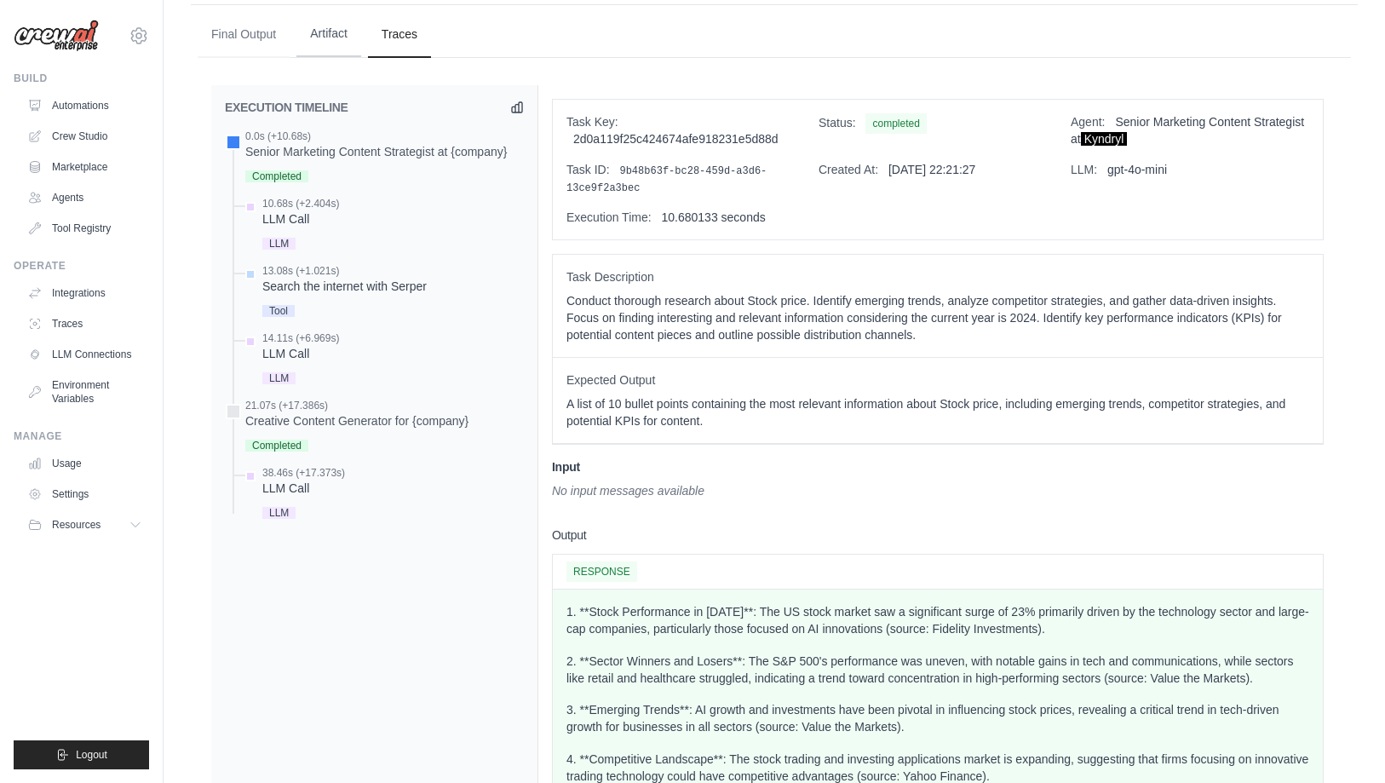
click at [327, 35] on button "Artifact" at bounding box center [328, 34] width 65 height 46
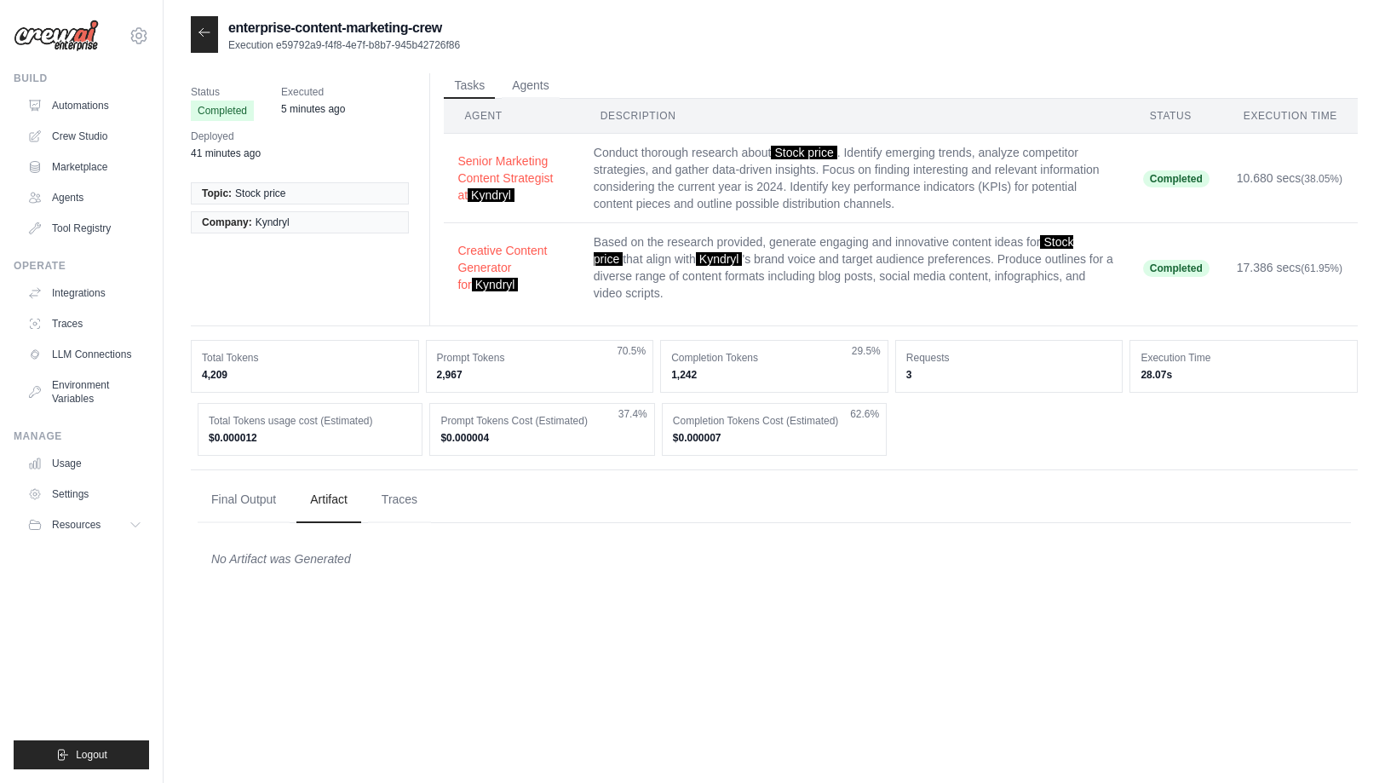
scroll to position [0, 0]
click at [84, 351] on link "LLM Connections" at bounding box center [86, 354] width 129 height 27
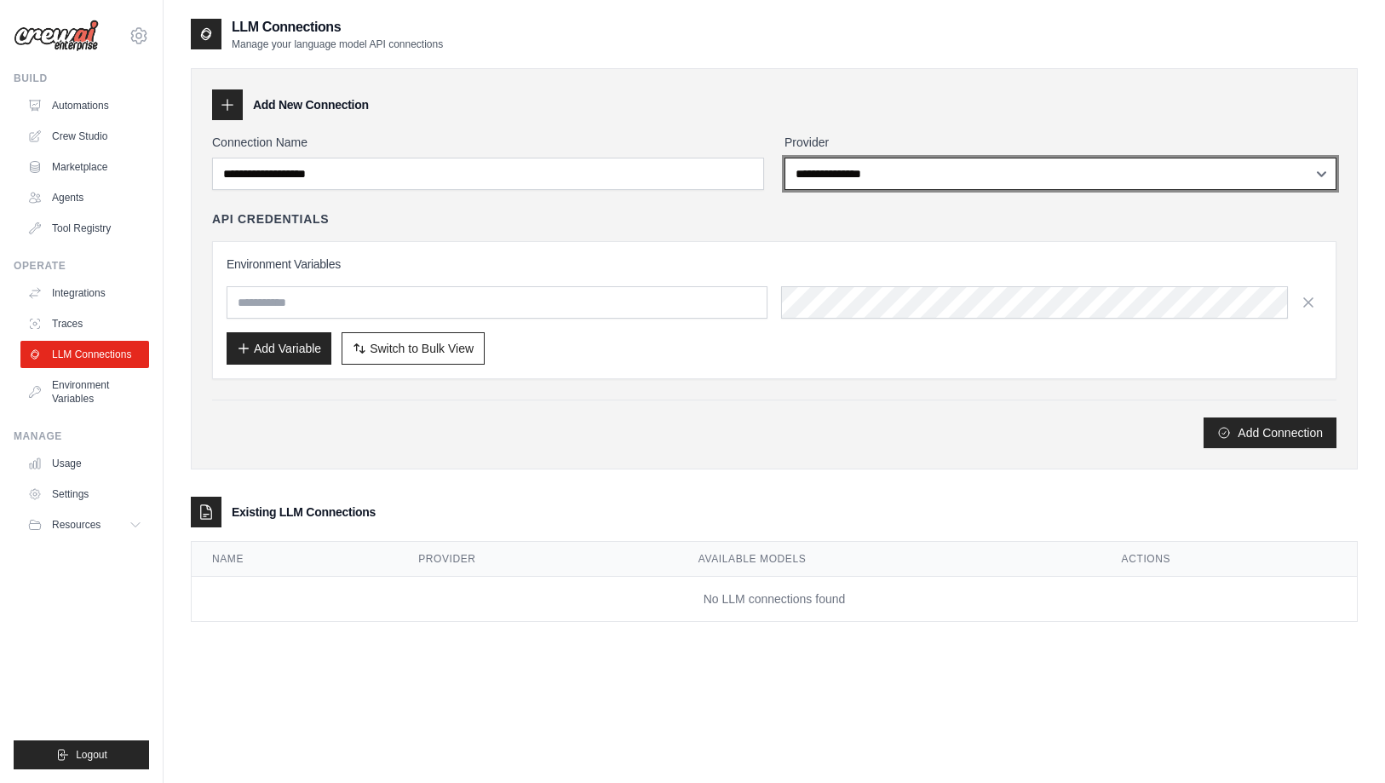
click at [1319, 175] on select "**********" at bounding box center [1061, 174] width 552 height 32
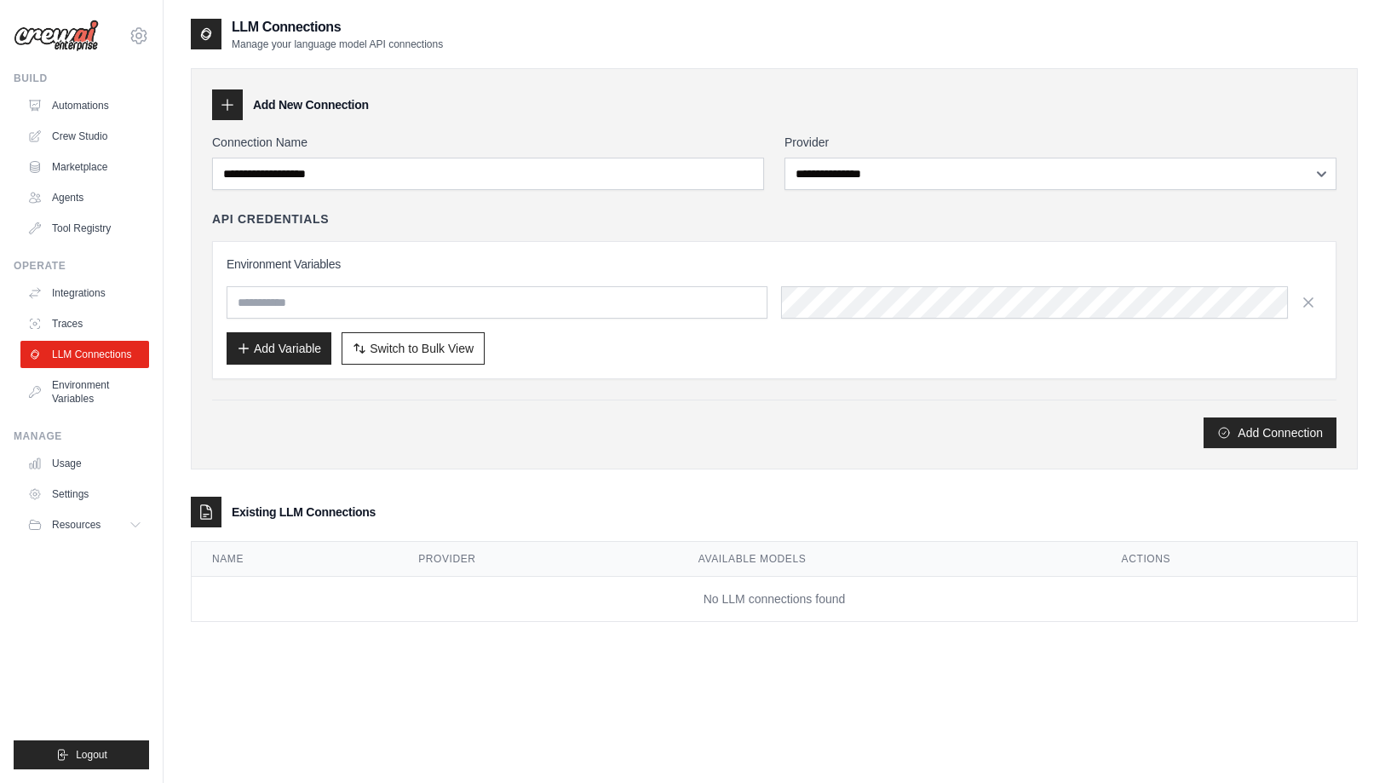
click at [1049, 56] on div "**********" at bounding box center [774, 336] width 1167 height 571
click at [526, 60] on div "**********" at bounding box center [774, 336] width 1167 height 571
click at [95, 394] on link "Environment Variables" at bounding box center [86, 391] width 129 height 41
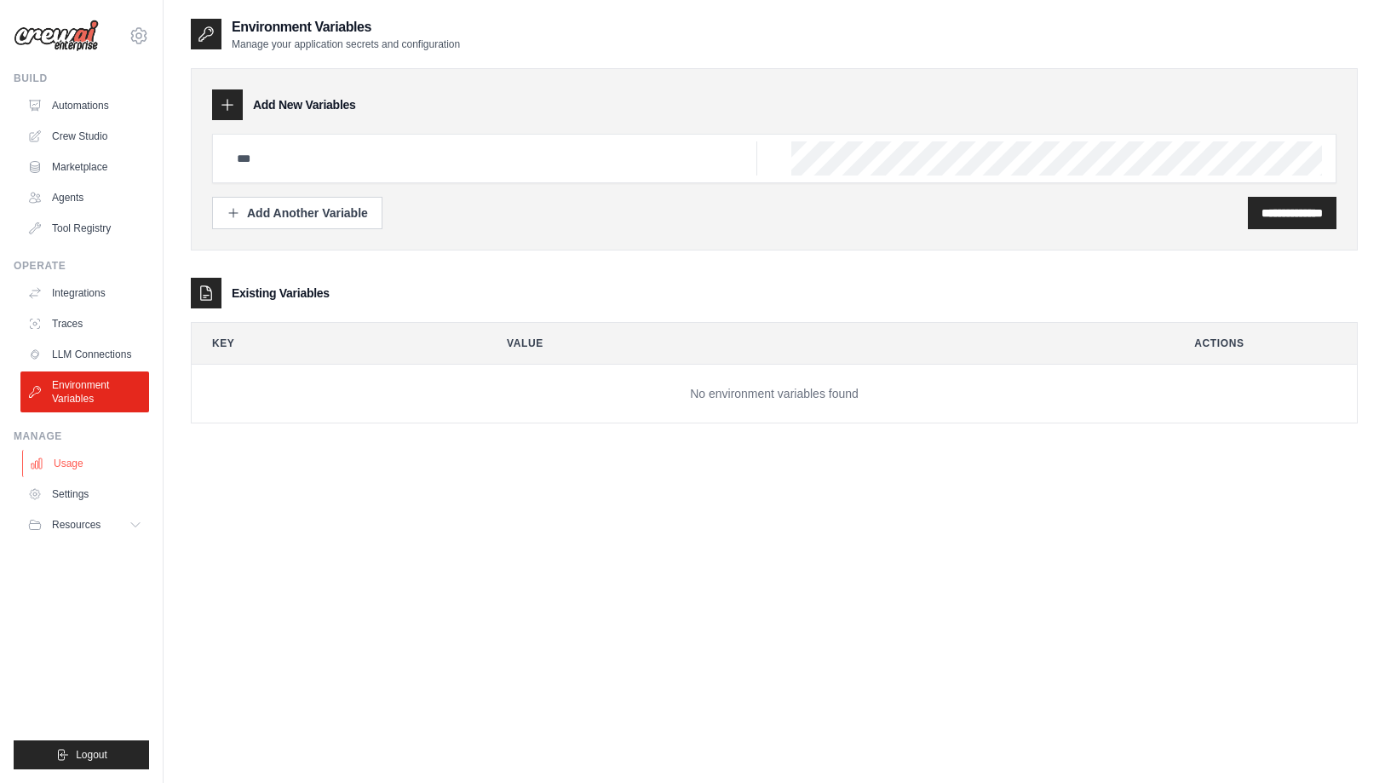
click at [65, 462] on link "Usage" at bounding box center [86, 463] width 129 height 27
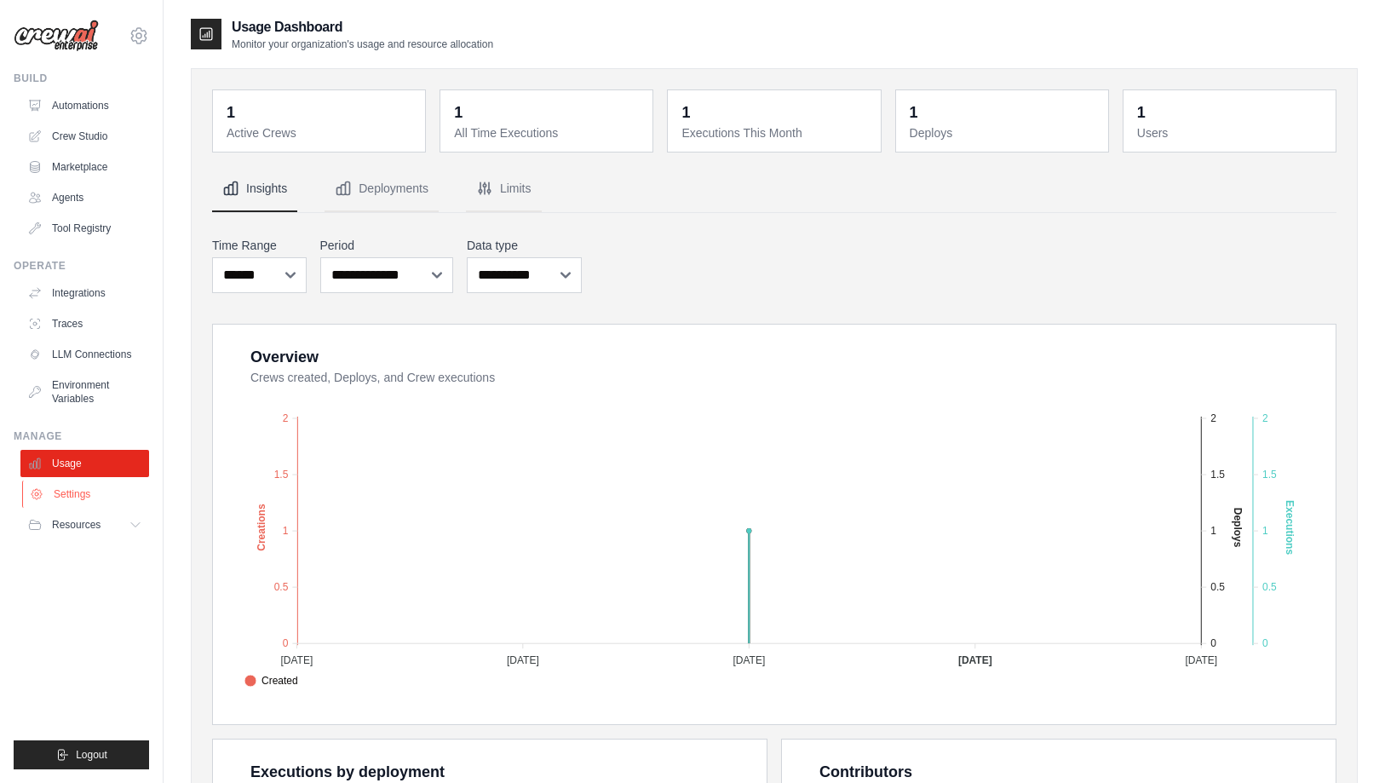
click at [88, 489] on link "Settings" at bounding box center [86, 494] width 129 height 27
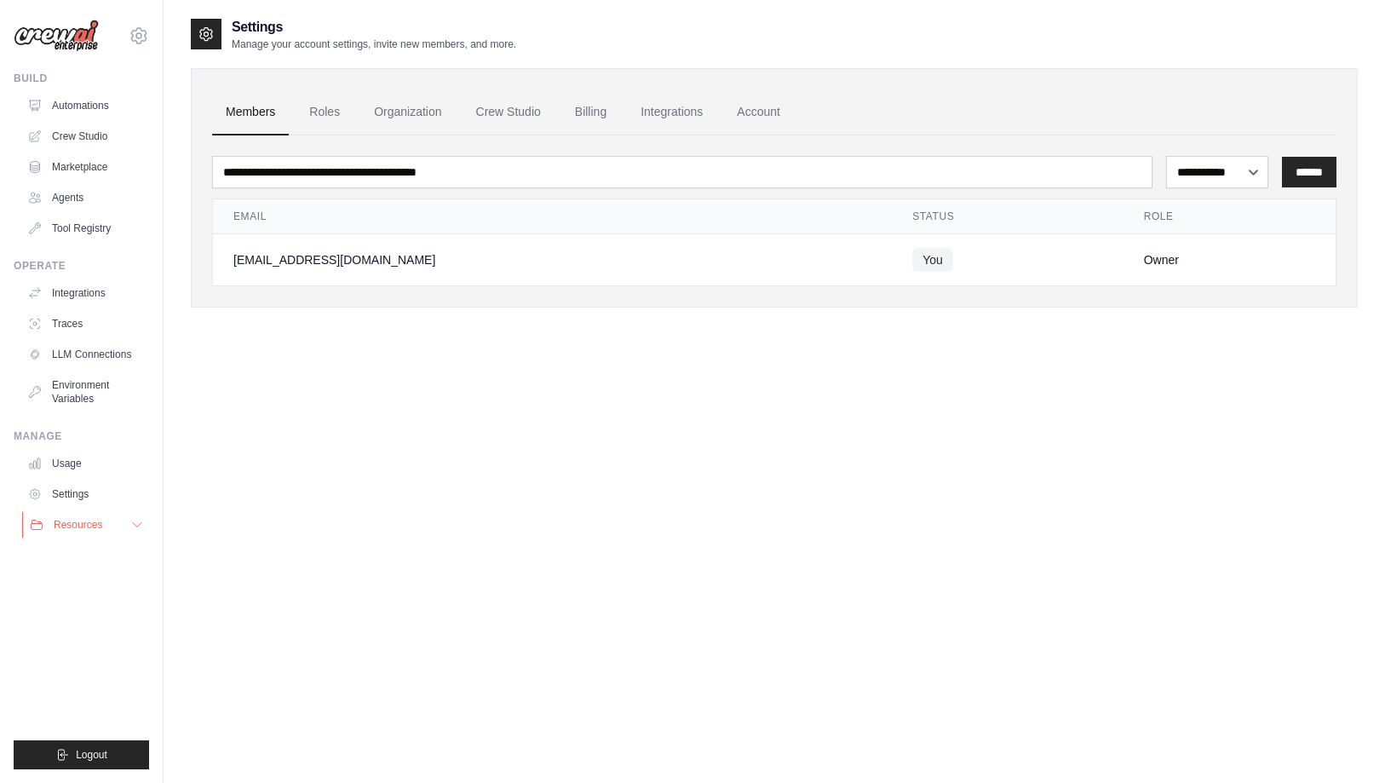
click at [87, 520] on span "Resources" at bounding box center [78, 525] width 49 height 14
click at [296, 447] on div "**********" at bounding box center [774, 408] width 1167 height 783
click at [78, 223] on link "Tool Registry" at bounding box center [86, 228] width 129 height 27
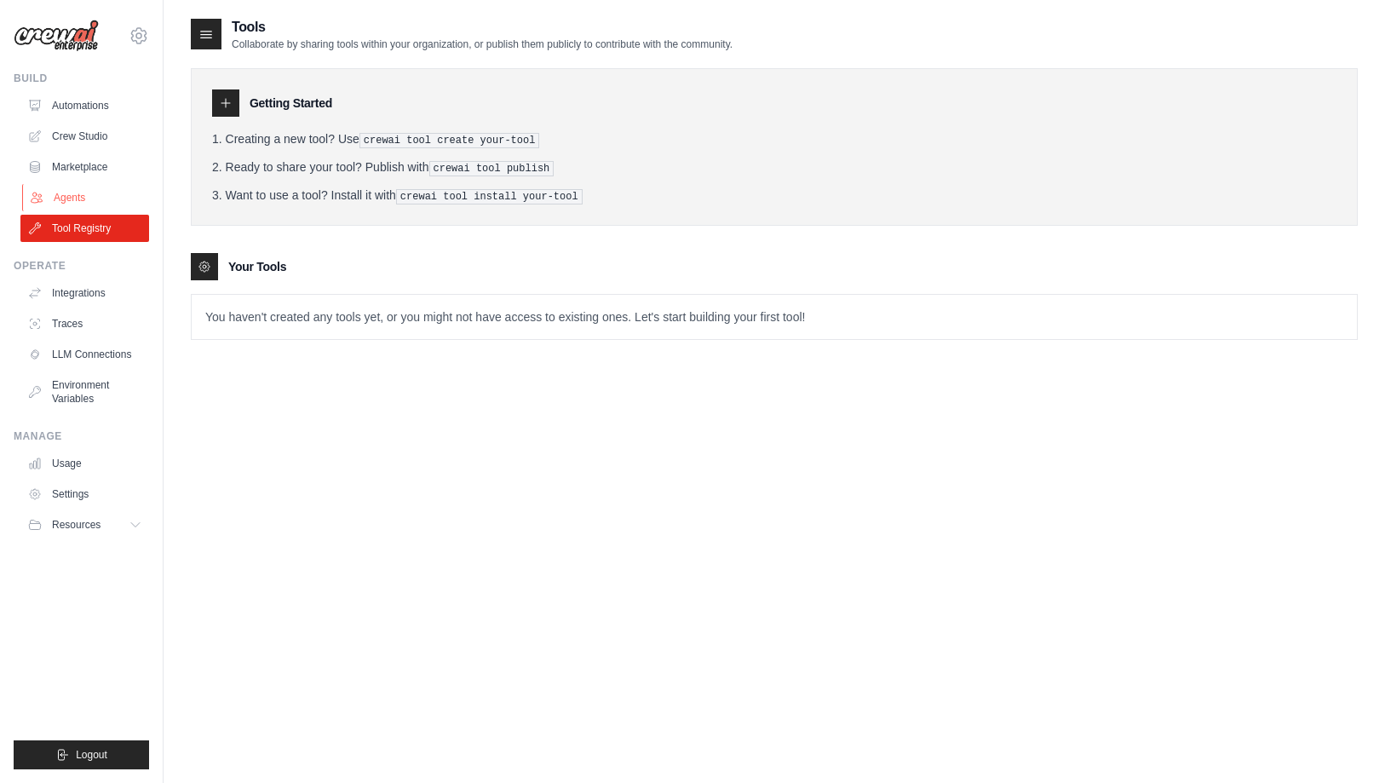
click at [69, 194] on link "Agents" at bounding box center [86, 197] width 129 height 27
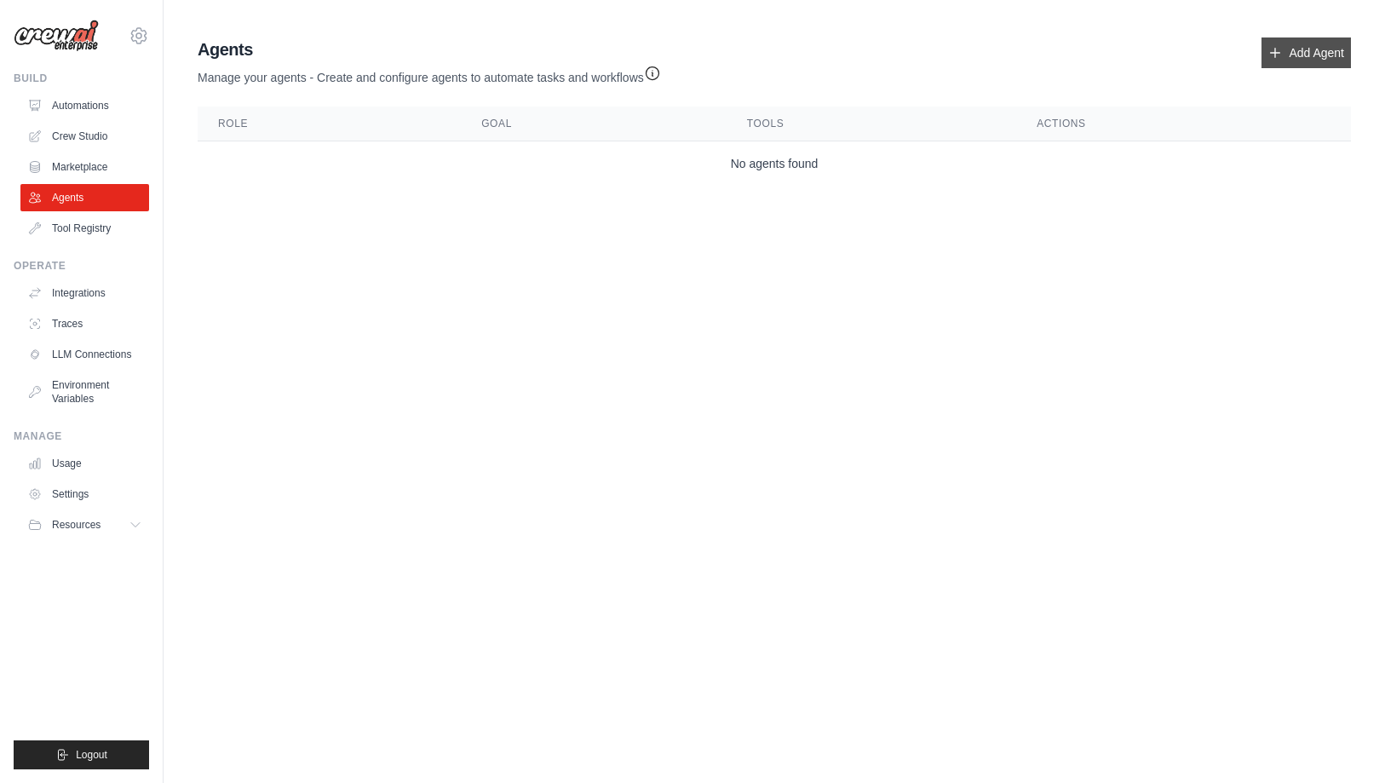
click at [1278, 53] on icon at bounding box center [1276, 53] width 14 height 14
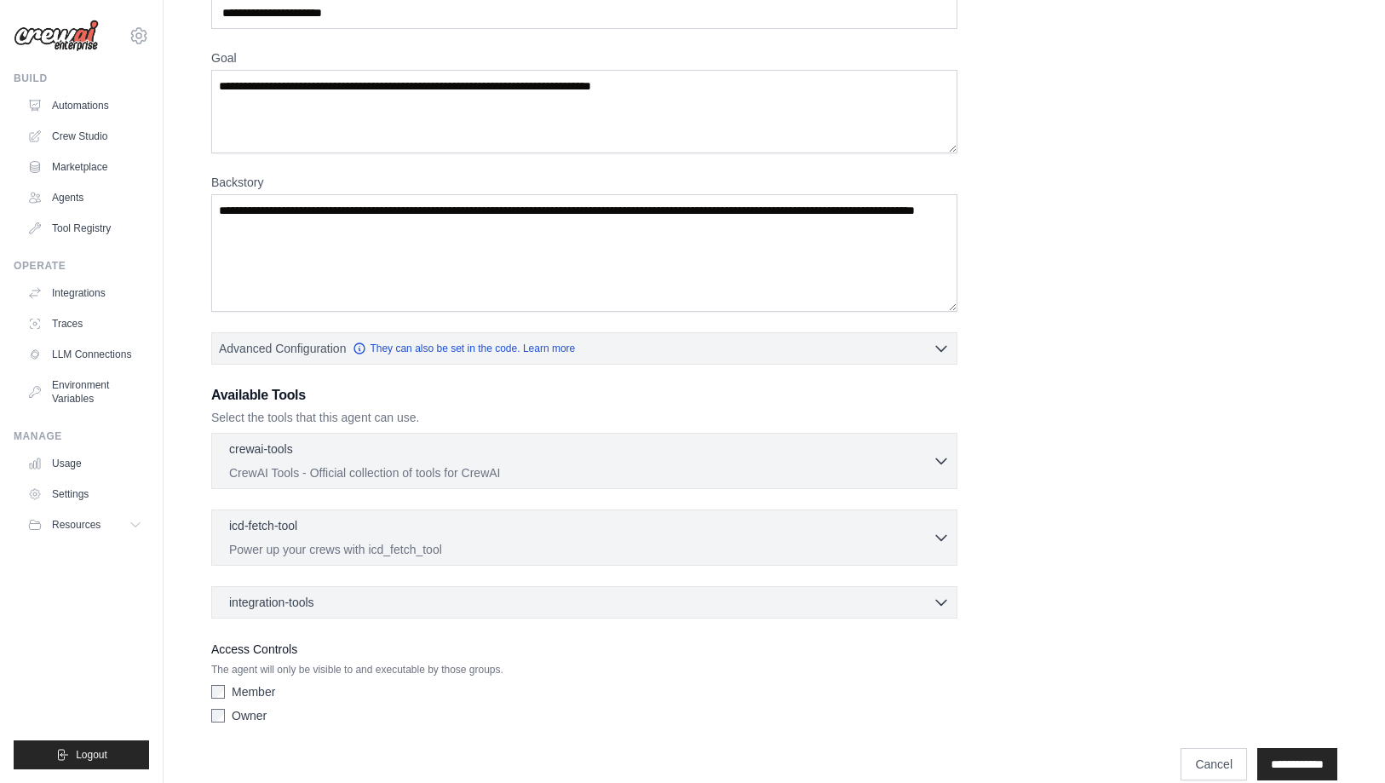
scroll to position [131, 0]
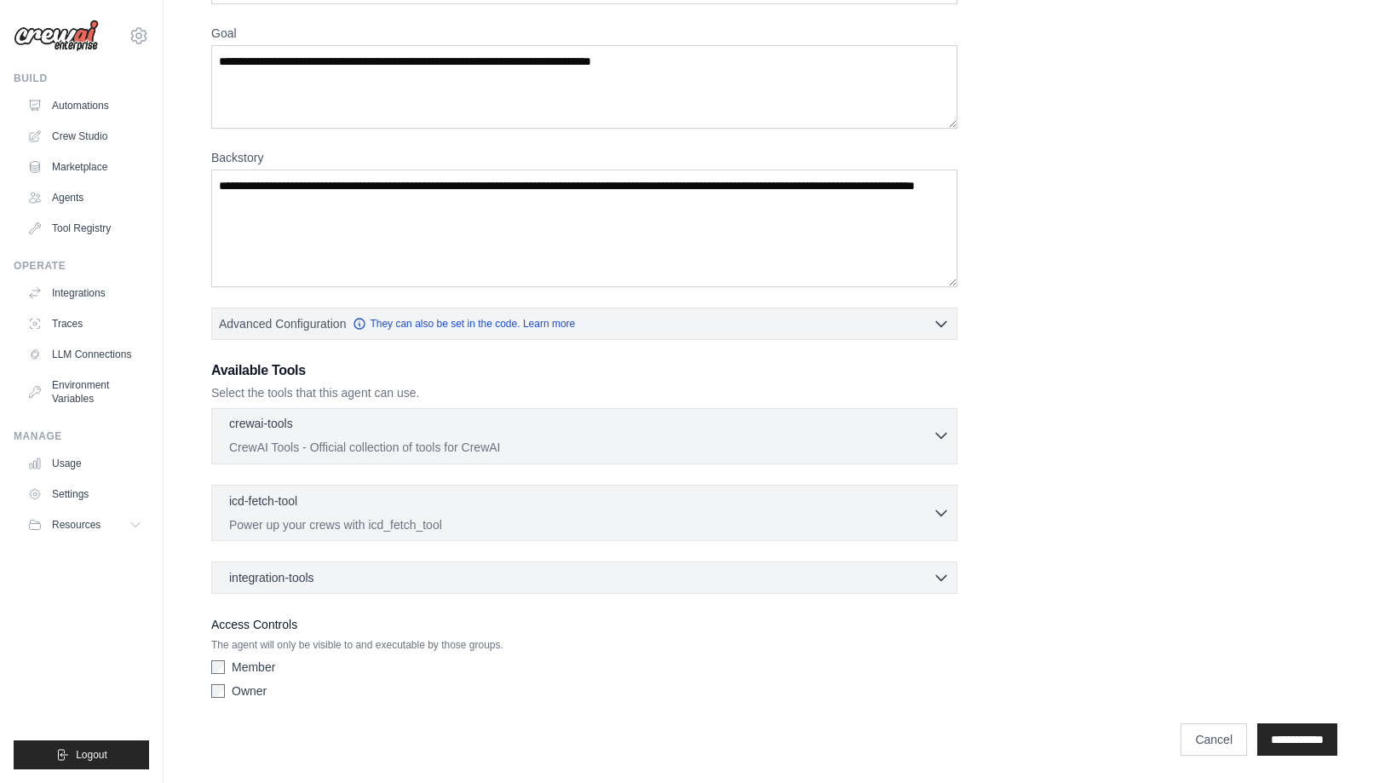
click at [940, 435] on icon "button" at bounding box center [941, 435] width 17 height 17
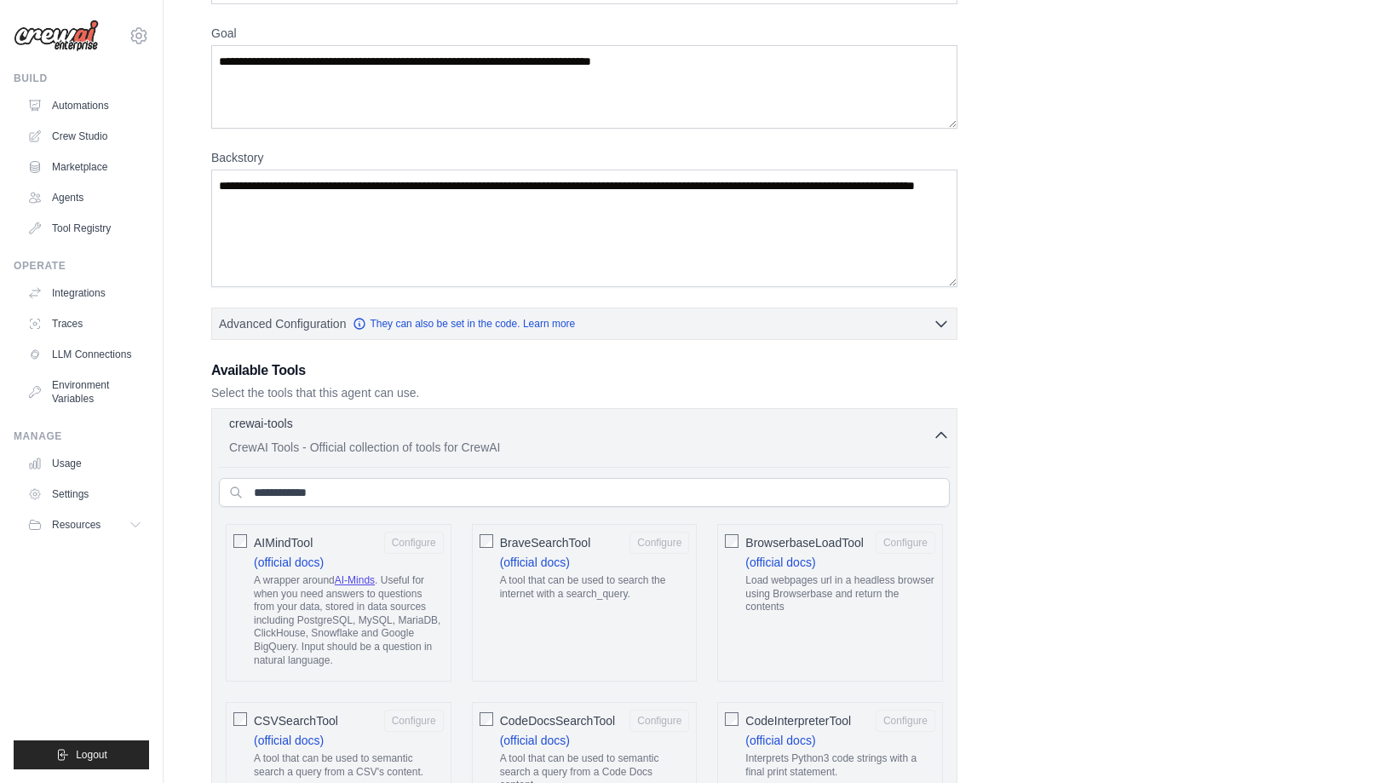
click at [940, 435] on icon "button" at bounding box center [941, 435] width 17 height 17
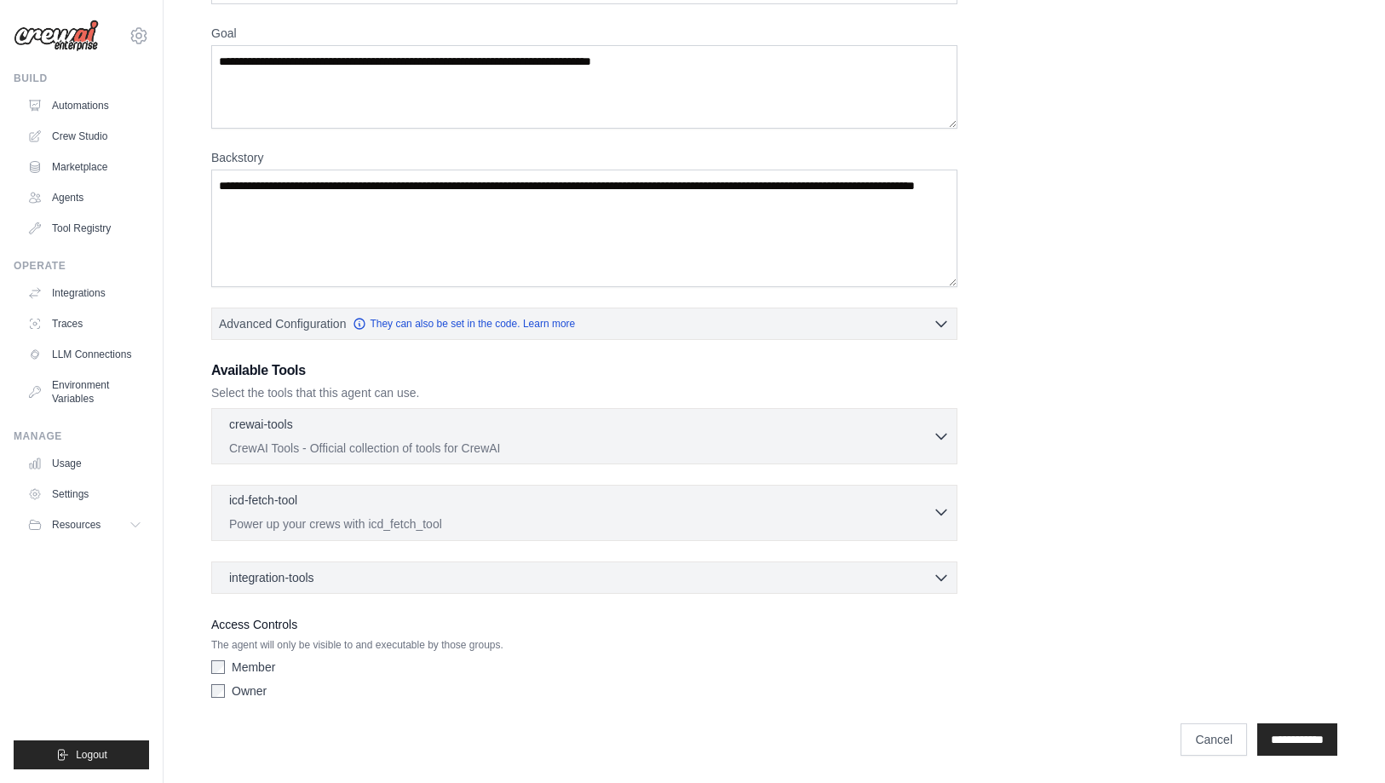
click at [938, 511] on icon "button" at bounding box center [941, 512] width 10 height 5
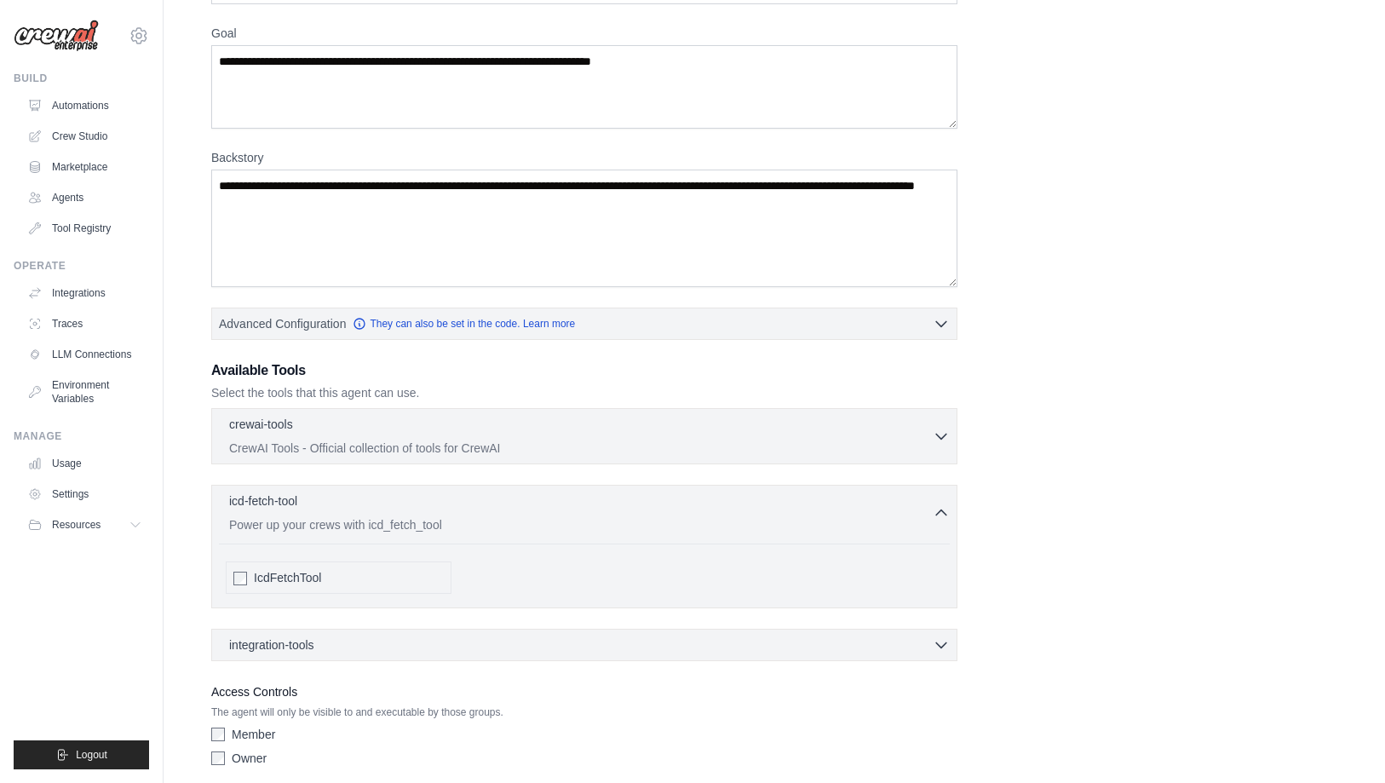
scroll to position [199, 0]
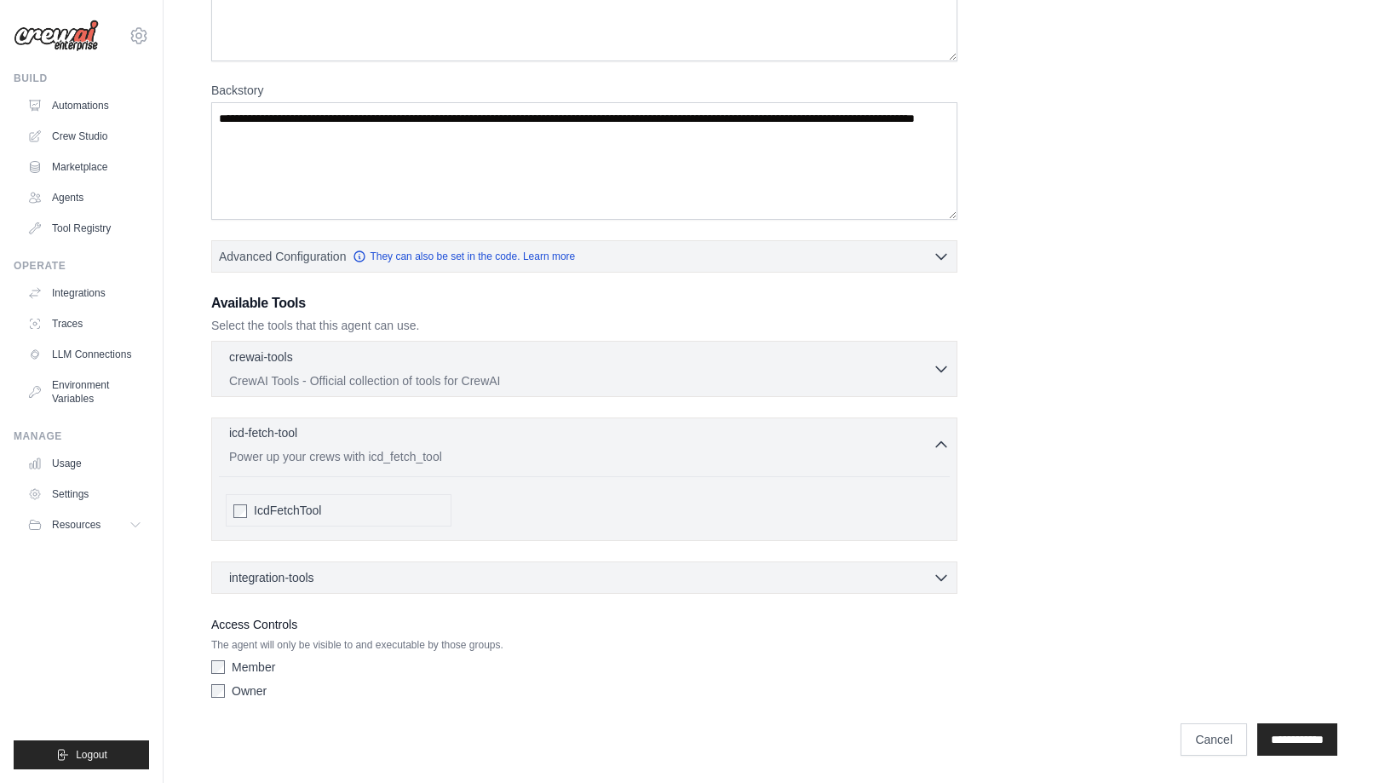
click at [945, 440] on icon "button" at bounding box center [941, 444] width 17 height 17
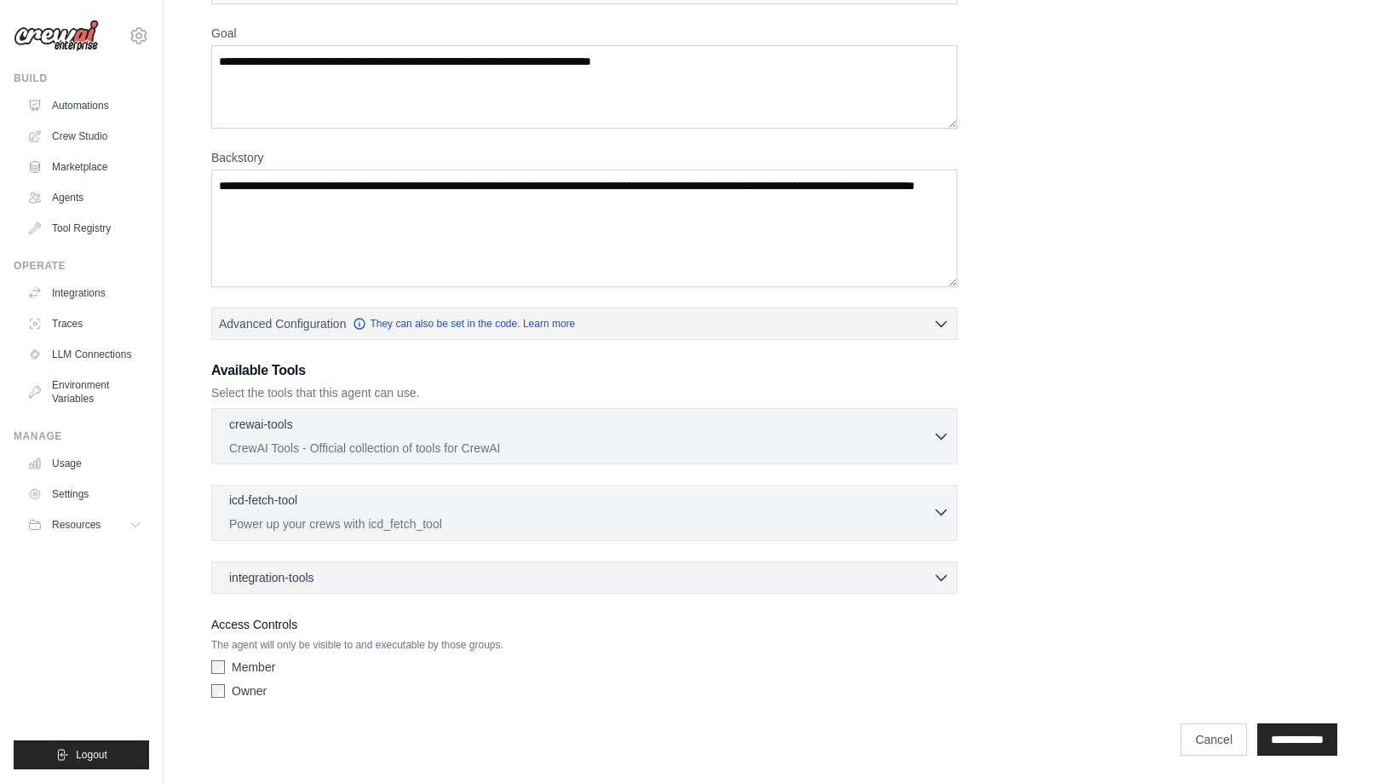
scroll to position [131, 0]
click at [938, 580] on icon "button" at bounding box center [941, 576] width 17 height 17
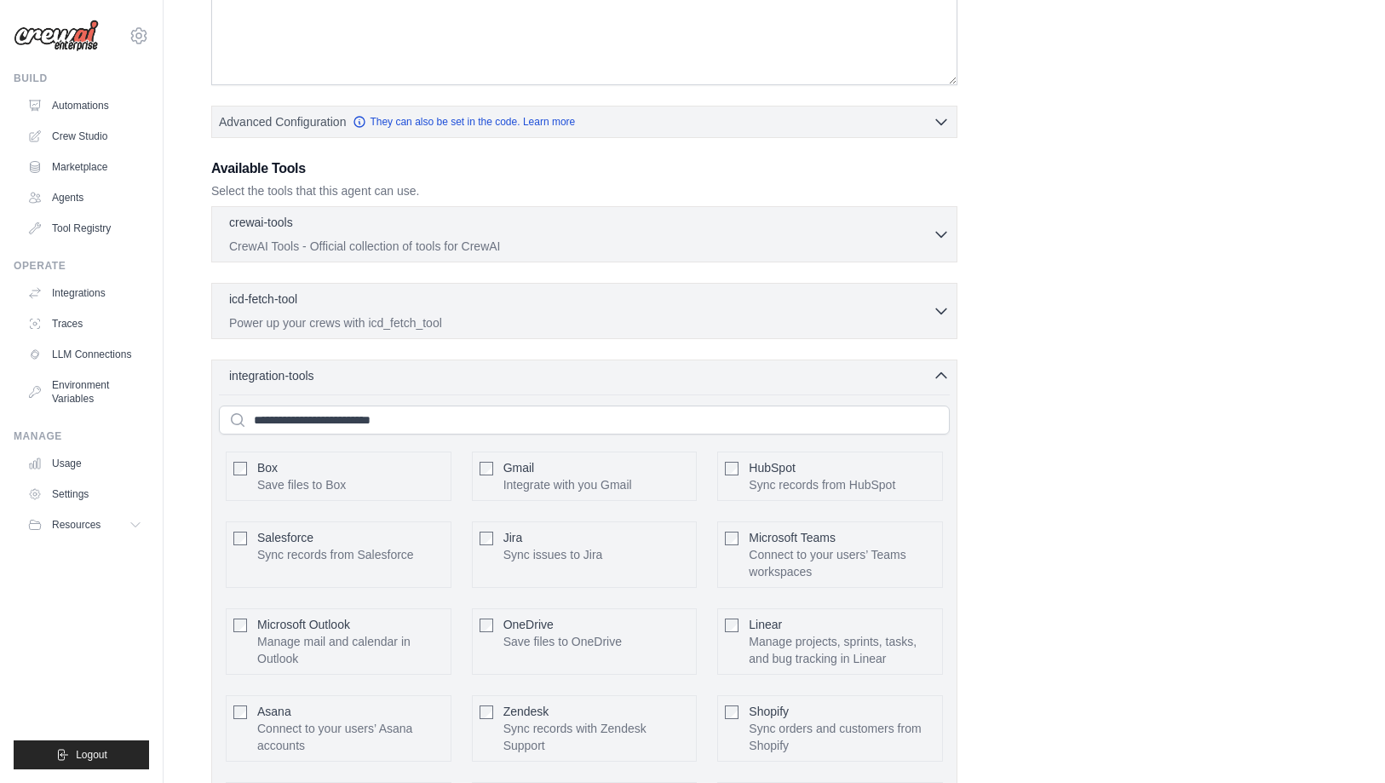
scroll to position [35, 0]
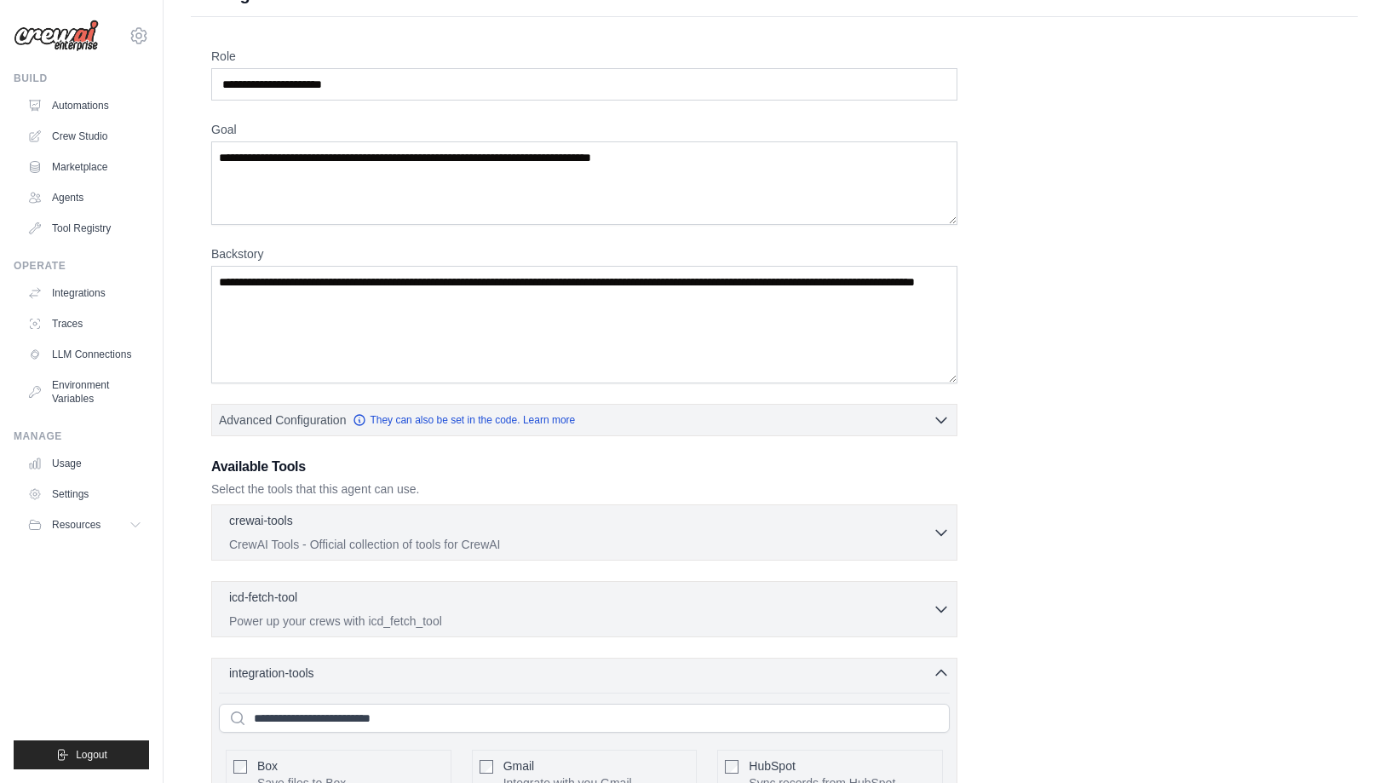
click at [935, 674] on icon "button" at bounding box center [941, 673] width 17 height 17
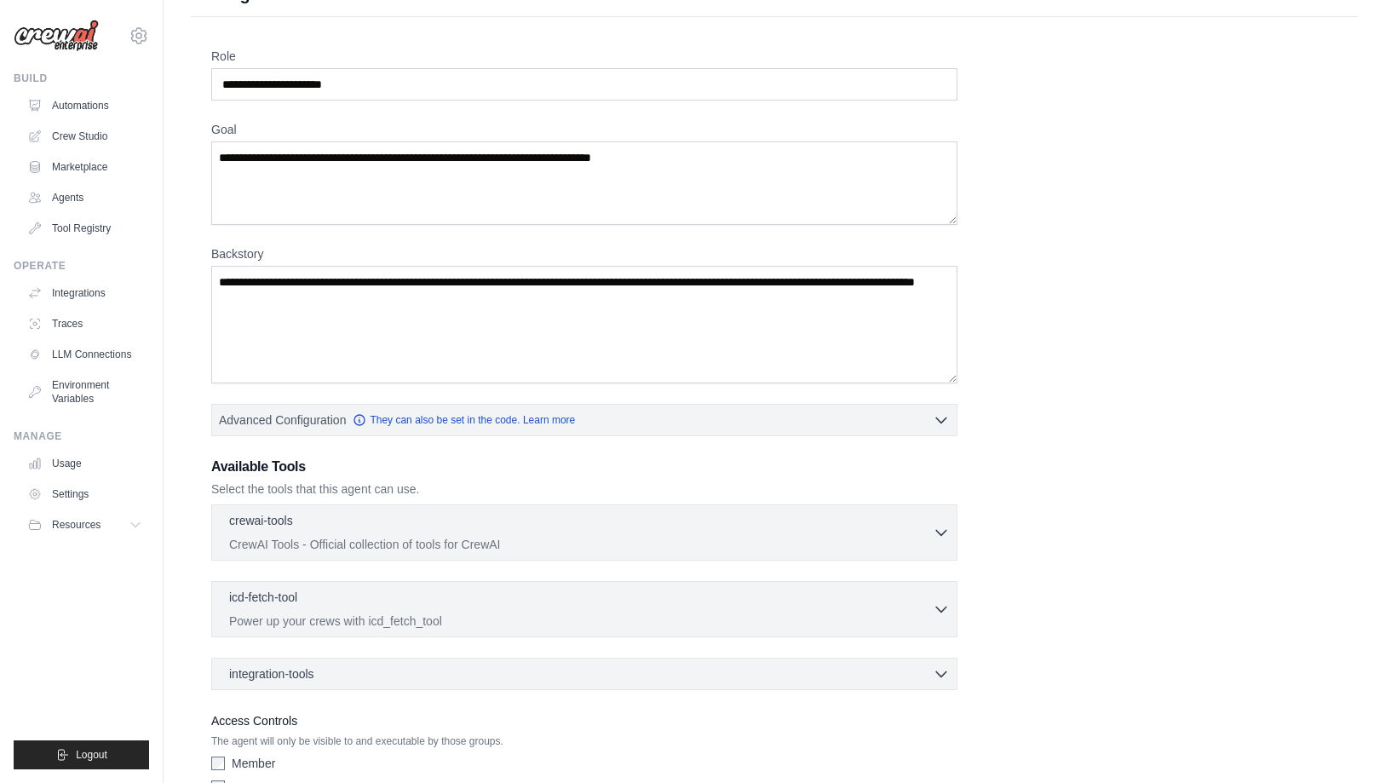
click at [1055, 625] on div "Role Goal Backstory Advanced Configuration They can also be set in the code. Le…" at bounding box center [774, 425] width 1126 height 755
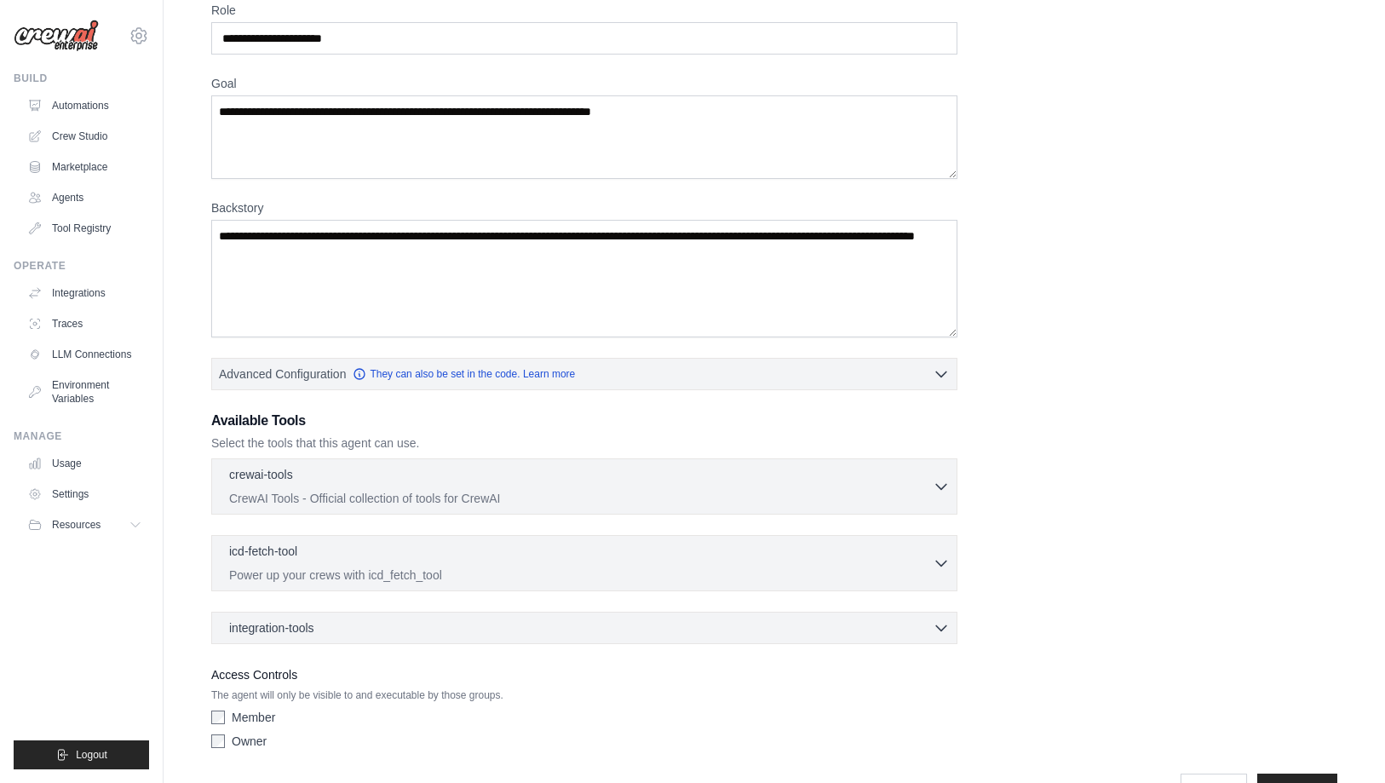
scroll to position [131, 0]
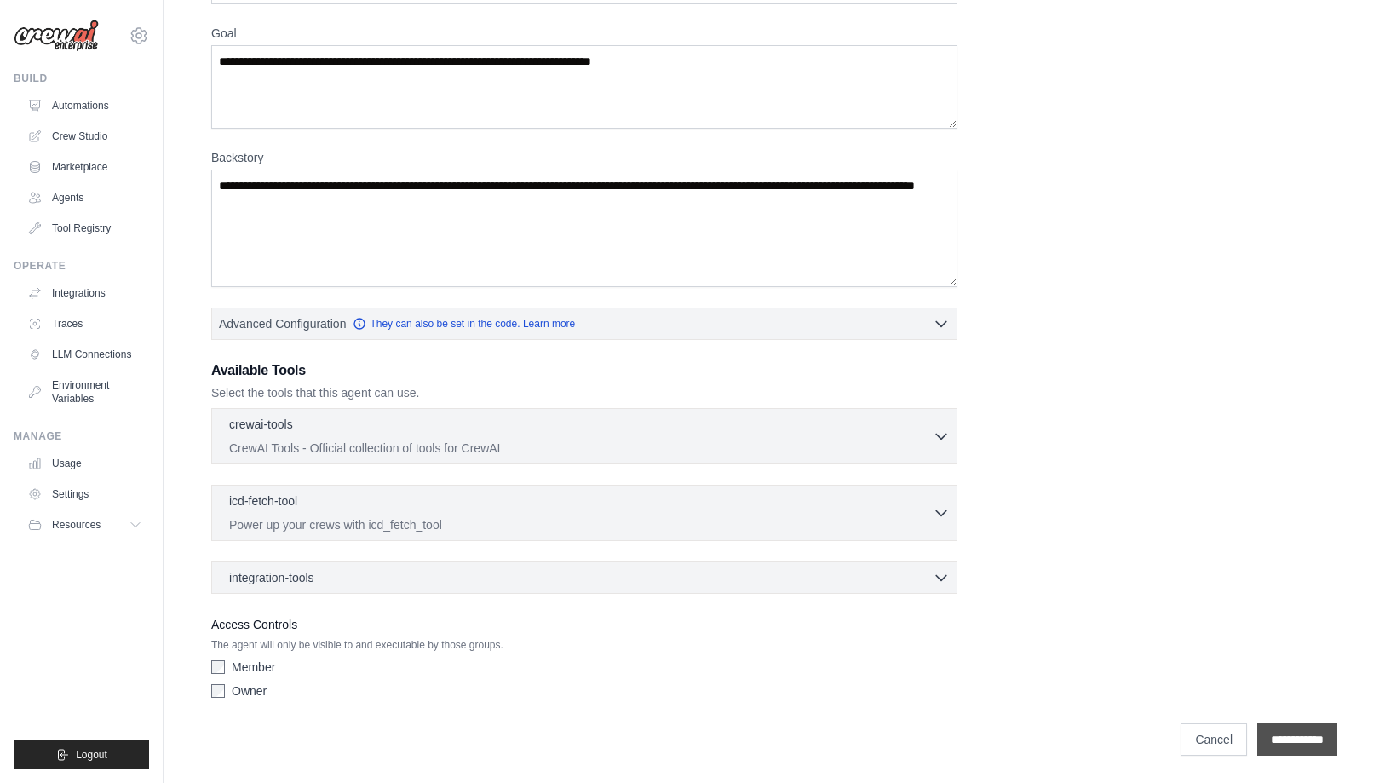
click at [1292, 735] on input "**********" at bounding box center [1298, 739] width 80 height 32
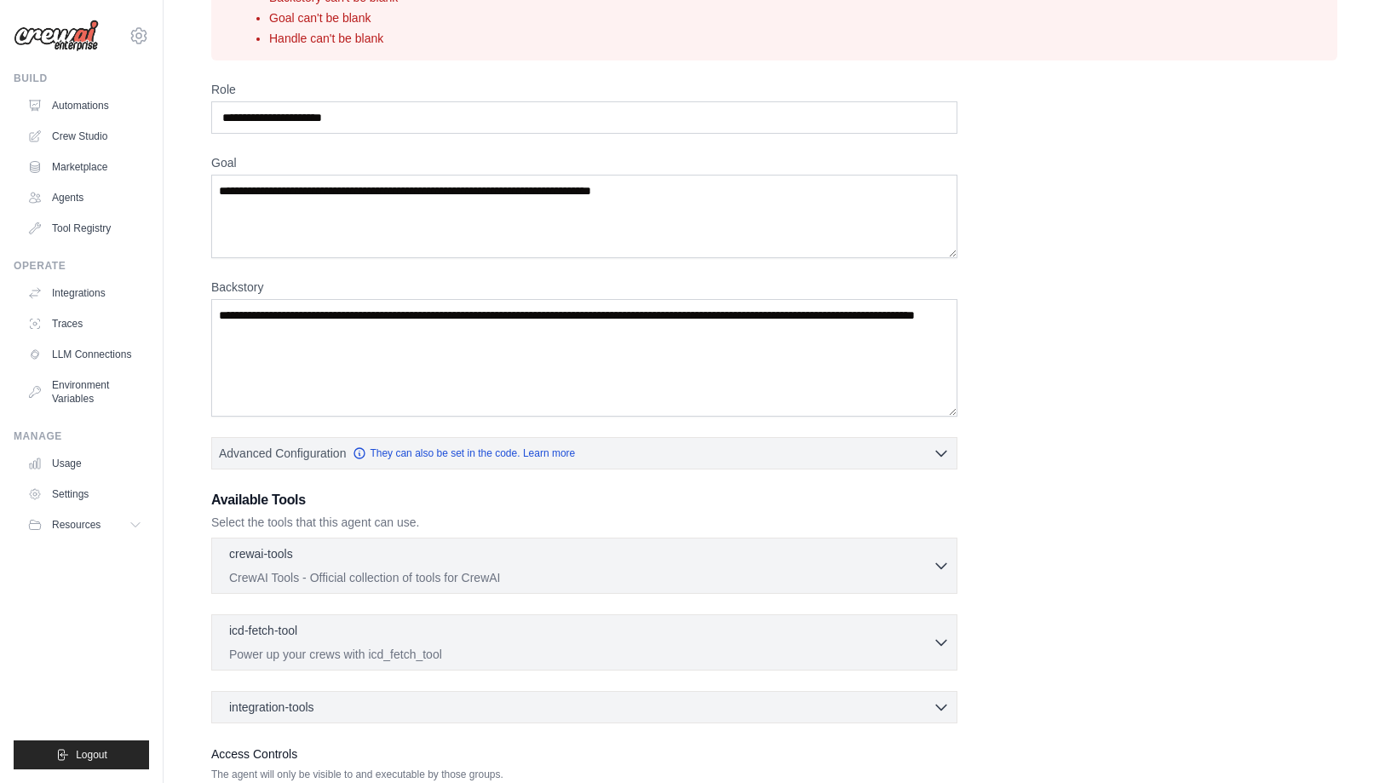
scroll to position [0, 0]
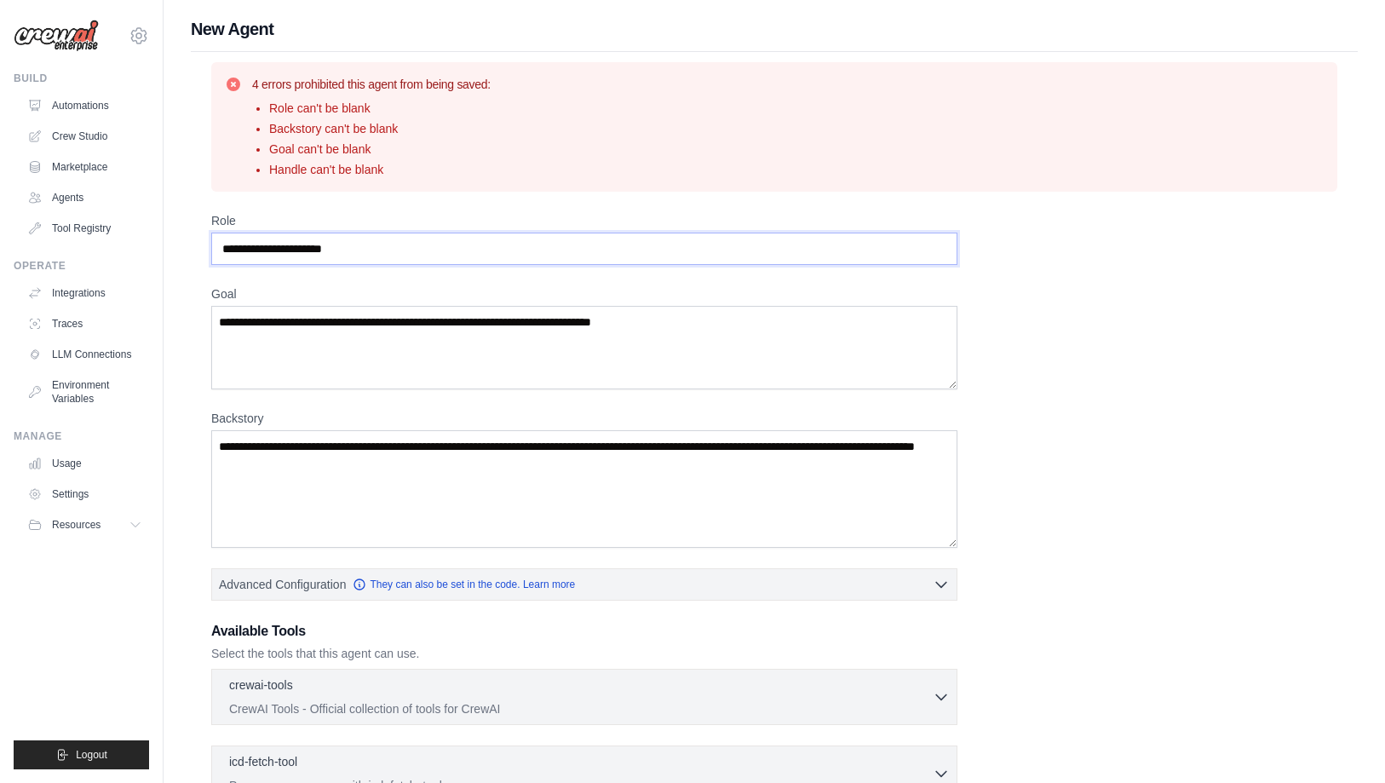
click at [589, 246] on input "Role" at bounding box center [584, 249] width 746 height 32
type input "**********"
click at [587, 326] on textarea "Goal" at bounding box center [584, 347] width 746 height 83
type textarea "**********"
